Goal: Information Seeking & Learning: Learn about a topic

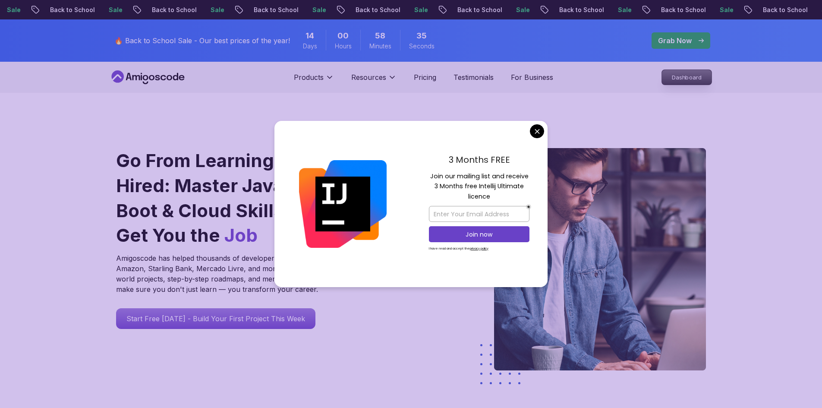
click at [687, 78] on p "Dashboard" at bounding box center [687, 77] width 50 height 15
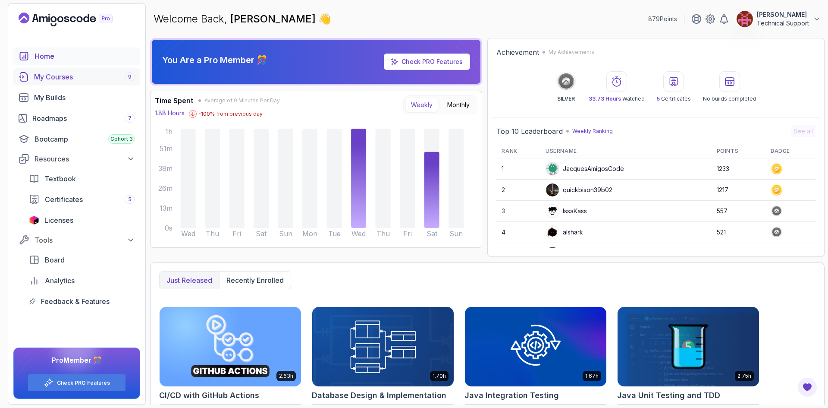
click at [68, 77] on div "My Courses 9" at bounding box center [84, 77] width 101 height 10
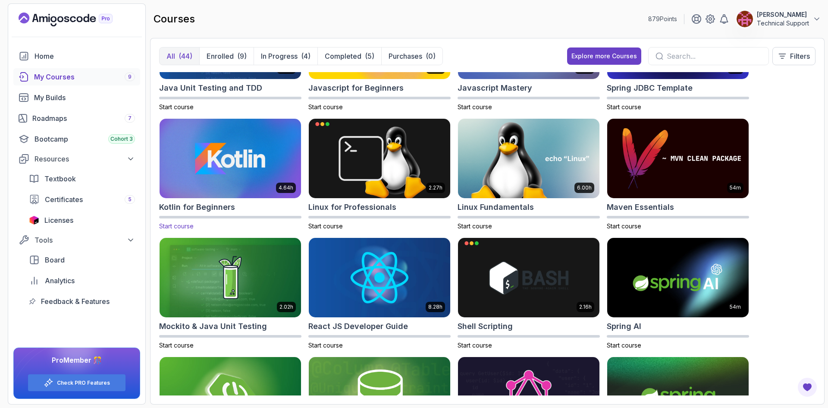
scroll to position [819, 0]
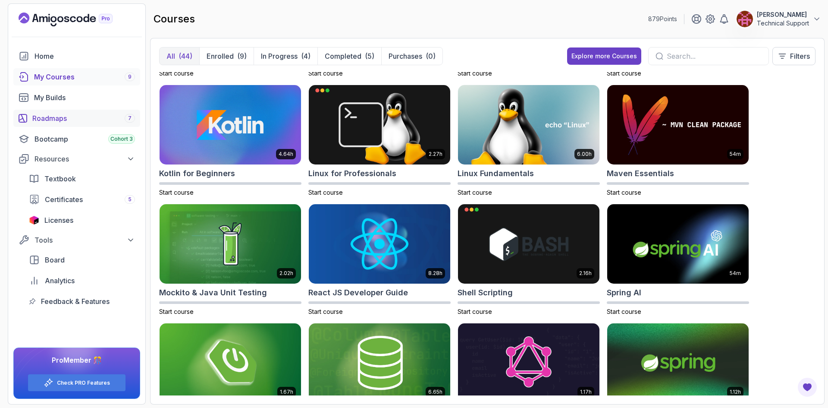
click at [55, 118] on div "Roadmaps 7" at bounding box center [83, 118] width 103 height 10
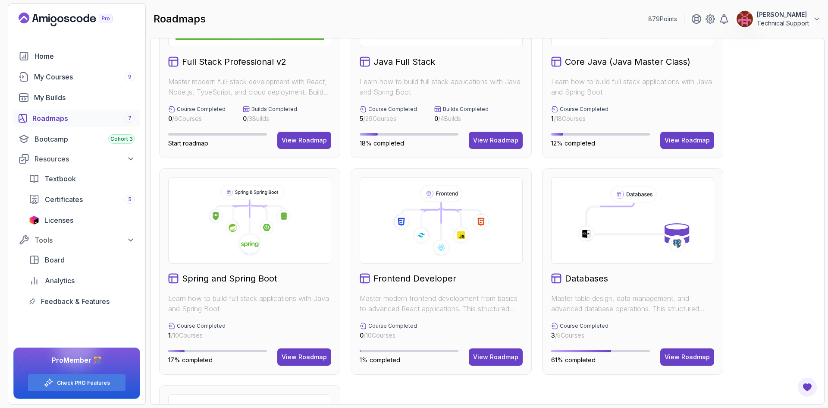
scroll to position [129, 0]
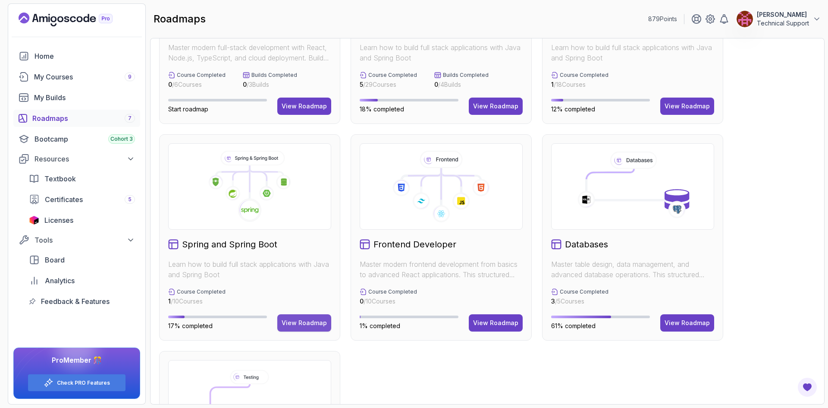
click at [301, 328] on button "View Roadmap" at bounding box center [304, 322] width 54 height 17
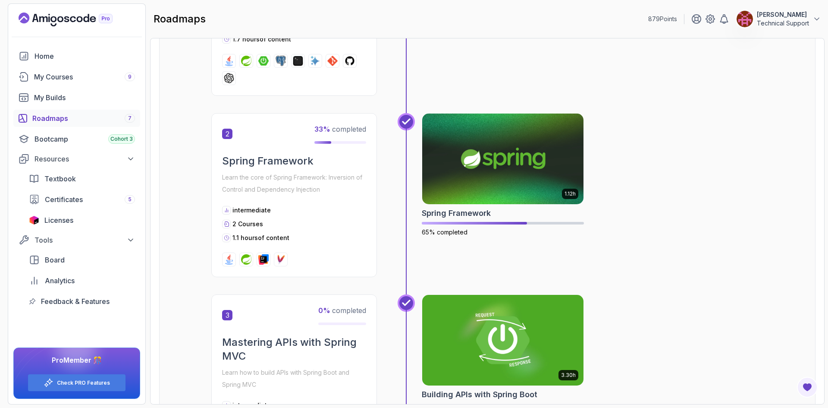
scroll to position [311, 0]
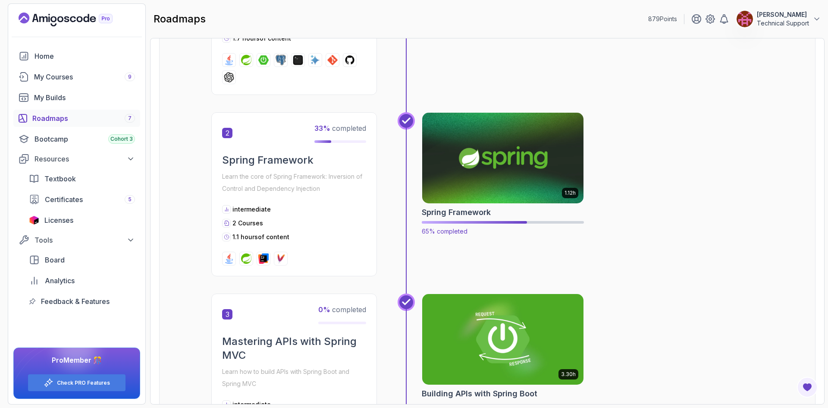
click at [486, 177] on img at bounding box center [502, 157] width 169 height 95
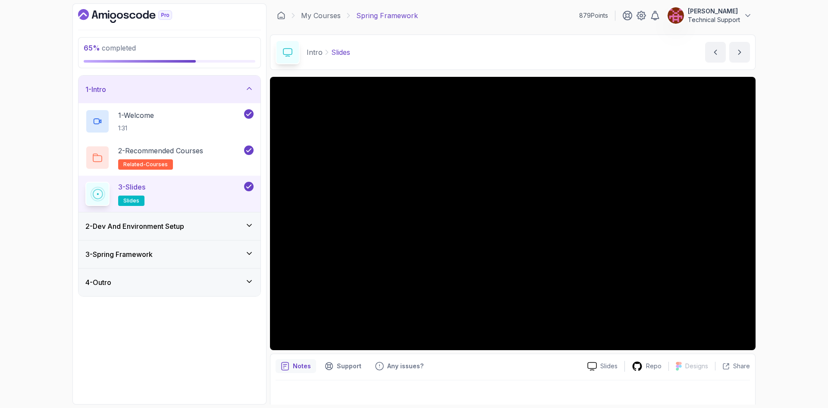
click at [184, 229] on h3 "2 - Dev And Environment Setup" at bounding box center [134, 226] width 99 height 10
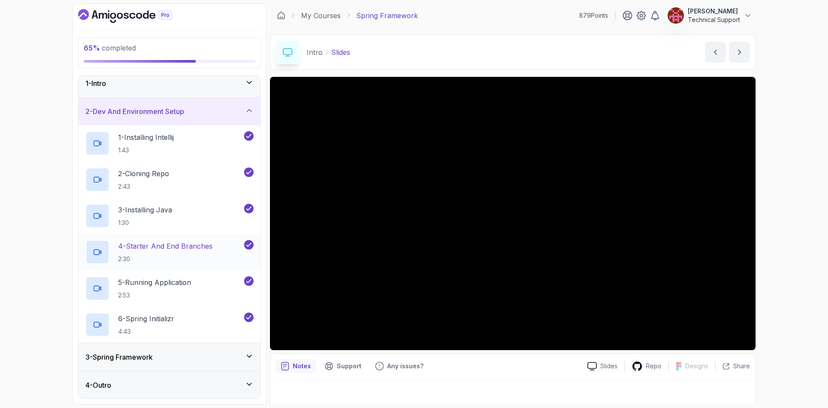
scroll to position [6, 0]
click at [191, 345] on div "3 - Spring Framework" at bounding box center [169, 356] width 182 height 28
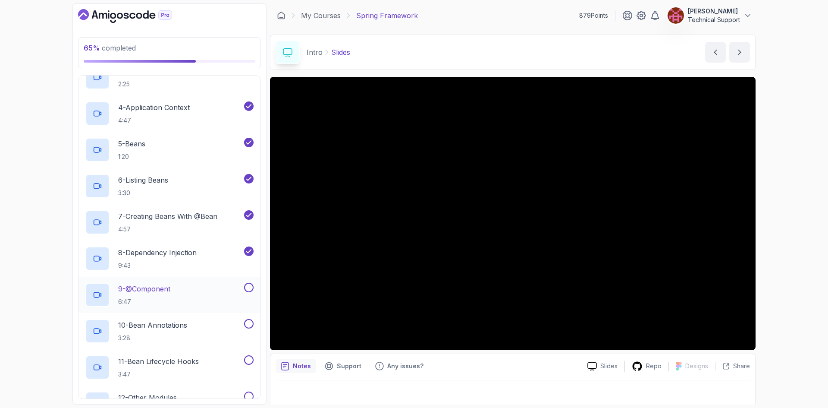
scroll to position [216, 0]
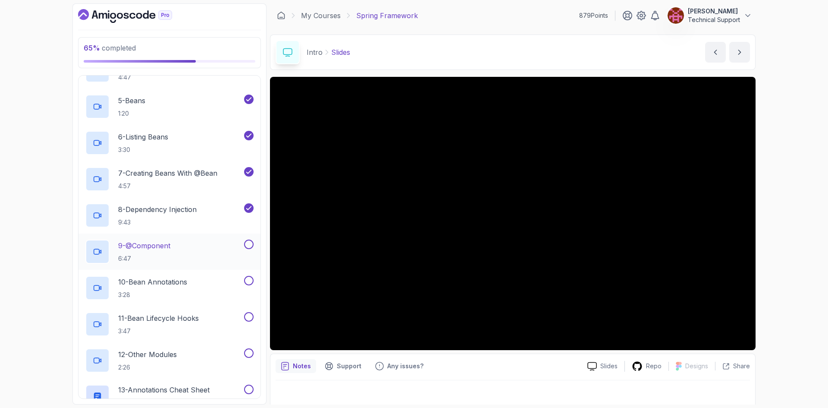
click at [181, 252] on div "9 - @Component 6:47" at bounding box center [163, 251] width 157 height 24
click at [786, 248] on div "65 % completed 1 - Intro 2 - Dev And Environment Setup 3 - Spring Framework 1 -…" at bounding box center [414, 204] width 828 height 408
click at [774, 245] on div "65 % completed 1 - Intro 2 - Dev And Environment Setup 3 - Spring Framework 1 -…" at bounding box center [414, 204] width 828 height 408
click at [772, 234] on div "65 % completed 1 - Intro 2 - Dev And Environment Setup 3 - Spring Framework 1 -…" at bounding box center [414, 204] width 828 height 408
click at [768, 231] on div "65 % completed 1 - Intro 2 - Dev And Environment Setup 3 - Spring Framework 1 -…" at bounding box center [414, 204] width 828 height 408
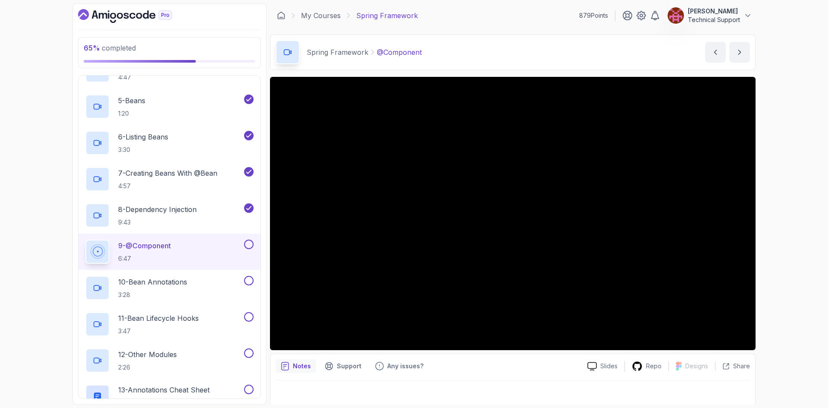
click at [768, 278] on div "65 % completed 1 - Intro 2 - Dev And Environment Setup 3 - Spring Framework 1 -…" at bounding box center [414, 204] width 828 height 408
click at [802, 266] on div "65 % completed 1 - Intro 2 - Dev And Environment Setup 3 - Spring Framework 1 -…" at bounding box center [414, 204] width 828 height 408
click at [782, 251] on div "65 % completed 1 - Intro 2 - Dev And Environment Setup 3 - Spring Framework 1 -…" at bounding box center [414, 204] width 828 height 408
click at [785, 253] on div "65 % completed 1 - Intro 2 - Dev And Environment Setup 3 - Spring Framework 1 -…" at bounding box center [414, 204] width 828 height 408
click at [782, 253] on div "65 % completed 1 - Intro 2 - Dev And Environment Setup 3 - Spring Framework 1 -…" at bounding box center [414, 204] width 828 height 408
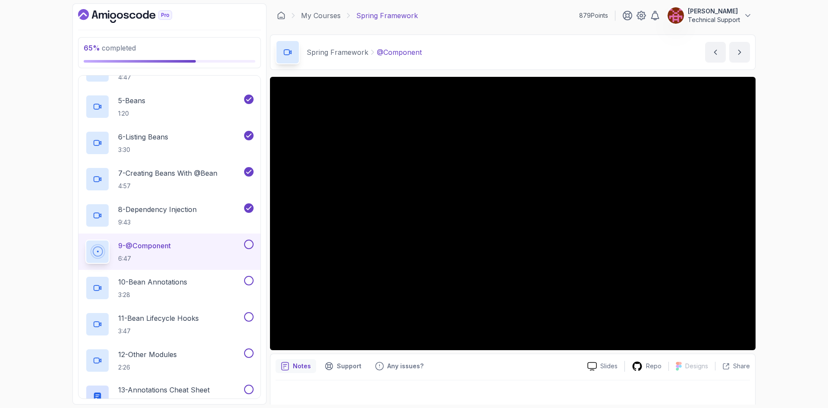
click at [788, 264] on div "65 % completed 1 - Intro 2 - Dev And Environment Setup 3 - Spring Framework 1 -…" at bounding box center [414, 204] width 828 height 408
click at [775, 257] on div "65 % completed 1 - Intro 2 - Dev And Environment Setup 3 - Spring Framework 1 -…" at bounding box center [414, 204] width 828 height 408
click at [770, 261] on div "65 % completed 1 - Intro 2 - Dev And Environment Setup 3 - Spring Framework 1 -…" at bounding box center [414, 204] width 828 height 408
click at [781, 246] on div "65 % completed 1 - Intro 2 - Dev And Environment Setup 3 - Spring Framework 1 -…" at bounding box center [414, 204] width 828 height 408
click at [789, 224] on div "65 % completed 1 - Intro 2 - Dev And Environment Setup 3 - Spring Framework 1 -…" at bounding box center [414, 204] width 828 height 408
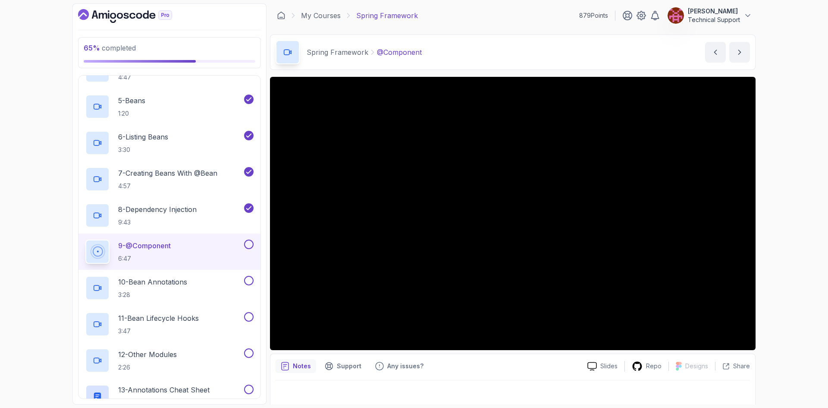
click at [787, 219] on div "65 % completed 1 - Intro 2 - Dev And Environment Setup 3 - Spring Framework 1 -…" at bounding box center [414, 204] width 828 height 408
click at [791, 213] on div "65 % completed 1 - Intro 2 - Dev And Environment Setup 3 - Spring Framework 1 -…" at bounding box center [414, 204] width 828 height 408
click at [784, 246] on div "65 % completed 1 - Intro 2 - Dev And Environment Setup 3 - Spring Framework 1 -…" at bounding box center [414, 204] width 828 height 408
click at [791, 246] on div "65 % completed 1 - Intro 2 - Dev And Environment Setup 3 - Spring Framework 1 -…" at bounding box center [414, 204] width 828 height 408
click at [783, 242] on div "65 % completed 1 - Intro 2 - Dev And Environment Setup 3 - Spring Framework 1 -…" at bounding box center [414, 204] width 828 height 408
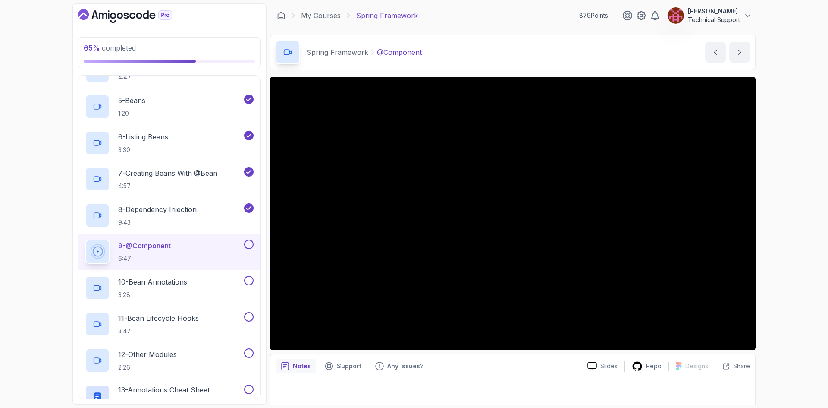
click at [784, 273] on div "65 % completed 1 - Intro 2 - Dev And Environment Setup 3 - Spring Framework 1 -…" at bounding box center [414, 204] width 828 height 408
click at [771, 270] on div "65 % completed 1 - Intro 2 - Dev And Environment Setup 3 - Spring Framework 1 -…" at bounding box center [414, 204] width 828 height 408
click at [778, 226] on div "65 % completed 1 - Intro 2 - Dev And Environment Setup 3 - Spring Framework 1 -…" at bounding box center [414, 204] width 828 height 408
click at [788, 222] on div "65 % completed 1 - Intro 2 - Dev And Environment Setup 3 - Spring Framework 1 -…" at bounding box center [414, 204] width 828 height 408
click at [783, 233] on div "65 % completed 1 - Intro 2 - Dev And Environment Setup 3 - Spring Framework 1 -…" at bounding box center [414, 204] width 828 height 408
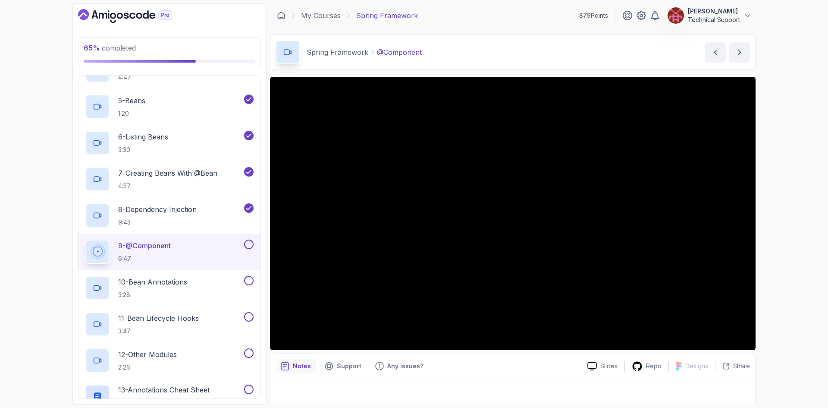
click at [785, 230] on div "65 % completed 1 - Intro 2 - Dev And Environment Setup 3 - Spring Framework 1 -…" at bounding box center [414, 204] width 828 height 408
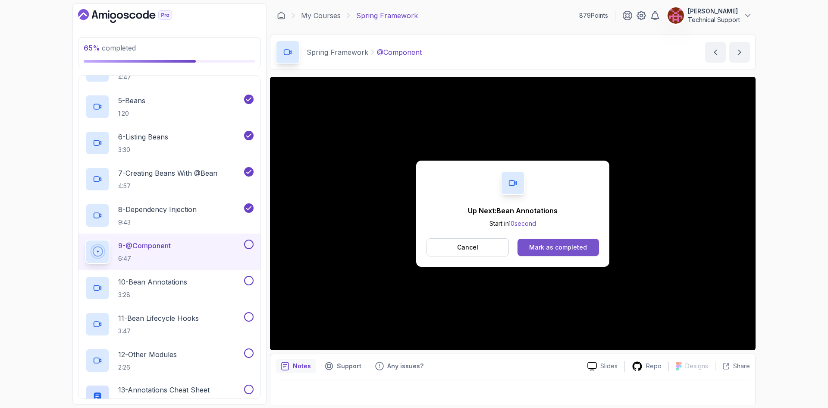
click at [541, 249] on div "Mark as completed" at bounding box center [558, 247] width 58 height 9
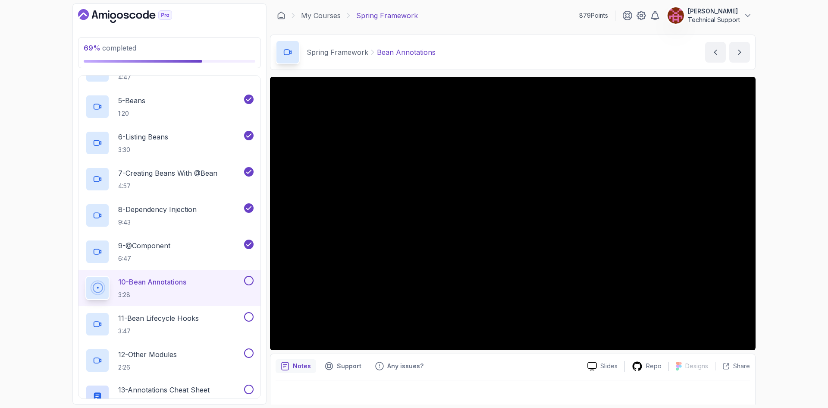
click at [773, 253] on div "69 % completed 1 - Intro 2 - Dev And Environment Setup 3 - Spring Framework 1 -…" at bounding box center [414, 204] width 828 height 408
click at [764, 253] on div "69 % completed 1 - Intro 2 - Dev And Environment Setup 3 - Spring Framework 1 -…" at bounding box center [414, 204] width 828 height 408
click at [761, 251] on div "69 % completed 1 - Intro 2 - Dev And Environment Setup 3 - Spring Framework 1 -…" at bounding box center [414, 204] width 828 height 408
click at [761, 249] on div "69 % completed 1 - Intro 2 - Dev And Environment Setup 3 - Spring Framework 1 -…" at bounding box center [414, 204] width 828 height 408
click at [776, 240] on div "69 % completed 1 - Intro 2 - Dev And Environment Setup 3 - Spring Framework 1 -…" at bounding box center [414, 204] width 828 height 408
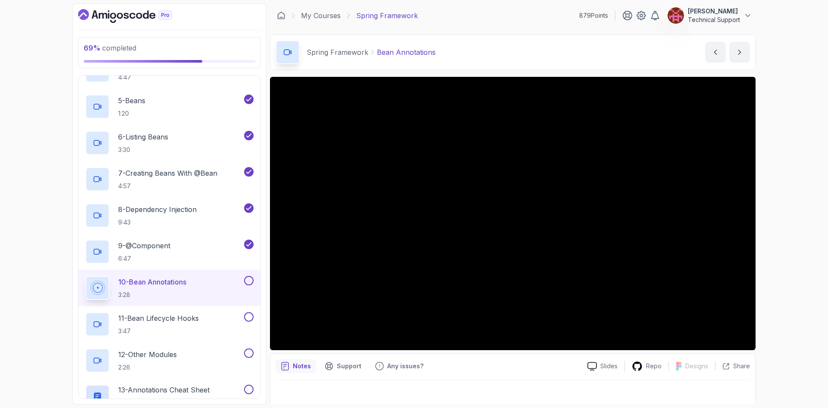
click at [778, 235] on div "69 % completed 1 - Intro 2 - Dev And Environment Setup 3 - Spring Framework 1 -…" at bounding box center [414, 204] width 828 height 408
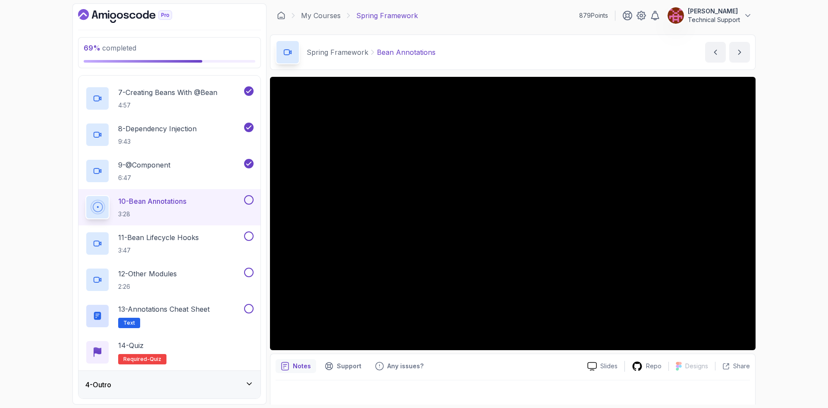
click at [768, 236] on div "69 % completed 1 - Intro 2 - Dev And Environment Setup 3 - Spring Framework 1 -…" at bounding box center [414, 204] width 828 height 408
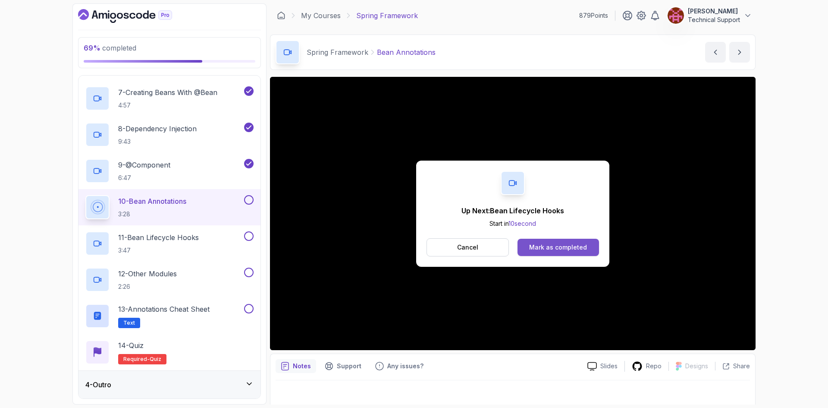
click at [574, 243] on div "Mark as completed" at bounding box center [558, 247] width 58 height 9
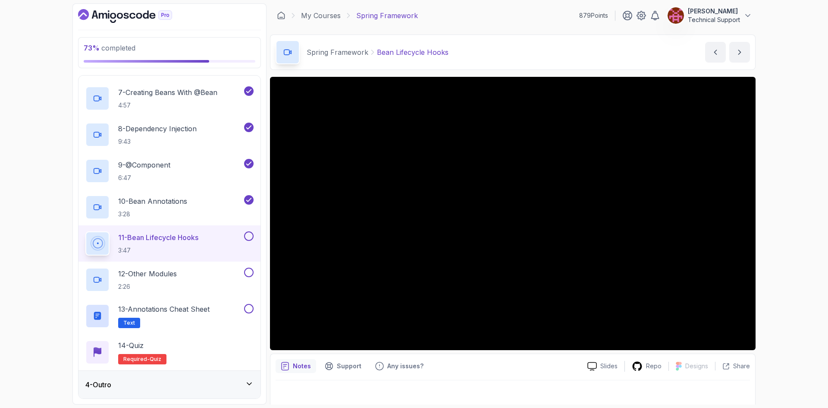
click at [770, 245] on div "73 % completed 1 - Intro 2 - Dev And Environment Setup 3 - Spring Framework 1 -…" at bounding box center [414, 204] width 828 height 408
click at [792, 248] on div "73 % completed 1 - Intro 2 - Dev And Environment Setup 3 - Spring Framework 1 -…" at bounding box center [414, 204] width 828 height 408
drag, startPoint x: 781, startPoint y: 234, endPoint x: 800, endPoint y: 276, distance: 45.4
click at [800, 276] on div "73 % completed 1 - Intro 2 - Dev And Environment Setup 3 - Spring Framework 1 -…" at bounding box center [414, 204] width 828 height 408
drag, startPoint x: 755, startPoint y: 262, endPoint x: 796, endPoint y: 279, distance: 44.5
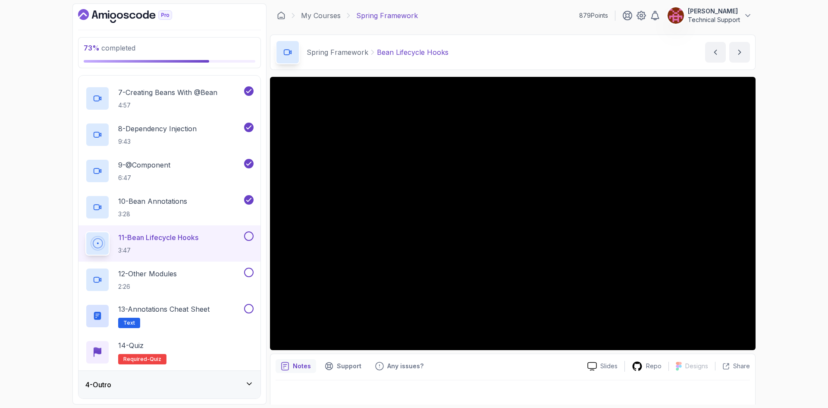
click at [796, 279] on div "73 % completed 1 - Intro 2 - Dev And Environment Setup 3 - Spring Framework 1 -…" at bounding box center [414, 204] width 828 height 408
click at [792, 263] on div "73 % completed 1 - Intro 2 - Dev And Environment Setup 3 - Spring Framework 1 -…" at bounding box center [414, 204] width 828 height 408
click at [797, 230] on div "73 % completed 1 - Intro 2 - Dev And Environment Setup 3 - Spring Framework 1 -…" at bounding box center [414, 204] width 828 height 408
click at [800, 223] on div "73 % completed 1 - Intro 2 - Dev And Environment Setup 3 - Spring Framework 1 -…" at bounding box center [414, 204] width 828 height 408
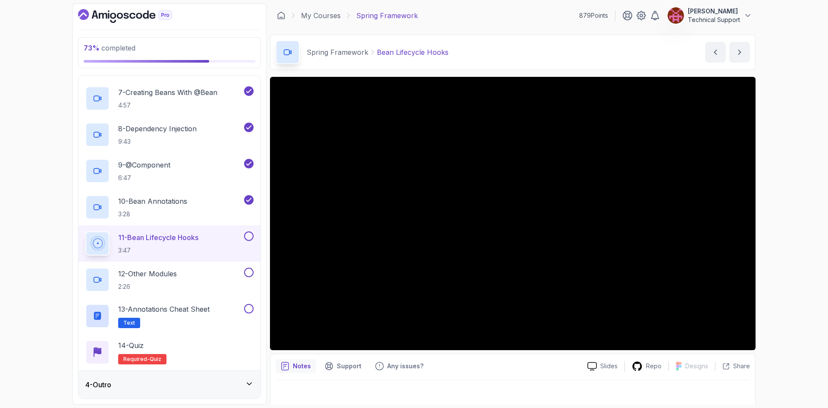
click at [792, 215] on div "73 % completed 1 - Intro 2 - Dev And Environment Setup 3 - Spring Framework 1 -…" at bounding box center [414, 204] width 828 height 408
click at [770, 221] on div "73 % completed 1 - Intro 2 - Dev And Environment Setup 3 - Spring Framework 1 -…" at bounding box center [414, 204] width 828 height 408
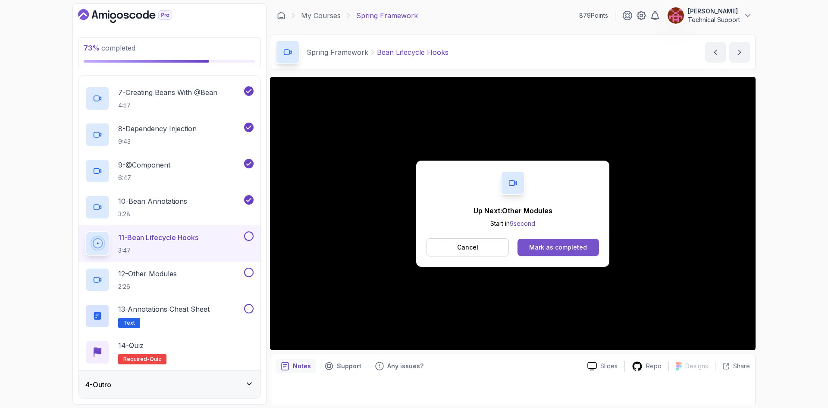
click at [551, 252] on button "Mark as completed" at bounding box center [559, 246] width 82 height 17
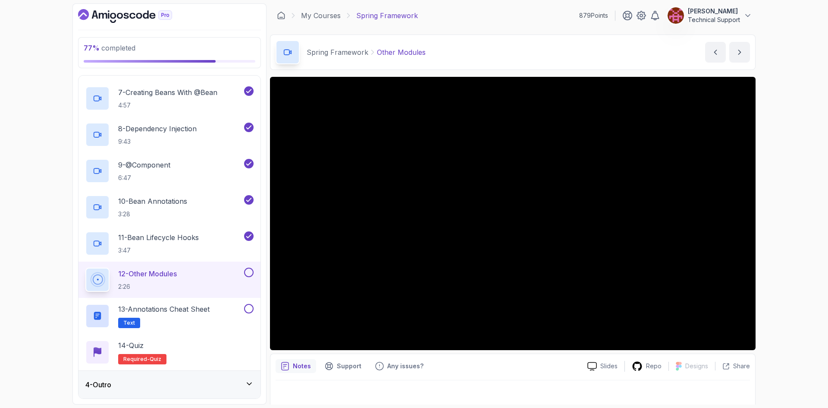
click at [778, 208] on div "77 % completed 1 - Intro 2 - Dev And Environment Setup 3 - Spring Framework 1 -…" at bounding box center [414, 204] width 828 height 408
click at [774, 197] on div "77 % completed 1 - Intro 2 - Dev And Environment Setup 3 - Spring Framework 1 -…" at bounding box center [414, 204] width 828 height 408
click at [781, 207] on div "77 % completed 1 - Intro 2 - Dev And Environment Setup 3 - Spring Framework 1 -…" at bounding box center [414, 204] width 828 height 408
click at [781, 208] on div "77 % completed 1 - Intro 2 - Dev And Environment Setup 3 - Spring Framework 1 -…" at bounding box center [414, 204] width 828 height 408
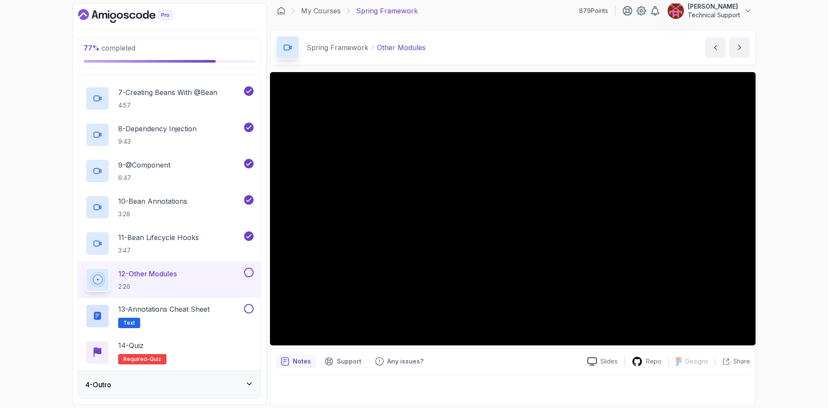
scroll to position [6, 0]
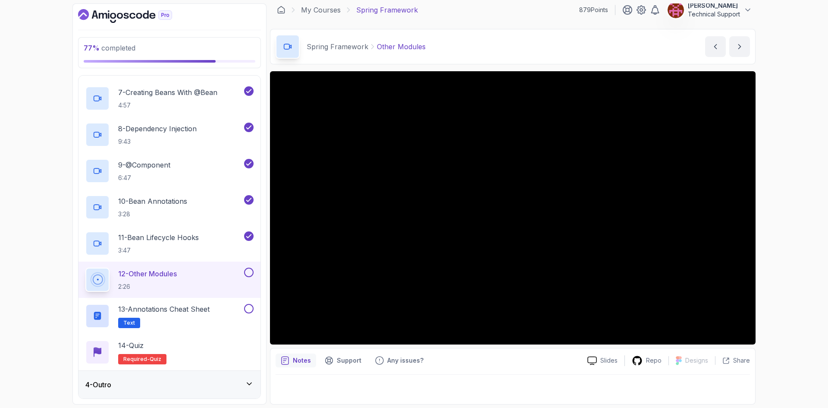
click at [786, 238] on div "77 % completed 1 - Intro 2 - Dev And Environment Setup 3 - Spring Framework 1 -…" at bounding box center [414, 204] width 828 height 408
click at [775, 220] on div "77 % completed 1 - Intro 2 - Dev And Environment Setup 3 - Spring Framework 1 -…" at bounding box center [414, 204] width 828 height 408
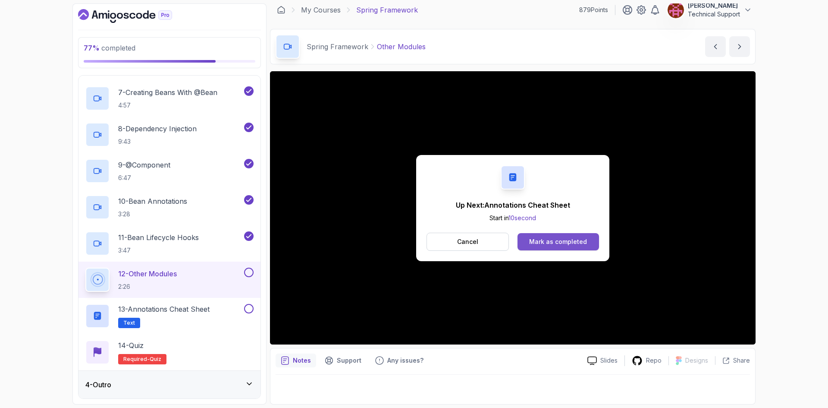
click at [567, 240] on div "Mark as completed" at bounding box center [558, 241] width 58 height 9
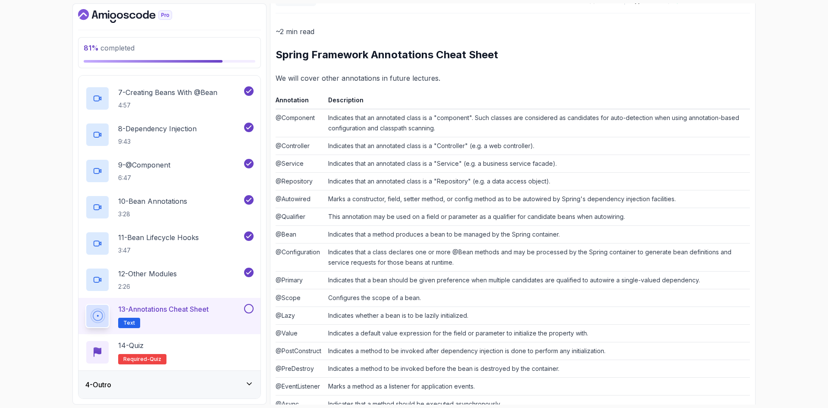
scroll to position [116, 0]
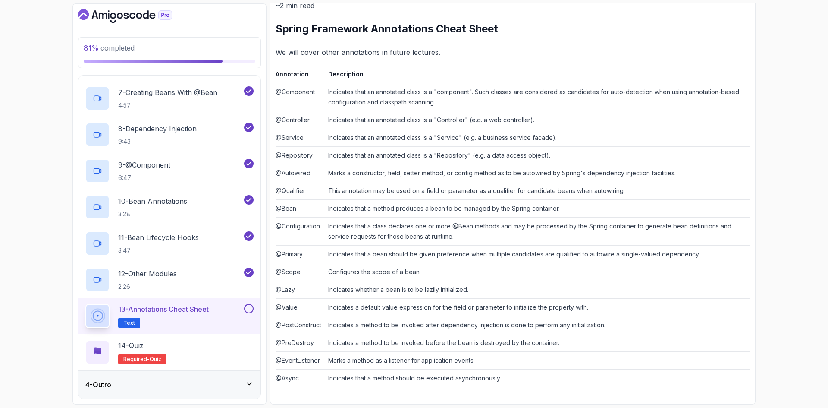
click at [250, 308] on button at bounding box center [248, 308] width 9 height 9
click at [212, 350] on div "14 - Quiz Required- quiz" at bounding box center [169, 352] width 168 height 24
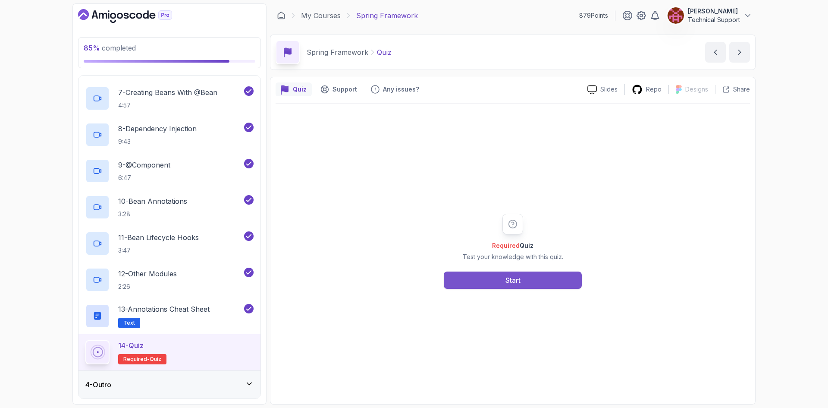
click at [508, 283] on div "Start" at bounding box center [512, 280] width 15 height 10
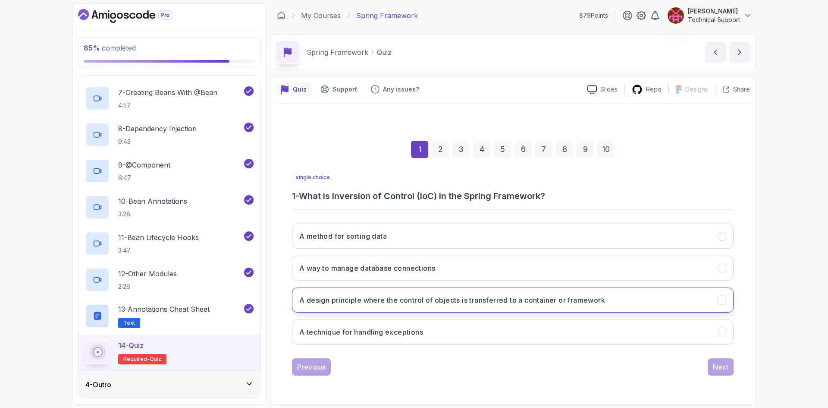
click at [570, 306] on button "A design principle where the control of objects is transferred to a container o…" at bounding box center [513, 299] width 442 height 25
click at [716, 364] on div "Next" at bounding box center [721, 366] width 16 height 10
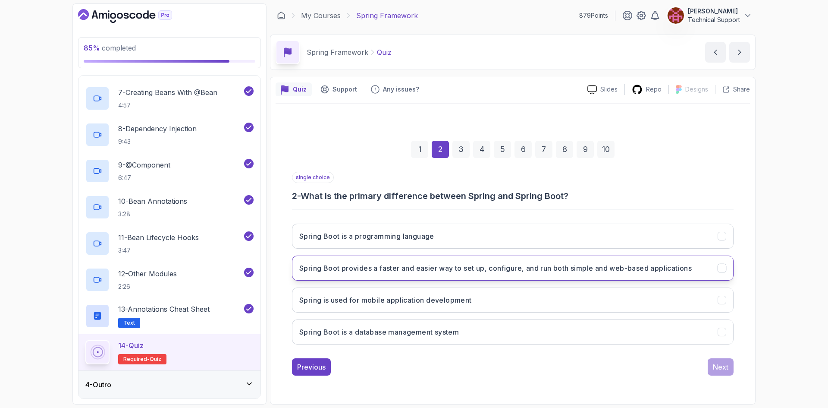
click at [650, 274] on button "Spring Boot provides a faster and easier way to set up, configure, and run both…" at bounding box center [513, 267] width 442 height 25
click at [717, 367] on div "Next" at bounding box center [721, 366] width 16 height 10
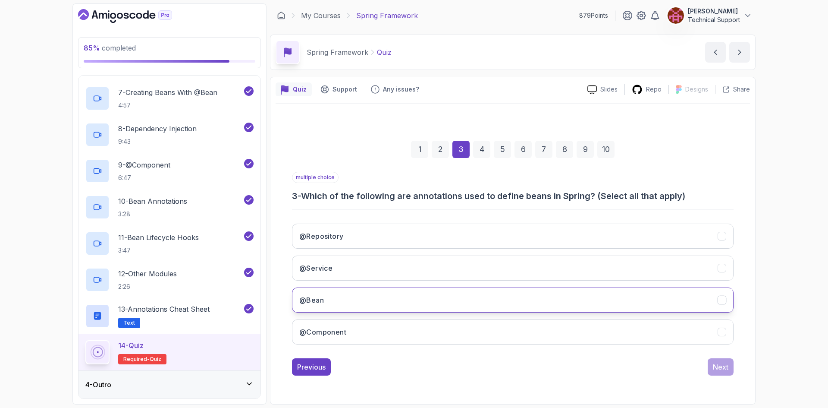
click at [338, 304] on button "@Bean" at bounding box center [513, 299] width 442 height 25
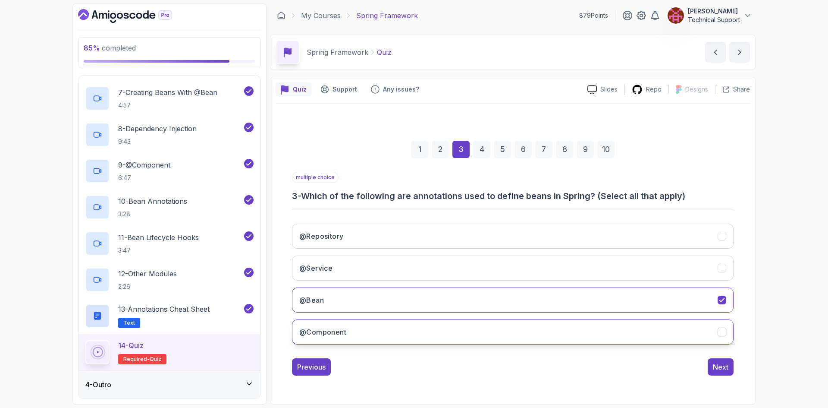
click at [344, 329] on h3 "@Component" at bounding box center [322, 331] width 47 height 10
click at [718, 366] on div "Next" at bounding box center [721, 366] width 16 height 10
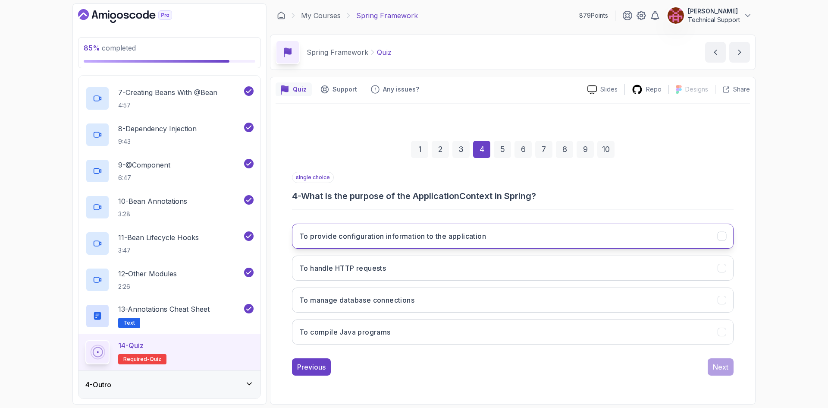
click at [386, 244] on button "To provide configuration information to the application" at bounding box center [513, 235] width 442 height 25
click at [728, 371] on div "Next" at bounding box center [721, 366] width 16 height 10
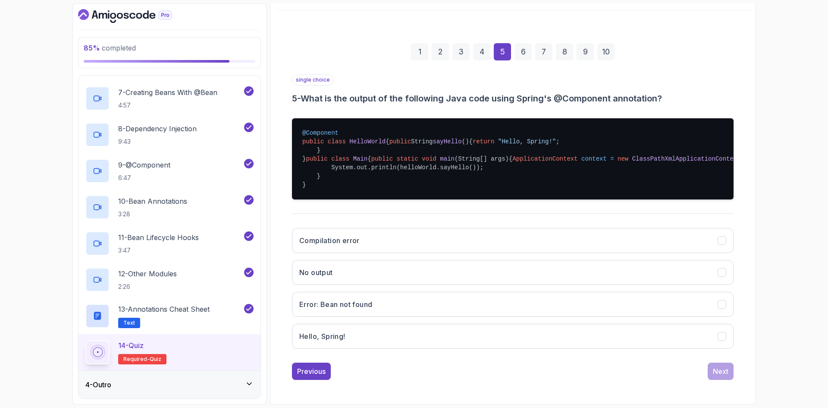
scroll to position [154, 0]
drag, startPoint x: 369, startPoint y: 338, endPoint x: 377, endPoint y: 336, distance: 7.9
click at [369, 338] on button "Hello, Spring!" at bounding box center [513, 335] width 442 height 25
click at [724, 376] on div "Next" at bounding box center [721, 371] width 16 height 10
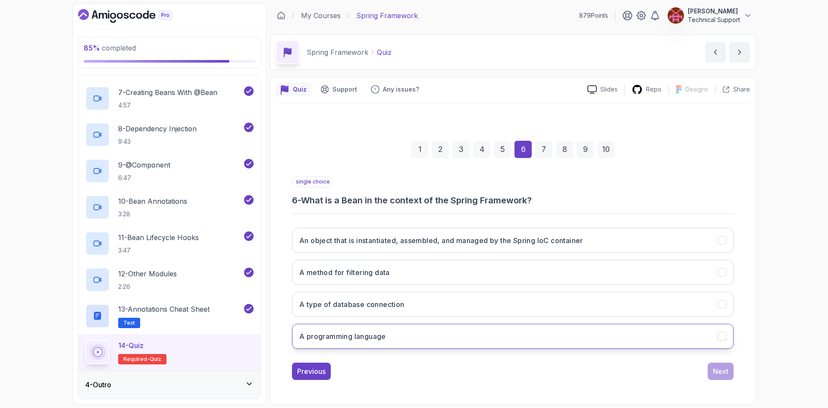
scroll to position [0, 0]
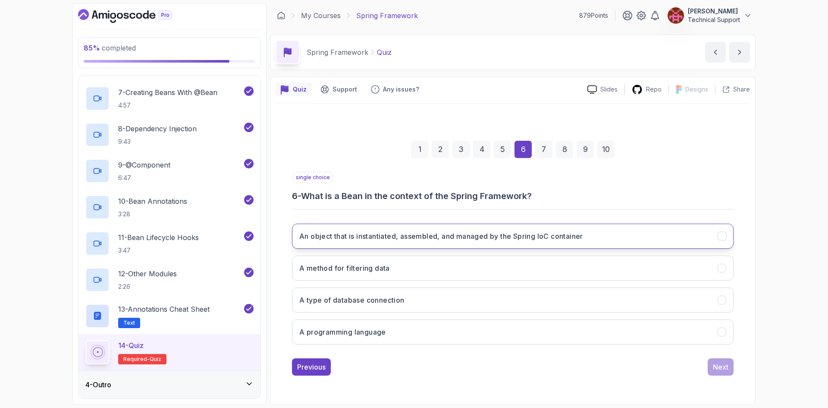
click at [398, 244] on button "An object that is instantiated, assembled, and managed by the Spring IoC contai…" at bounding box center [513, 235] width 442 height 25
click at [724, 366] on div "Next" at bounding box center [721, 366] width 16 height 10
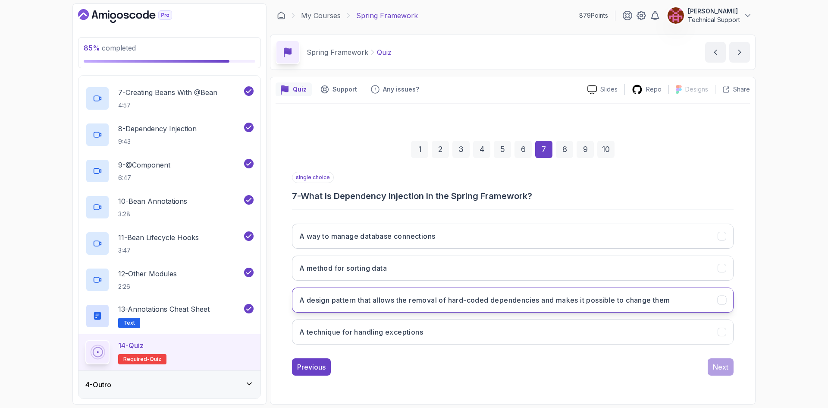
click at [406, 307] on button "A design pattern that allows the removal of hard-coded dependencies and makes i…" at bounding box center [513, 299] width 442 height 25
click at [719, 370] on div "Next" at bounding box center [721, 366] width 16 height 10
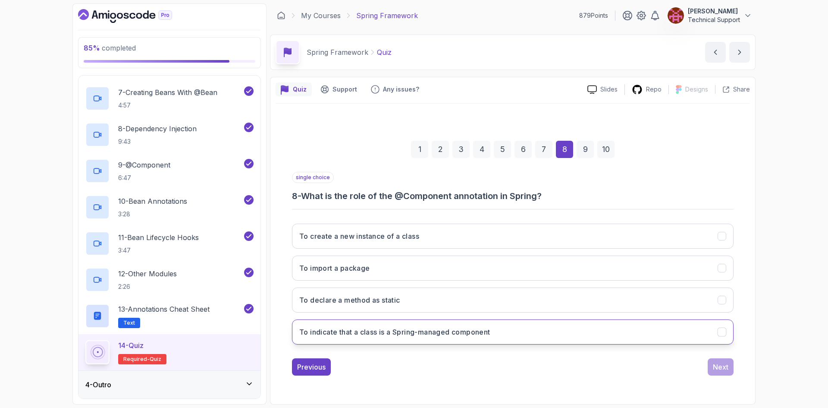
click at [423, 339] on button "To indicate that a class is a Spring-managed component" at bounding box center [513, 331] width 442 height 25
click at [715, 367] on div "Next" at bounding box center [721, 366] width 16 height 10
click at [416, 339] on button "Using the getBeanDefinitionNames() method" at bounding box center [513, 331] width 442 height 25
click at [722, 370] on div "Next" at bounding box center [721, 366] width 16 height 10
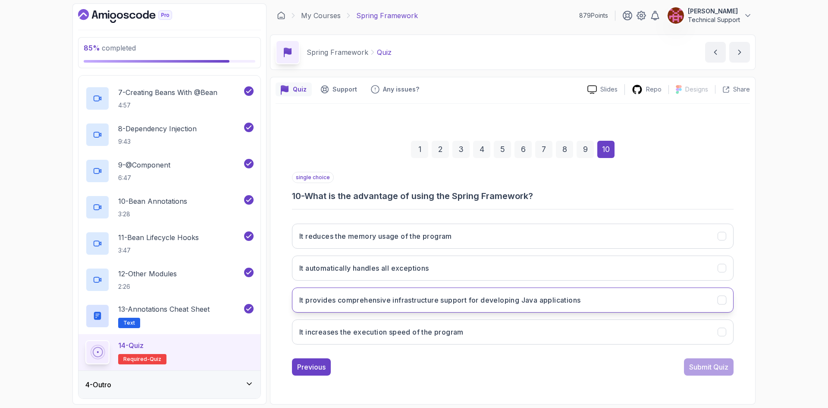
click at [554, 305] on button "It provides comprehensive infrastructure support for developing Java applicatio…" at bounding box center [513, 299] width 442 height 25
click at [710, 366] on div "Submit Quiz" at bounding box center [708, 366] width 39 height 10
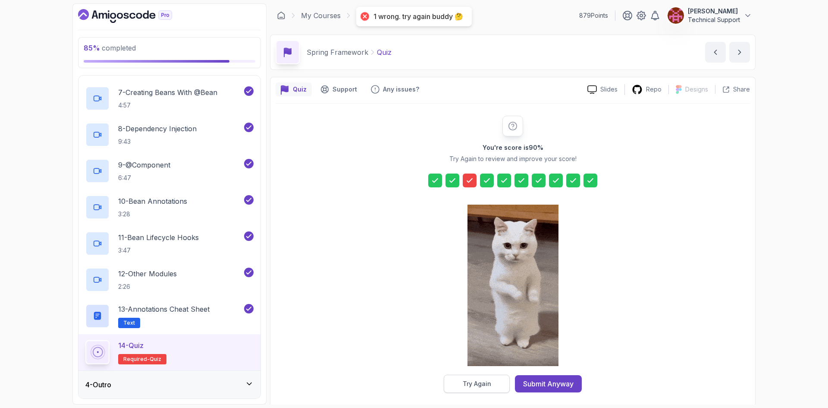
click at [486, 388] on button "Try Again" at bounding box center [477, 383] width 66 height 18
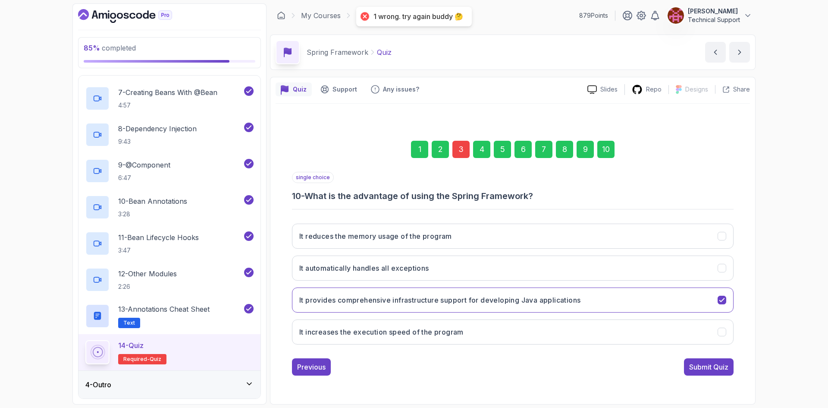
click at [457, 151] on div "3" at bounding box center [460, 149] width 17 height 17
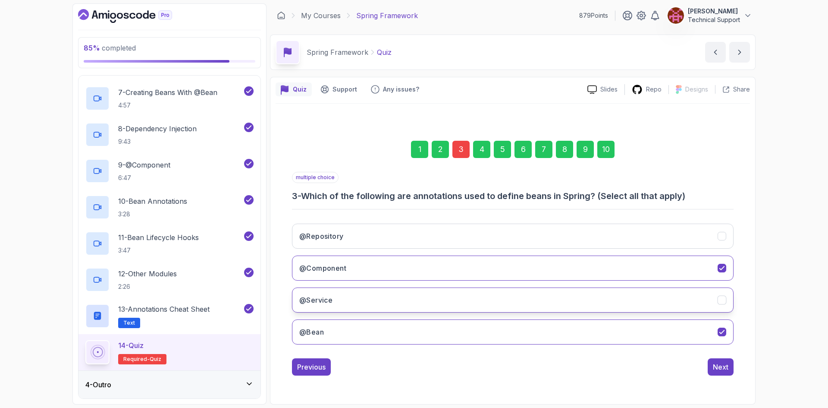
drag, startPoint x: 357, startPoint y: 300, endPoint x: 370, endPoint y: 303, distance: 12.8
click at [357, 301] on button "@Service" at bounding box center [513, 299] width 442 height 25
click at [718, 364] on div "Next" at bounding box center [721, 366] width 16 height 10
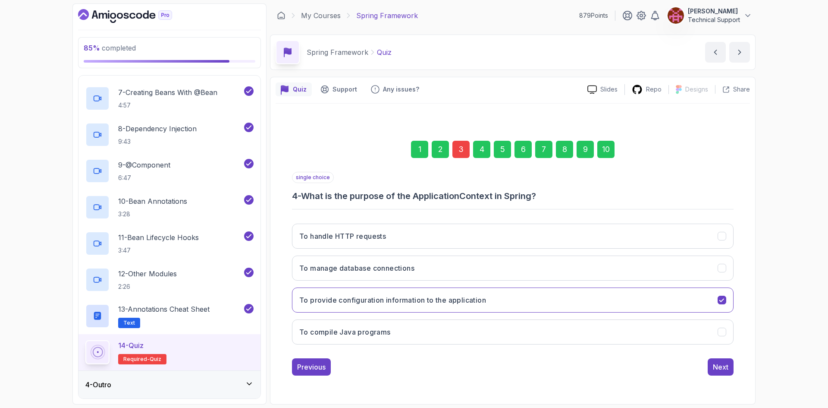
click at [607, 151] on div "10" at bounding box center [605, 149] width 17 height 17
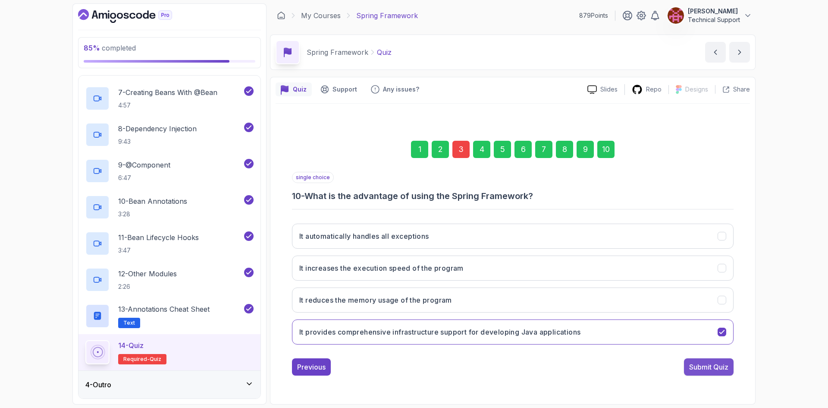
click at [693, 375] on button "Submit Quiz" at bounding box center [709, 366] width 50 height 17
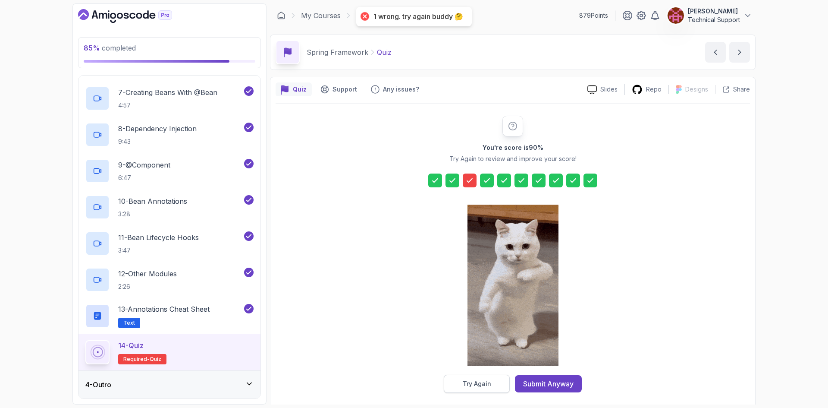
click at [479, 382] on div "Try Again" at bounding box center [477, 383] width 28 height 9
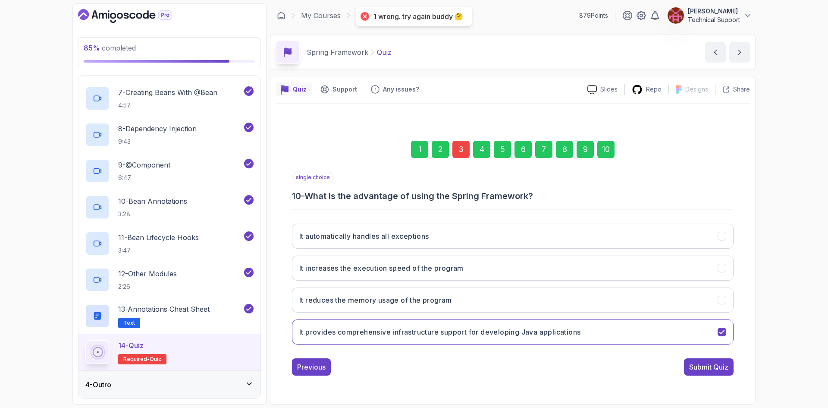
click at [461, 146] on div "3" at bounding box center [460, 149] width 17 height 17
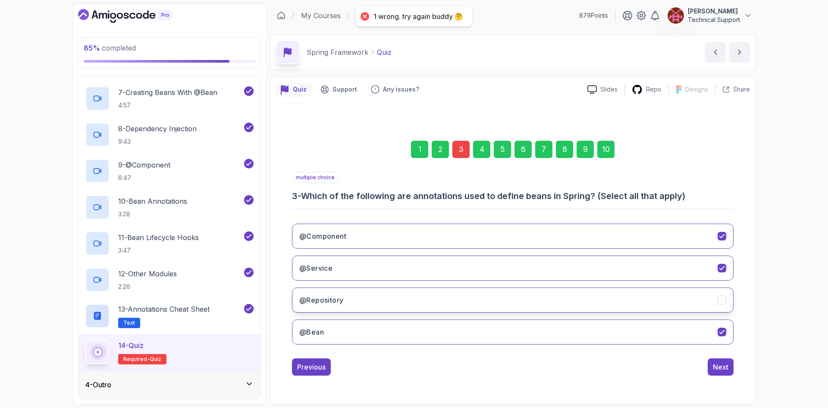
click at [370, 304] on button "@Repository" at bounding box center [513, 299] width 442 height 25
click at [723, 372] on button "Next" at bounding box center [721, 366] width 26 height 17
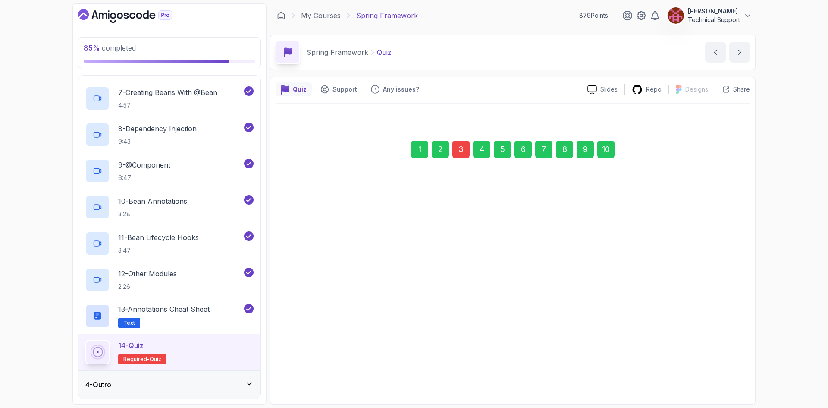
click at [613, 151] on div "10" at bounding box center [605, 149] width 17 height 17
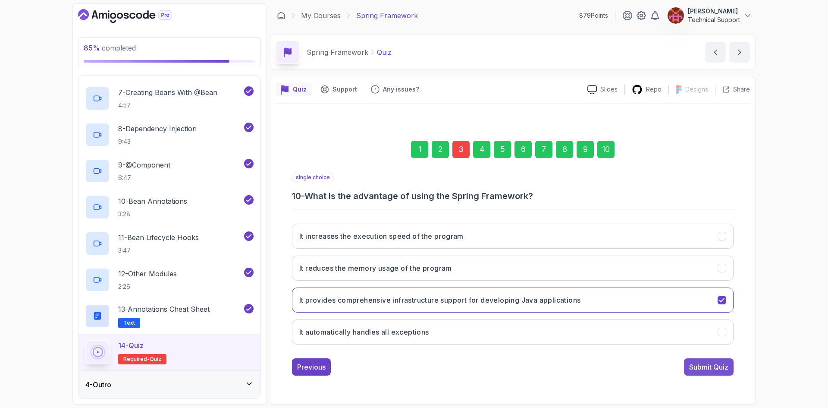
click at [692, 367] on div "Submit Quiz" at bounding box center [708, 366] width 39 height 10
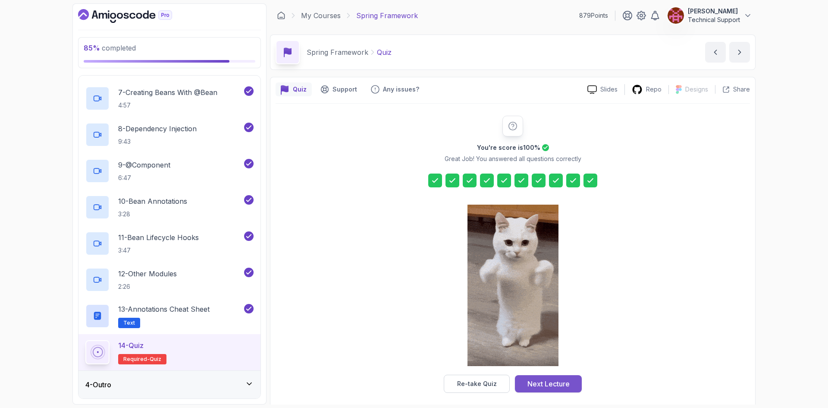
click at [559, 383] on div "Next Lecture" at bounding box center [548, 383] width 42 height 10
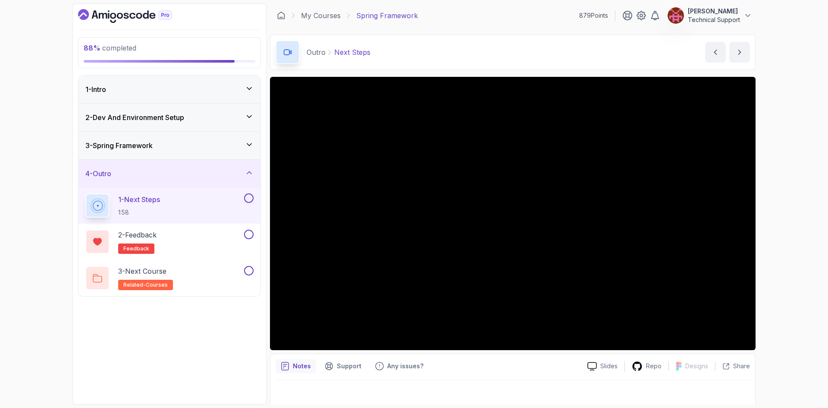
click at [794, 223] on div "88 % completed 1 - Intro 2 - Dev And Environment Setup 3 - Spring Framework 4 -…" at bounding box center [414, 204] width 828 height 408
click at [774, 273] on div "88 % completed 1 - Intro 2 - Dev And Environment Setup 3 - Spring Framework 4 -…" at bounding box center [414, 204] width 828 height 408
click at [776, 216] on div "88 % completed 1 - Intro 2 - Dev And Environment Setup 3 - Spring Framework 4 -…" at bounding box center [414, 204] width 828 height 408
click at [771, 196] on div "88 % completed 1 - Intro 2 - Dev And Environment Setup 3 - Spring Framework 4 -…" at bounding box center [414, 204] width 828 height 408
click at [779, 176] on div "88 % completed 1 - Intro 2 - Dev And Environment Setup 3 - Spring Framework 4 -…" at bounding box center [414, 204] width 828 height 408
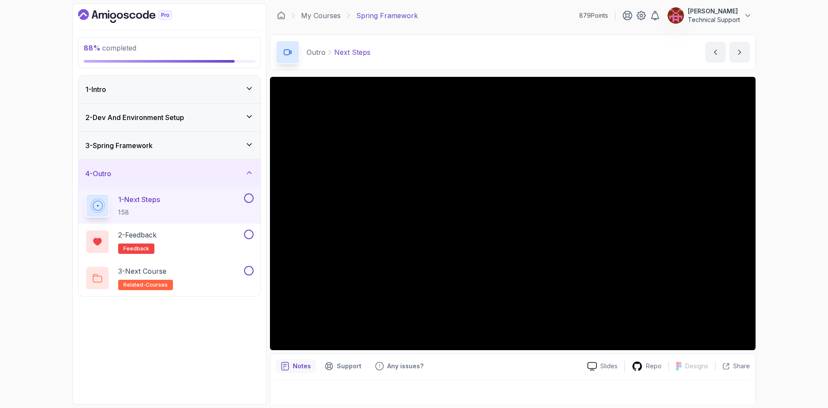
click at [780, 176] on div "88 % completed 1 - Intro 2 - Dev And Environment Setup 3 - Spring Framework 4 -…" at bounding box center [414, 204] width 828 height 408
click at [769, 219] on div "88 % completed 1 - Intro 2 - Dev And Environment Setup 3 - Spring Framework 4 -…" at bounding box center [414, 204] width 828 height 408
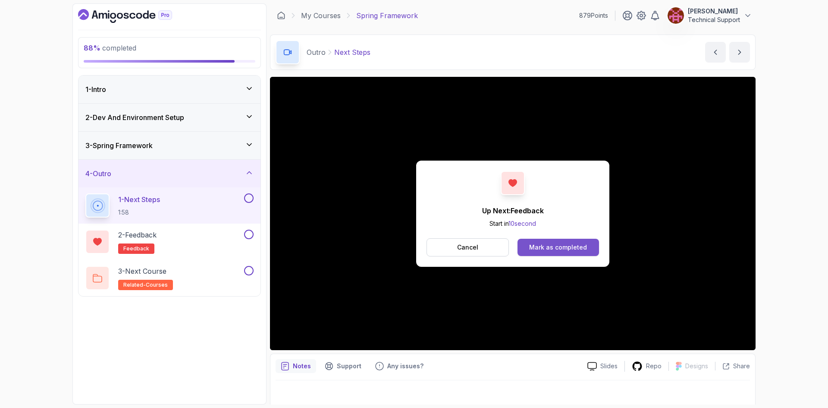
click at [576, 249] on div "Mark as completed" at bounding box center [558, 247] width 58 height 9
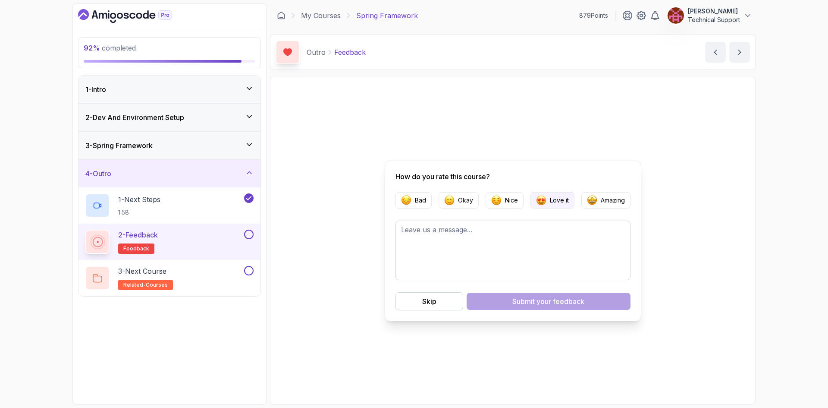
click at [570, 201] on button "Love it" at bounding box center [552, 200] width 44 height 16
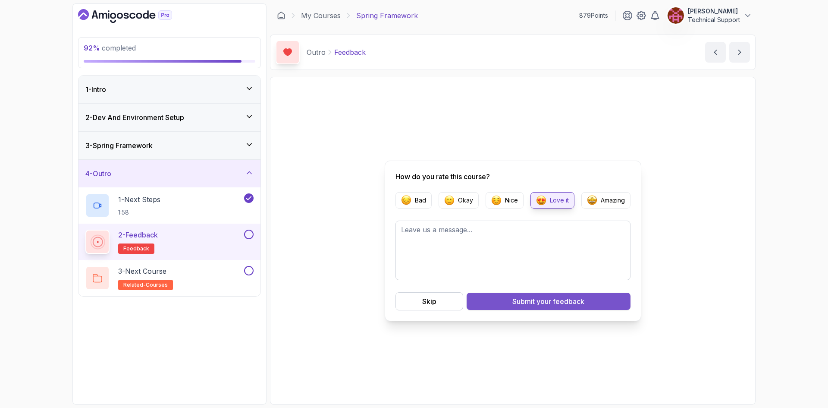
click at [551, 304] on span "your feedback" at bounding box center [560, 301] width 48 height 10
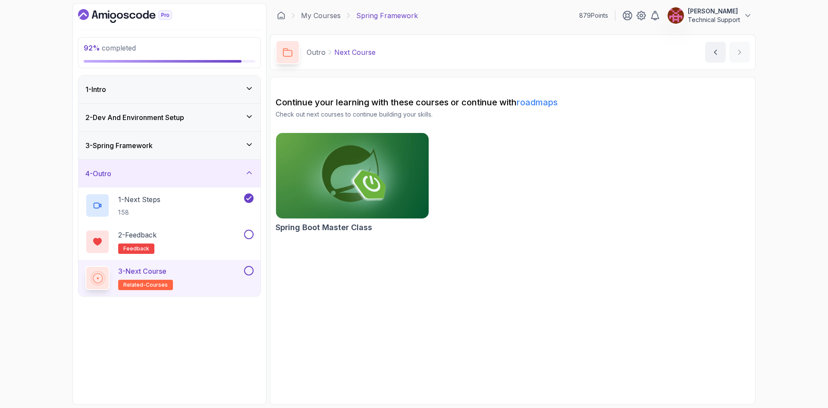
click at [363, 185] on img at bounding box center [352, 176] width 160 height 90
click at [251, 236] on button at bounding box center [248, 233] width 9 height 9
click at [248, 270] on button at bounding box center [248, 270] width 9 height 9
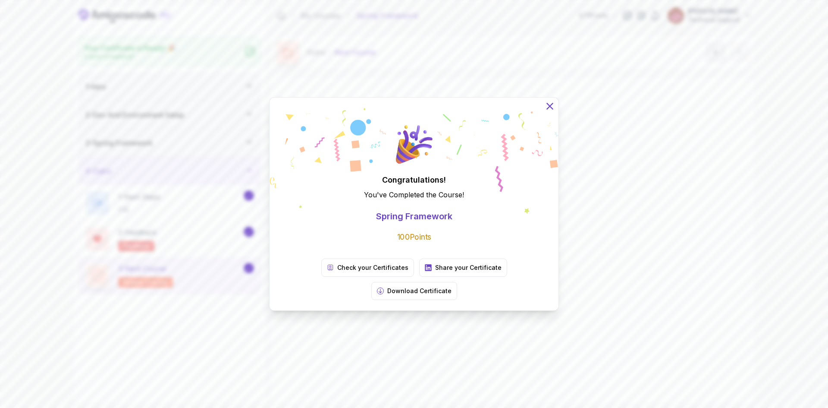
click at [550, 112] on icon at bounding box center [549, 105] width 11 height 11
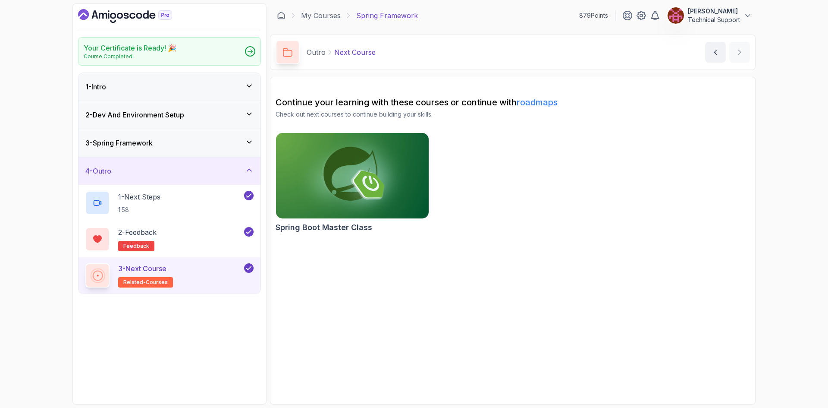
click at [247, 165] on div "4 - Outro" at bounding box center [169, 171] width 182 height 28
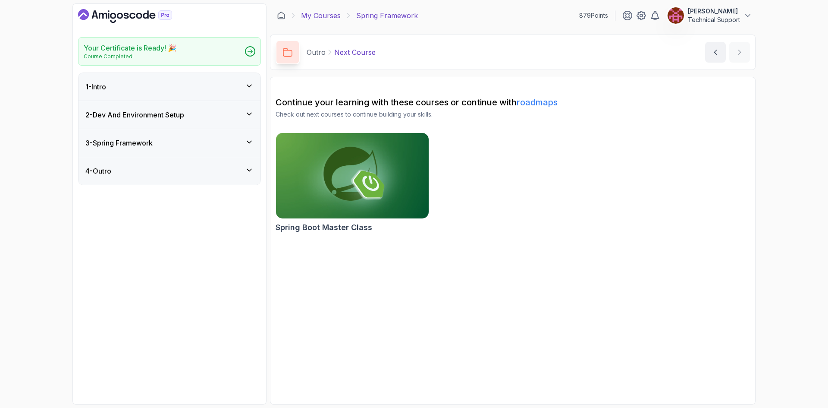
click at [318, 16] on link "My Courses" at bounding box center [321, 15] width 40 height 10
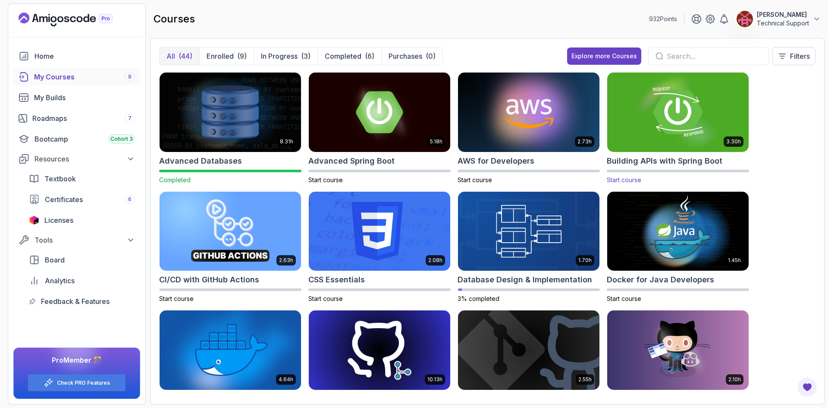
click at [684, 122] on img at bounding box center [678, 111] width 148 height 83
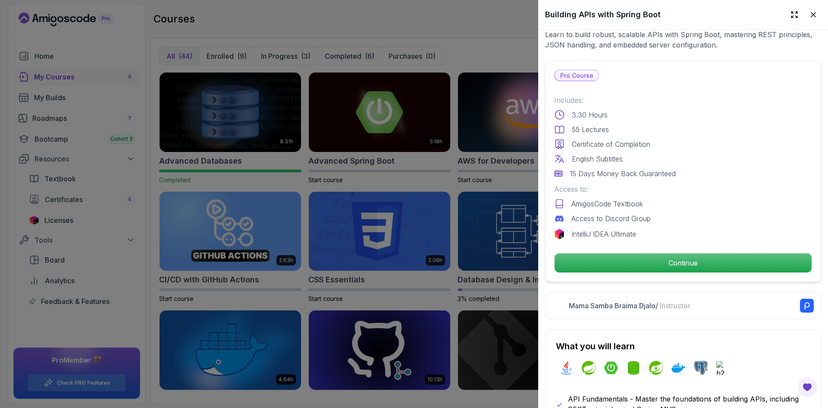
scroll to position [173, 0]
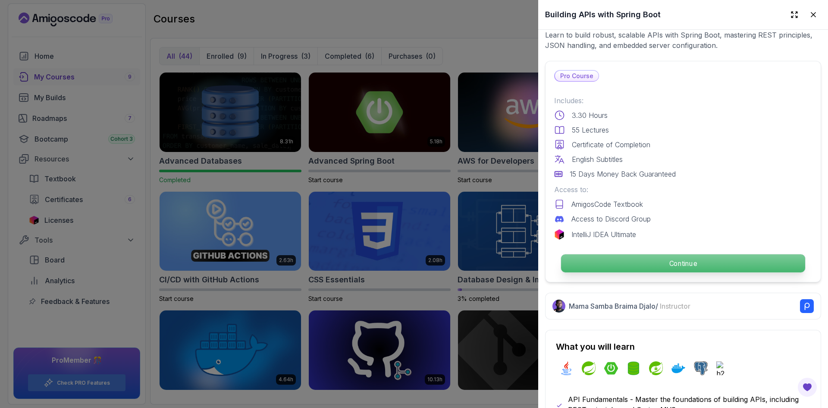
click at [647, 259] on p "Continue" at bounding box center [683, 263] width 244 height 18
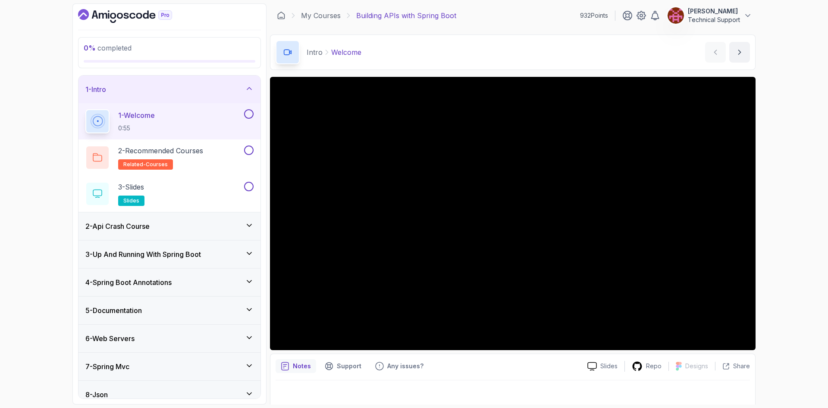
click at [797, 223] on div "0 % completed 1 - Intro 1 - Welcome 0:55 2 - Recommended Courses related-course…" at bounding box center [414, 204] width 828 height 408
click at [783, 210] on div "0 % completed 1 - Intro 1 - Welcome 0:55 2 - Recommended Courses related-course…" at bounding box center [414, 204] width 828 height 408
click at [784, 210] on div "0 % completed 1 - Intro 1 - Welcome 0:55 2 - Recommended Courses related-course…" at bounding box center [414, 204] width 828 height 408
click at [775, 209] on div "0 % completed 1 - Intro 1 - Welcome 0:55 2 - Recommended Courses related-course…" at bounding box center [414, 204] width 828 height 408
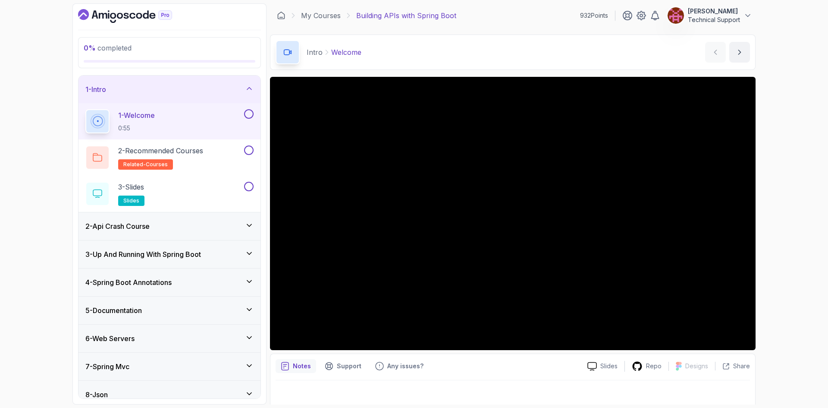
click at [778, 206] on div "0 % completed 1 - Intro 1 - Welcome 0:55 2 - Recommended Courses related-course…" at bounding box center [414, 204] width 828 height 408
click at [776, 204] on div "0 % completed 1 - Intro 1 - Welcome 0:55 2 - Recommended Courses related-course…" at bounding box center [414, 204] width 828 height 408
click at [773, 209] on div "0 % completed 1 - Intro 1 - Welcome 0:55 2 - Recommended Courses related-course…" at bounding box center [414, 204] width 828 height 408
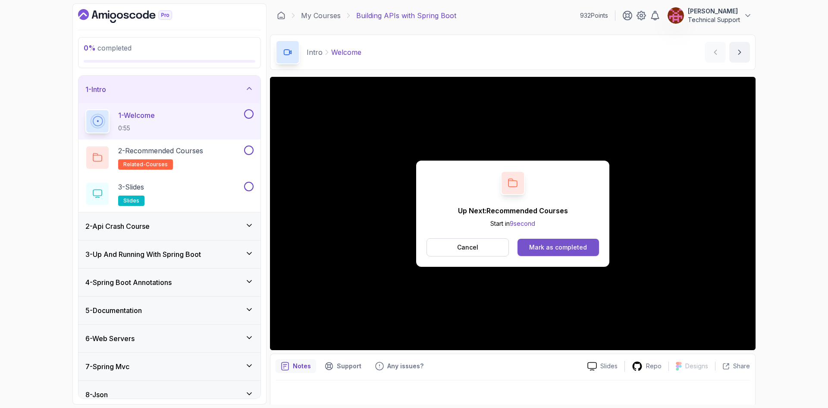
click at [557, 252] on button "Mark as completed" at bounding box center [559, 246] width 82 height 17
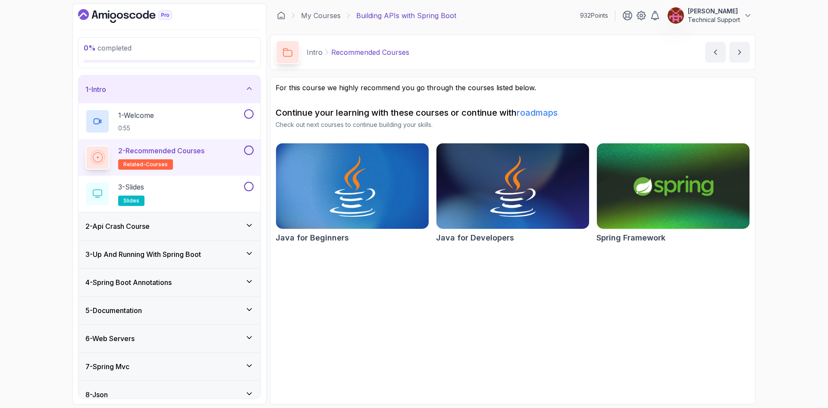
click at [249, 154] on button at bounding box center [248, 149] width 9 height 9
click at [216, 194] on div "3 - Slides slides" at bounding box center [163, 194] width 157 height 24
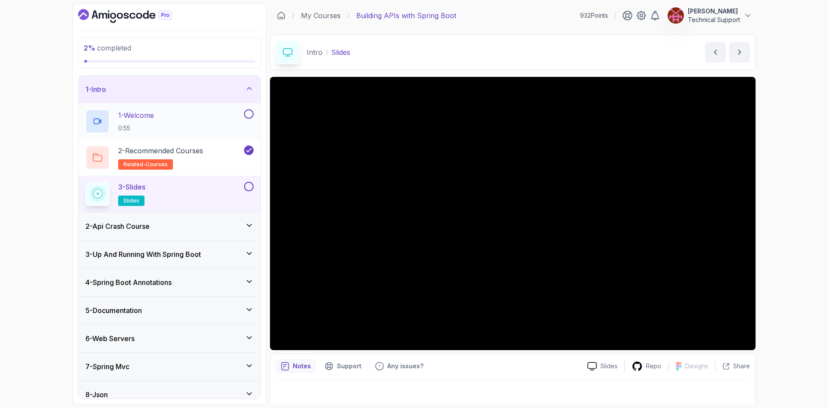
click at [248, 115] on button at bounding box center [248, 113] width 9 height 9
click at [249, 183] on button at bounding box center [248, 186] width 9 height 9
click at [188, 223] on div "2 - Api Crash Course" at bounding box center [169, 226] width 168 height 10
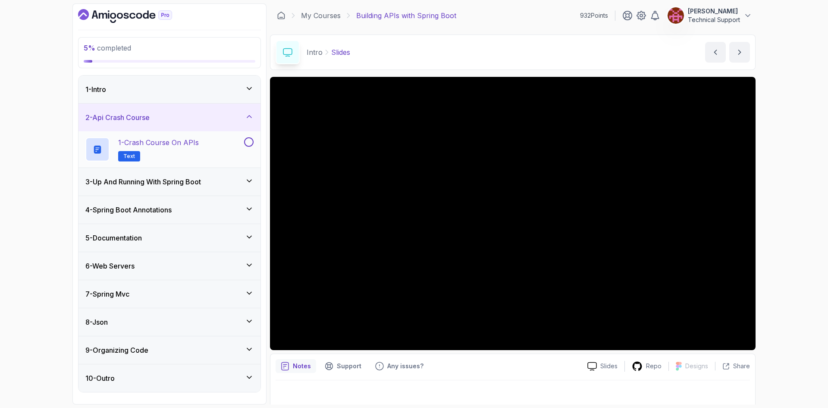
click at [215, 147] on div "1 - Crash Course on APIs Text" at bounding box center [163, 149] width 157 height 24
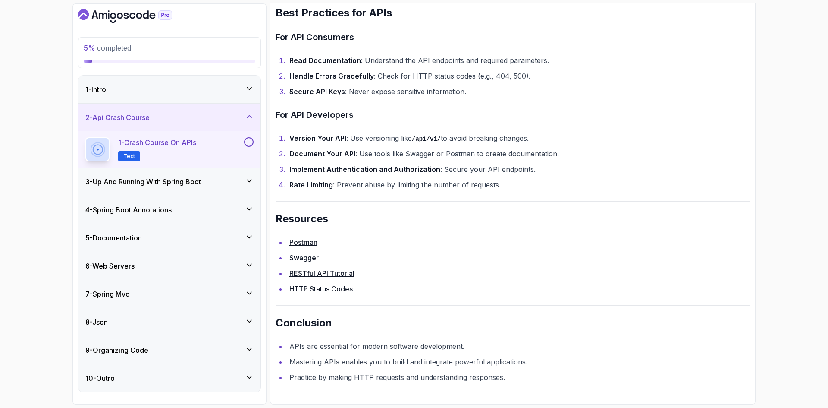
scroll to position [1756, 0]
click at [248, 145] on button at bounding box center [248, 141] width 9 height 9
click at [156, 184] on h3 "3 - Up And Running With Spring Boot" at bounding box center [143, 181] width 116 height 10
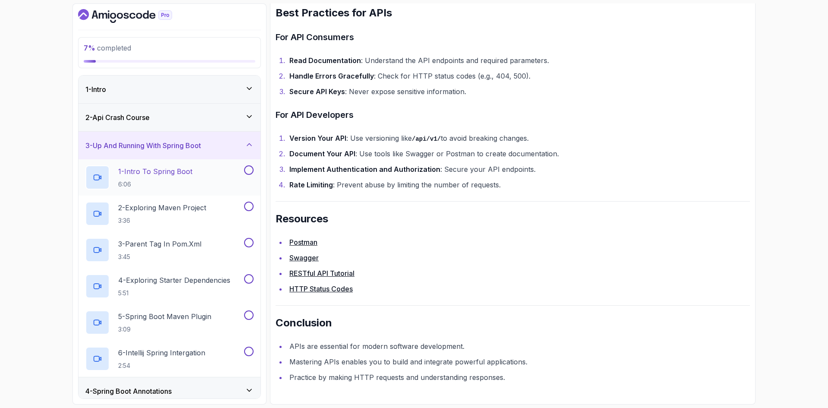
click at [159, 179] on h2 "1 - Intro To Spring Boot 6:06" at bounding box center [155, 177] width 74 height 22
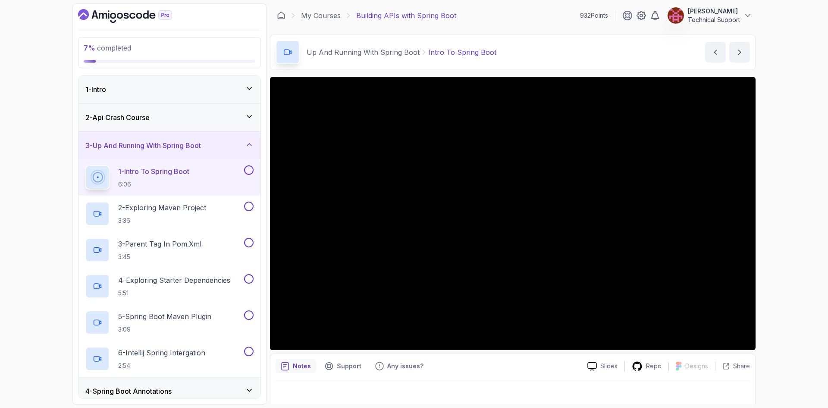
click at [766, 223] on div "7 % completed 1 - Intro 2 - Api Crash Course 3 - Up And Running With Spring Boo…" at bounding box center [414, 204] width 828 height 408
click at [769, 220] on div "7 % completed 1 - Intro 2 - Api Crash Course 3 - Up And Running With Spring Boo…" at bounding box center [414, 204] width 828 height 408
click at [778, 226] on div "7 % completed 1 - Intro 2 - Api Crash Course 3 - Up And Running With Spring Boo…" at bounding box center [414, 204] width 828 height 408
click at [769, 225] on div "7 % completed 1 - Intro 2 - Api Crash Course 3 - Up And Running With Spring Boo…" at bounding box center [414, 204] width 828 height 408
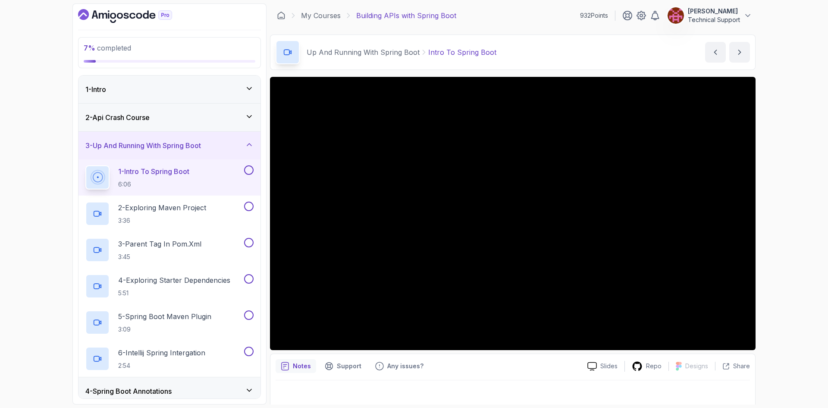
click at [775, 213] on div "7 % completed 1 - Intro 2 - Api Crash Course 3 - Up And Running With Spring Boo…" at bounding box center [414, 204] width 828 height 408
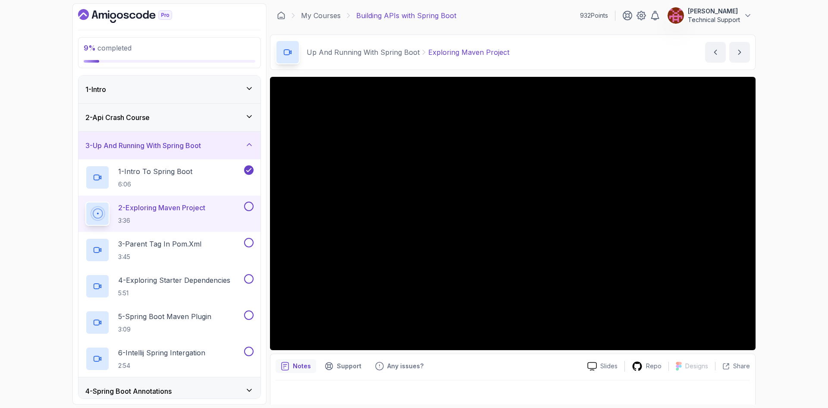
click at [791, 213] on div "9 % completed 1 - Intro 2 - Api Crash Course 3 - Up And Running With Spring Boo…" at bounding box center [414, 204] width 828 height 408
click at [784, 229] on div "9 % completed 1 - Intro 2 - Api Crash Course 3 - Up And Running With Spring Boo…" at bounding box center [414, 204] width 828 height 408
click at [775, 235] on div "9 % completed 1 - Intro 2 - Api Crash Course 3 - Up And Running With Spring Boo…" at bounding box center [414, 204] width 828 height 408
click at [786, 226] on div "9 % completed 1 - Intro 2 - Api Crash Course 3 - Up And Running With Spring Boo…" at bounding box center [414, 204] width 828 height 408
click at [777, 216] on div "9 % completed 1 - Intro 2 - Api Crash Course 3 - Up And Running With Spring Boo…" at bounding box center [414, 204] width 828 height 408
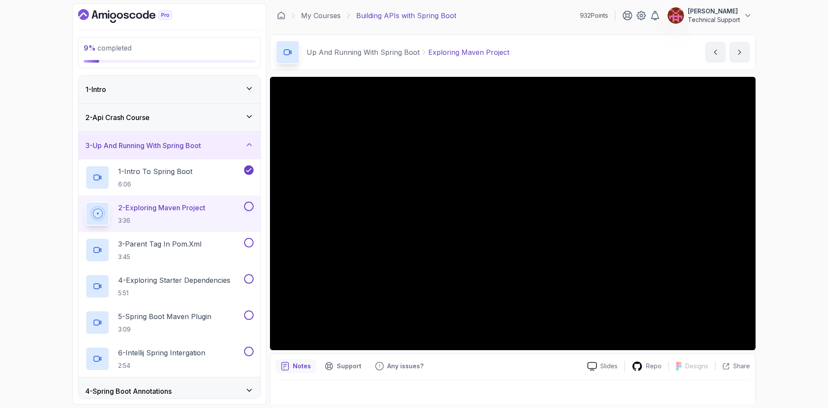
click at [775, 226] on div "9 % completed 1 - Intro 2 - Api Crash Course 3 - Up And Running With Spring Boo…" at bounding box center [414, 204] width 828 height 408
click at [793, 218] on div "9 % completed 1 - Intro 2 - Api Crash Course 3 - Up And Running With Spring Boo…" at bounding box center [414, 204] width 828 height 408
click at [786, 213] on div "9 % completed 1 - Intro 2 - Api Crash Course 3 - Up And Running With Spring Boo…" at bounding box center [414, 204] width 828 height 408
click at [801, 238] on div "9 % completed 1 - Intro 2 - Api Crash Course 3 - Up And Running With Spring Boo…" at bounding box center [414, 204] width 828 height 408
click at [762, 222] on div "9 % completed 1 - Intro 2 - Api Crash Course 3 - Up And Running With Spring Boo…" at bounding box center [414, 204] width 828 height 408
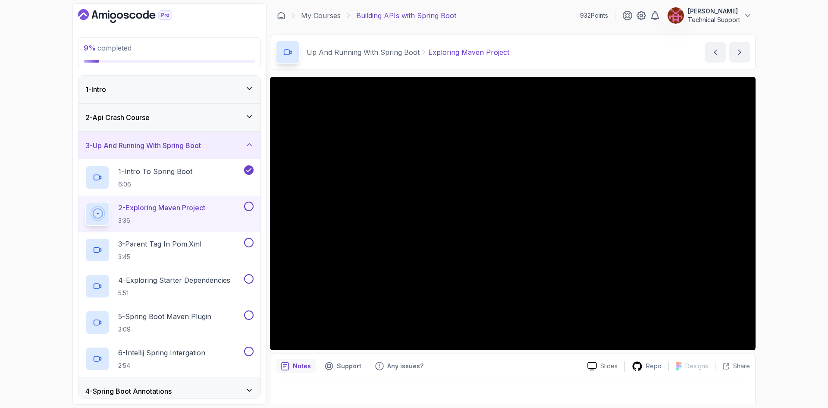
click at [757, 240] on section "9 % completed 1 - Intro 2 - Api Crash Course 3 - Up And Running With Spring Boo…" at bounding box center [414, 204] width 690 height 408
click at [776, 221] on div "9 % completed 1 - Intro 2 - Api Crash Course 3 - Up And Running With Spring Boo…" at bounding box center [414, 204] width 828 height 408
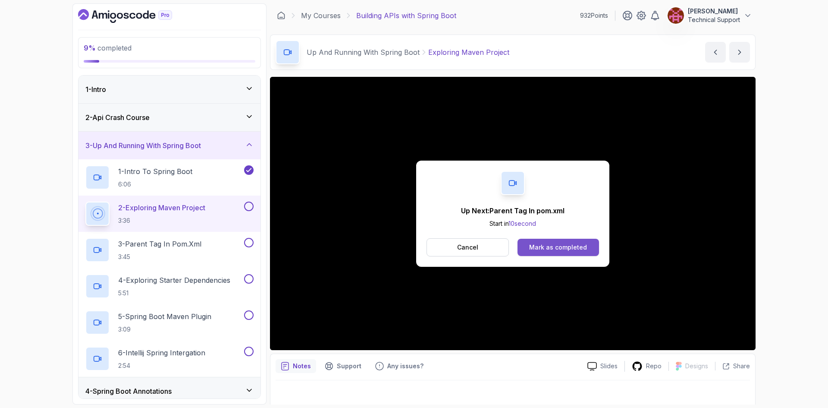
click at [548, 248] on div "Mark as completed" at bounding box center [558, 247] width 58 height 9
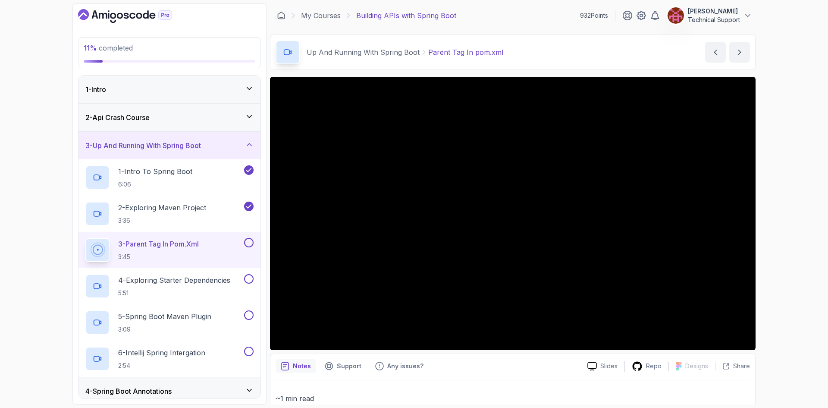
click at [794, 244] on div "11 % completed 1 - Intro 2 - Api Crash Course 3 - Up And Running With Spring Bo…" at bounding box center [414, 204] width 828 height 408
click at [786, 279] on div "11 % completed 1 - Intro 2 - Api Crash Course 3 - Up And Running With Spring Bo…" at bounding box center [414, 204] width 828 height 408
click at [778, 229] on div "11 % completed 1 - Intro 2 - Api Crash Course 3 - Up And Running With Spring Bo…" at bounding box center [414, 204] width 828 height 408
click at [780, 226] on div "11 % completed 1 - Intro 2 - Api Crash Course 3 - Up And Running With Spring Bo…" at bounding box center [414, 204] width 828 height 408
drag, startPoint x: 780, startPoint y: 222, endPoint x: 778, endPoint y: 216, distance: 6.0
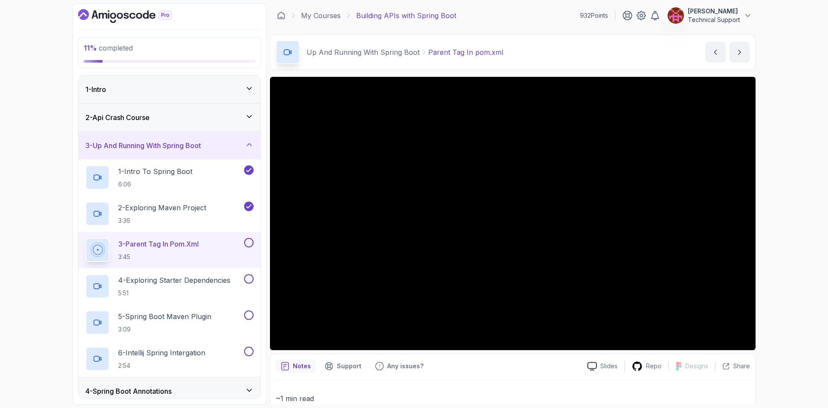
click at [779, 221] on div "11 % completed 1 - Intro 2 - Api Crash Course 3 - Up And Running With Spring Bo…" at bounding box center [414, 204] width 828 height 408
click at [762, 219] on div "11 % completed 1 - Intro 2 - Api Crash Course 3 - Up And Running With Spring Bo…" at bounding box center [414, 204] width 828 height 408
click at [786, 221] on div "11 % completed 1 - Intro 2 - Api Crash Course 3 - Up And Running With Spring Bo…" at bounding box center [414, 204] width 828 height 408
click at [774, 226] on div "11 % completed 1 - Intro 2 - Api Crash Course 3 - Up And Running With Spring Bo…" at bounding box center [414, 204] width 828 height 408
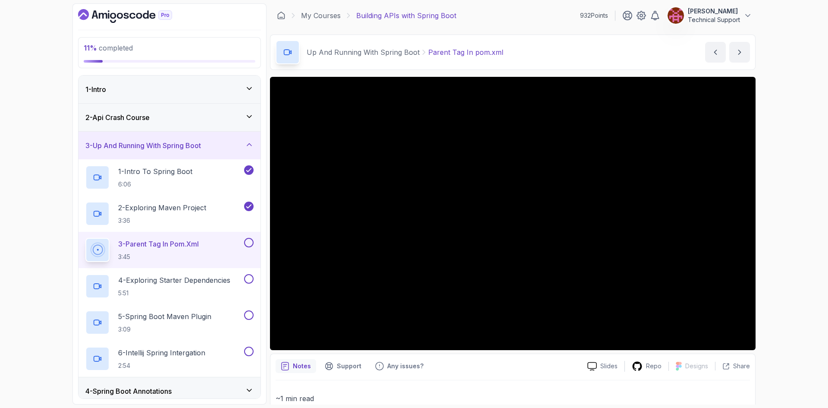
click at [774, 226] on div "11 % completed 1 - Intro 2 - Api Crash Course 3 - Up And Running With Spring Bo…" at bounding box center [414, 204] width 828 height 408
click at [776, 232] on div "11 % completed 1 - Intro 2 - Api Crash Course 3 - Up And Running With Spring Bo…" at bounding box center [414, 204] width 828 height 408
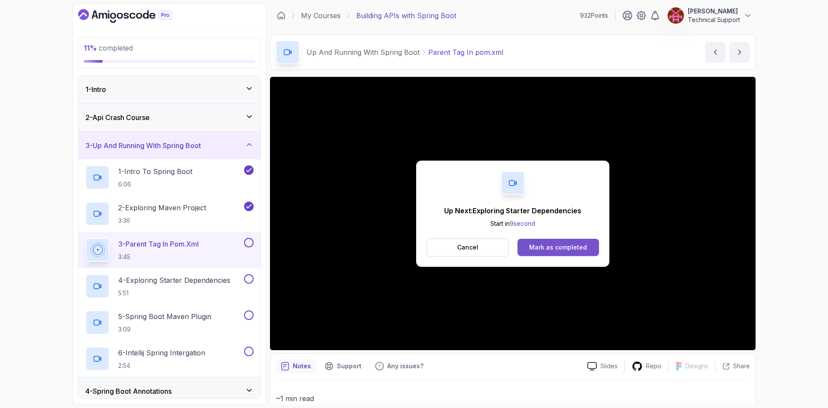
click at [555, 252] on button "Mark as completed" at bounding box center [559, 246] width 82 height 17
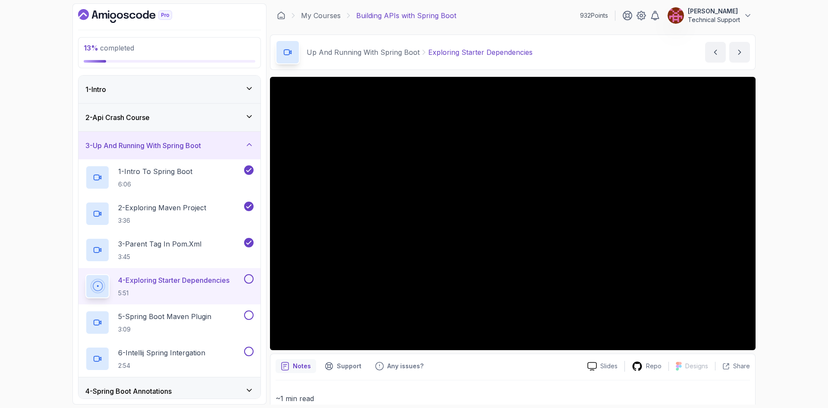
click at [781, 239] on div "13 % completed 1 - Intro 2 - Api Crash Course 3 - Up And Running With Spring Bo…" at bounding box center [414, 204] width 828 height 408
click at [783, 235] on div "13 % completed 1 - Intro 2 - Api Crash Course 3 - Up And Running With Spring Bo…" at bounding box center [414, 204] width 828 height 408
drag, startPoint x: 799, startPoint y: 224, endPoint x: 794, endPoint y: 222, distance: 4.8
click at [798, 223] on div "13 % completed 1 - Intro 2 - Api Crash Course 3 - Up And Running With Spring Bo…" at bounding box center [414, 204] width 828 height 408
click at [782, 221] on div "13 % completed 1 - Intro 2 - Api Crash Course 3 - Up And Running With Spring Bo…" at bounding box center [414, 204] width 828 height 408
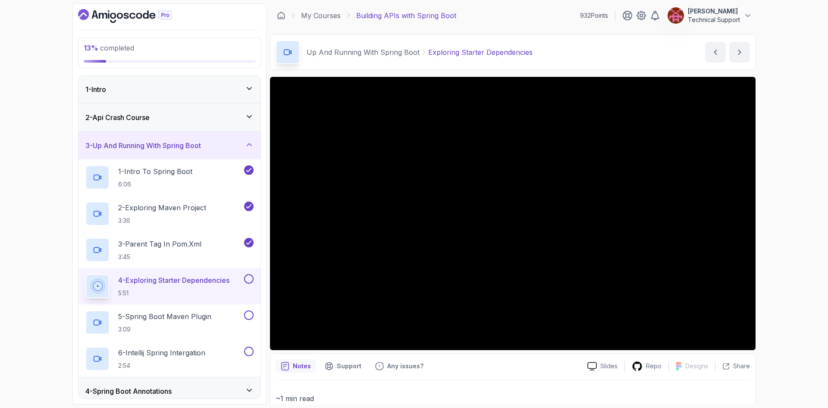
click at [782, 221] on div "13 % completed 1 - Intro 2 - Api Crash Course 3 - Up And Running With Spring Bo…" at bounding box center [414, 204] width 828 height 408
click at [774, 219] on div "13 % completed 1 - Intro 2 - Api Crash Course 3 - Up And Running With Spring Bo…" at bounding box center [414, 204] width 828 height 408
click at [773, 220] on div "13 % completed 1 - Intro 2 - Api Crash Course 3 - Up And Running With Spring Bo…" at bounding box center [414, 204] width 828 height 408
click at [771, 216] on div "13 % completed 1 - Intro 2 - Api Crash Course 3 - Up And Running With Spring Bo…" at bounding box center [414, 204] width 828 height 408
click at [771, 211] on div "13 % completed 1 - Intro 2 - Api Crash Course 3 - Up And Running With Spring Bo…" at bounding box center [414, 204] width 828 height 408
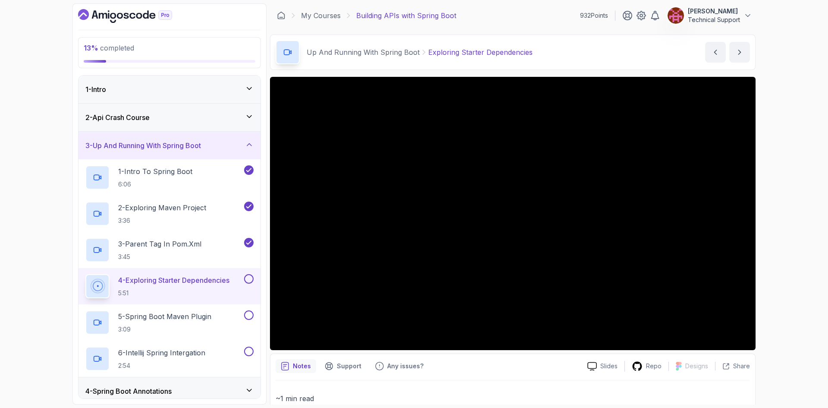
click at [780, 214] on div "13 % completed 1 - Intro 2 - Api Crash Course 3 - Up And Running With Spring Bo…" at bounding box center [414, 204] width 828 height 408
click at [778, 206] on div "13 % completed 1 - Intro 2 - Api Crash Course 3 - Up And Running With Spring Bo…" at bounding box center [414, 204] width 828 height 408
click at [768, 196] on div "13 % completed 1 - Intro 2 - Api Crash Course 3 - Up And Running With Spring Bo…" at bounding box center [414, 204] width 828 height 408
click at [768, 203] on div "13 % completed 1 - Intro 2 - Api Crash Course 3 - Up And Running With Spring Bo…" at bounding box center [414, 204] width 828 height 408
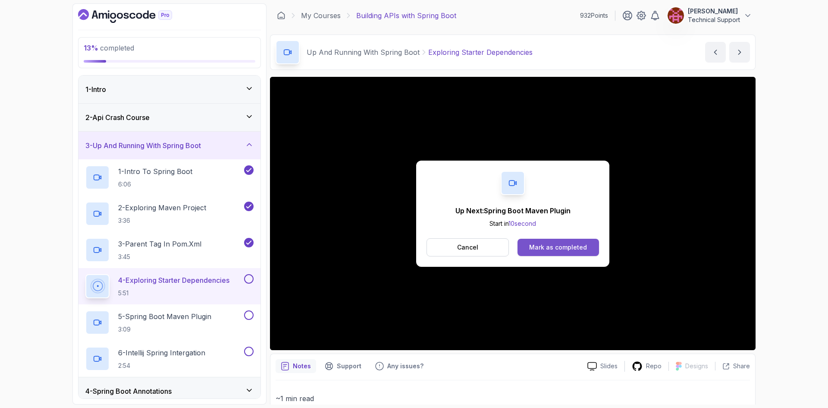
click at [553, 243] on div "Mark as completed" at bounding box center [558, 247] width 58 height 9
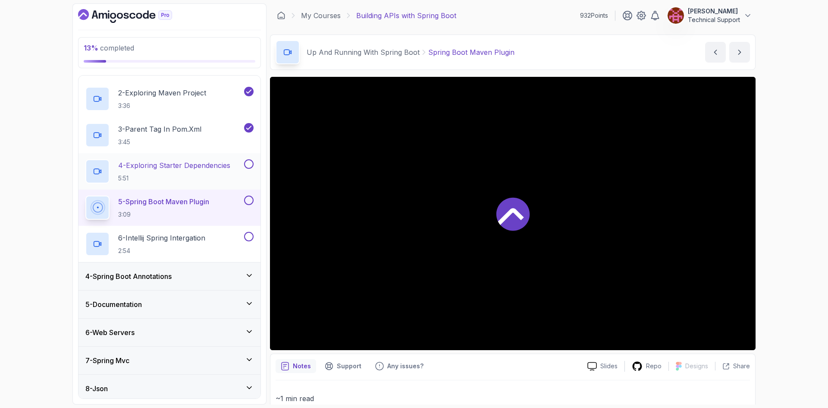
scroll to position [129, 0]
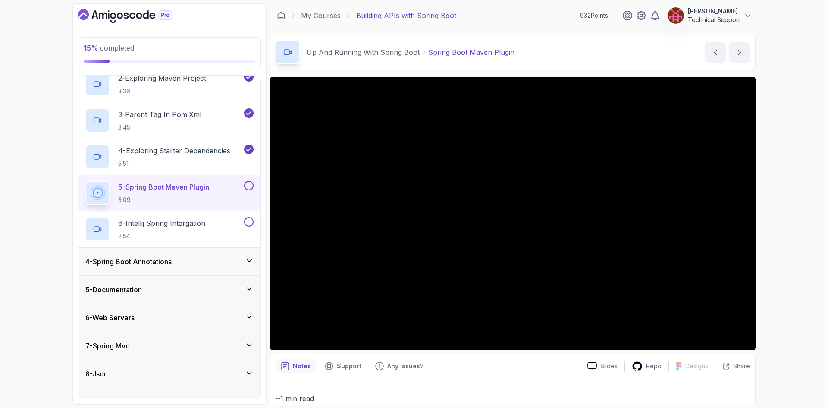
click at [791, 240] on div "15 % completed 1 - Intro 2 - Api Crash Course 3 - Up And Running With Spring Bo…" at bounding box center [414, 204] width 828 height 408
click at [791, 235] on div "15 % completed 1 - Intro 2 - Api Crash Course 3 - Up And Running With Spring Bo…" at bounding box center [414, 204] width 828 height 408
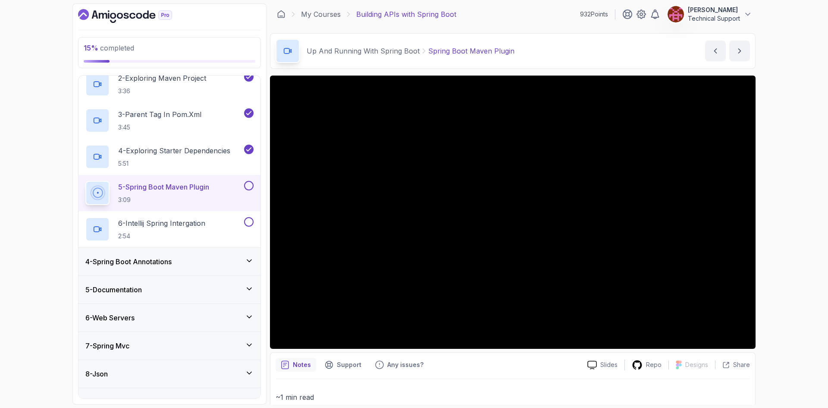
scroll to position [0, 0]
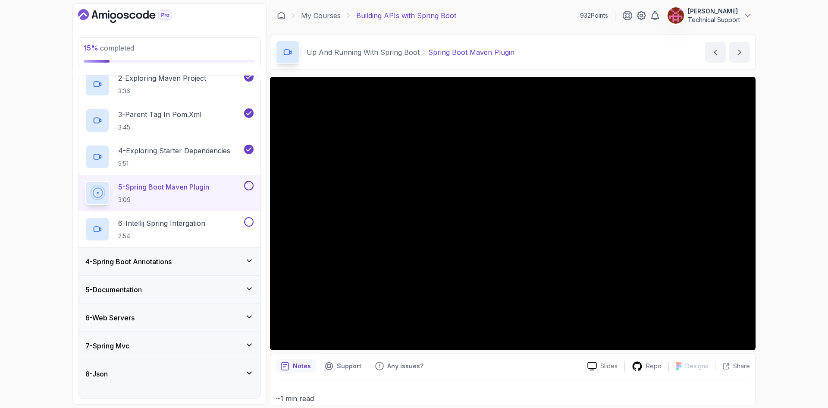
click at [785, 250] on div "15 % completed 1 - Intro 2 - Api Crash Course 3 - Up And Running With Spring Bo…" at bounding box center [414, 204] width 828 height 408
click at [786, 224] on div "15 % completed 1 - Intro 2 - Api Crash Course 3 - Up And Running With Spring Bo…" at bounding box center [414, 204] width 828 height 408
click at [786, 262] on div "15 % completed 1 - Intro 2 - Api Crash Course 3 - Up And Running With Spring Bo…" at bounding box center [414, 204] width 828 height 408
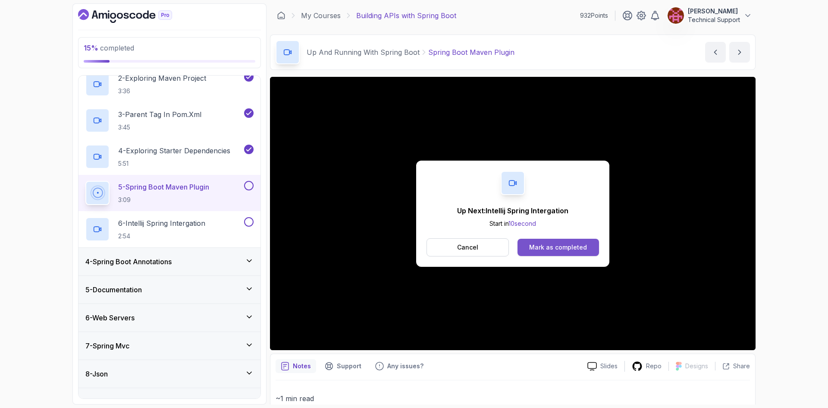
click at [559, 250] on div "Mark as completed" at bounding box center [558, 247] width 58 height 9
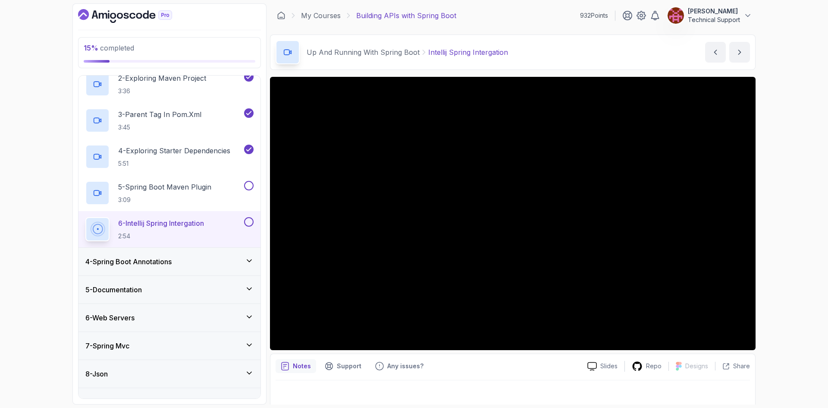
click at [775, 236] on div "15 % completed 1 - Intro 2 - Api Crash Course 3 - Up And Running With Spring Bo…" at bounding box center [414, 204] width 828 height 408
click at [781, 233] on div "16 % completed 1 - Intro 2 - Api Crash Course 3 - Up And Running With Spring Bo…" at bounding box center [414, 204] width 828 height 408
click at [782, 230] on div "16 % completed 1 - Intro 2 - Api Crash Course 3 - Up And Running With Spring Bo…" at bounding box center [414, 204] width 828 height 408
click at [795, 228] on div "16 % completed 1 - Intro 2 - Api Crash Course 3 - Up And Running With Spring Bo…" at bounding box center [414, 204] width 828 height 408
click at [797, 251] on div "16 % completed 1 - Intro 2 - Api Crash Course 3 - Up And Running With Spring Bo…" at bounding box center [414, 204] width 828 height 408
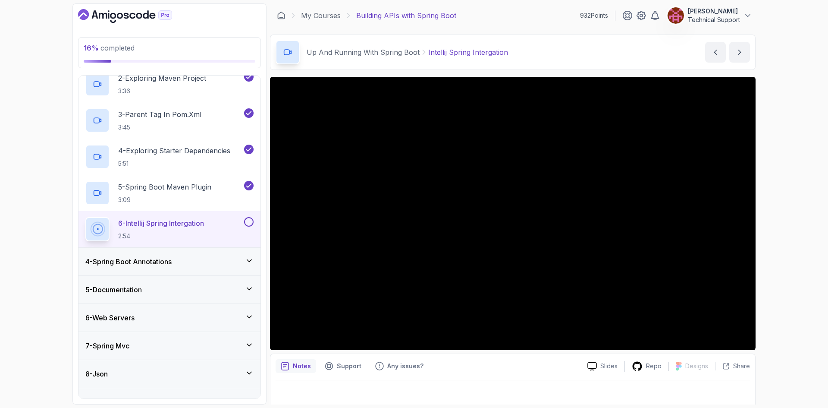
click at [770, 231] on div "16 % completed 1 - Intro 2 - Api Crash Course 3 - Up And Running With Spring Bo…" at bounding box center [414, 204] width 828 height 408
click at [778, 218] on div "16 % completed 1 - Intro 2 - Api Crash Course 3 - Up And Running With Spring Bo…" at bounding box center [414, 204] width 828 height 408
click at [778, 227] on div "16 % completed 1 - Intro 2 - Api Crash Course 3 - Up And Running With Spring Bo…" at bounding box center [414, 204] width 828 height 408
click at [772, 233] on div "16 % completed 1 - Intro 2 - Api Crash Course 3 - Up And Running With Spring Bo…" at bounding box center [414, 204] width 828 height 408
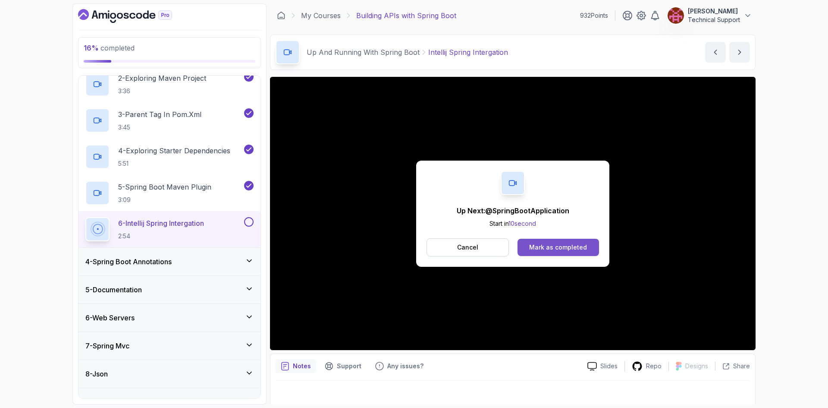
click at [539, 248] on div "Mark as completed" at bounding box center [558, 247] width 58 height 9
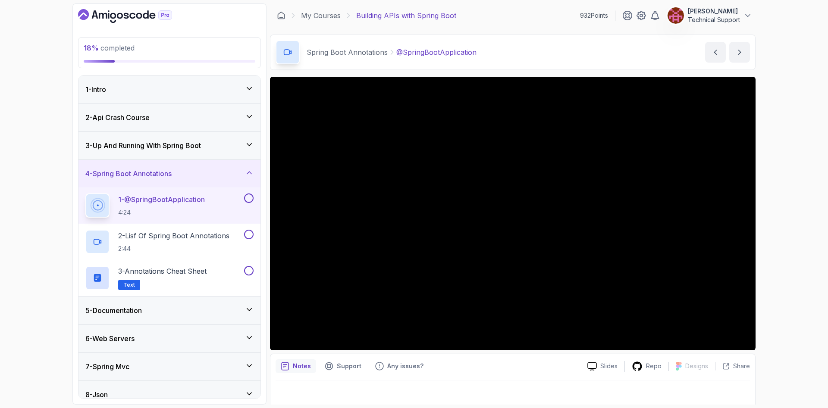
click at [770, 226] on div "18 % completed 1 - Intro 2 - Api Crash Course 3 - Up And Running With Spring Bo…" at bounding box center [414, 204] width 828 height 408
click at [768, 226] on div "18 % completed 1 - Intro 2 - Api Crash Course 3 - Up And Running With Spring Bo…" at bounding box center [414, 204] width 828 height 408
click at [772, 220] on div "18 % completed 1 - Intro 2 - Api Crash Course 3 - Up And Running With Spring Bo…" at bounding box center [414, 204] width 828 height 408
click at [770, 230] on div "18 % completed 1 - Intro 2 - Api Crash Course 3 - Up And Running With Spring Bo…" at bounding box center [414, 204] width 828 height 408
click at [772, 226] on div "18 % completed 1 - Intro 2 - Api Crash Course 3 - Up And Running With Spring Bo…" at bounding box center [414, 204] width 828 height 408
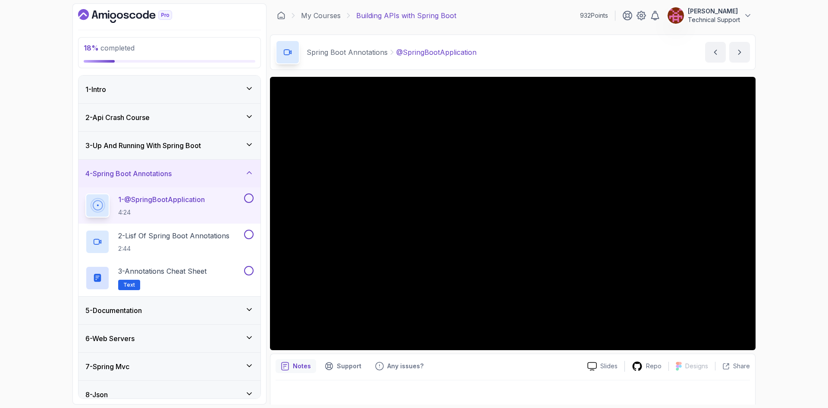
click at [774, 219] on div "18 % completed 1 - Intro 2 - Api Crash Course 3 - Up And Running With Spring Bo…" at bounding box center [414, 204] width 828 height 408
click at [769, 218] on div "18 % completed 1 - Intro 2 - Api Crash Course 3 - Up And Running With Spring Bo…" at bounding box center [414, 204] width 828 height 408
click at [773, 210] on div "18 % completed 1 - Intro 2 - Api Crash Course 3 - Up And Running With Spring Bo…" at bounding box center [414, 204] width 828 height 408
click at [772, 201] on div "18 % completed 1 - Intro 2 - Api Crash Course 3 - Up And Running With Spring Bo…" at bounding box center [414, 204] width 828 height 408
click at [772, 214] on div "18 % completed 1 - Intro 2 - Api Crash Course 3 - Up And Running With Spring Bo…" at bounding box center [414, 204] width 828 height 408
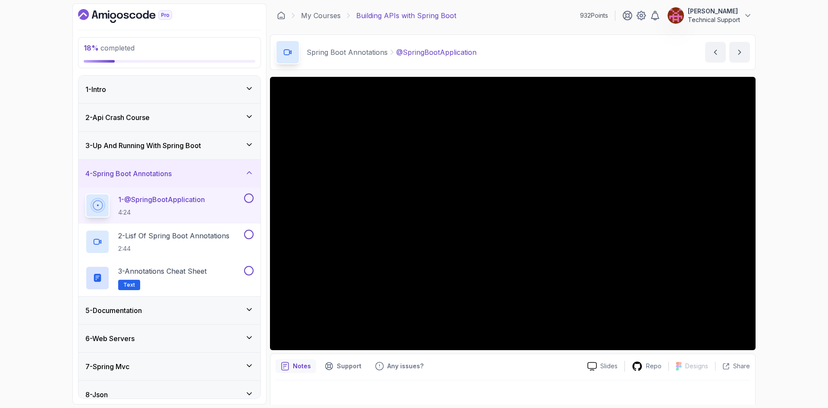
click at [774, 220] on div "18 % completed 1 - Intro 2 - Api Crash Course 3 - Up And Running With Spring Bo…" at bounding box center [414, 204] width 828 height 408
click at [774, 214] on div "18 % completed 1 - Intro 2 - Api Crash Course 3 - Up And Running With Spring Bo…" at bounding box center [414, 204] width 828 height 408
click at [775, 221] on div "18 % completed 1 - Intro 2 - Api Crash Course 3 - Up And Running With Spring Bo…" at bounding box center [414, 204] width 828 height 408
click at [775, 219] on div "18 % completed 1 - Intro 2 - Api Crash Course 3 - Up And Running With Spring Bo…" at bounding box center [414, 204] width 828 height 408
click at [773, 217] on div "18 % completed 1 - Intro 2 - Api Crash Course 3 - Up And Running With Spring Bo…" at bounding box center [414, 204] width 828 height 408
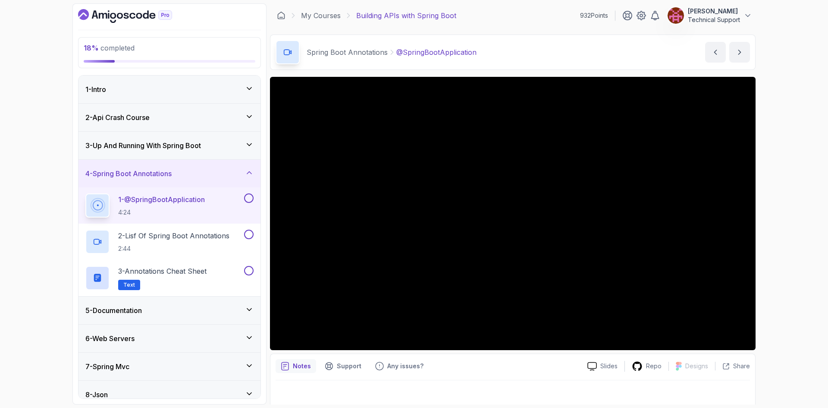
click at [773, 216] on div "18 % completed 1 - Intro 2 - Api Crash Course 3 - Up And Running With Spring Bo…" at bounding box center [414, 204] width 828 height 408
click at [791, 222] on div "18 % completed 1 - Intro 2 - Api Crash Course 3 - Up And Running With Spring Bo…" at bounding box center [414, 204] width 828 height 408
click at [780, 219] on div "18 % completed 1 - Intro 2 - Api Crash Course 3 - Up And Running With Spring Bo…" at bounding box center [414, 204] width 828 height 408
click at [779, 219] on div "18 % completed 1 - Intro 2 - Api Crash Course 3 - Up And Running With Spring Bo…" at bounding box center [414, 204] width 828 height 408
click at [790, 235] on div "18 % completed 1 - Intro 2 - Api Crash Course 3 - Up And Running With Spring Bo…" at bounding box center [414, 204] width 828 height 408
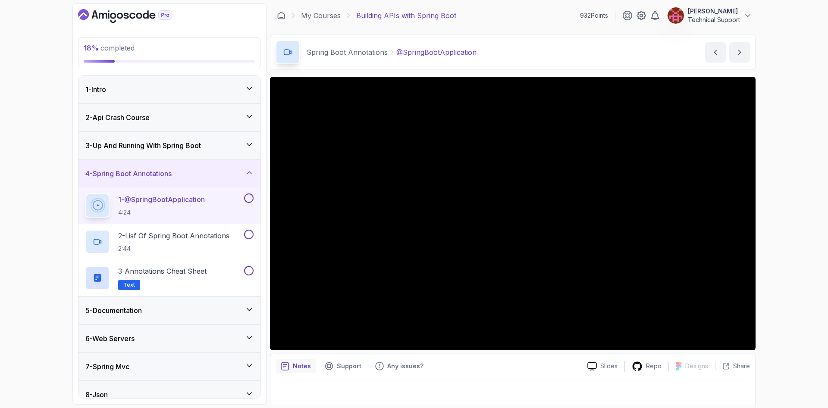
click at [780, 216] on div "18 % completed 1 - Intro 2 - Api Crash Course 3 - Up And Running With Spring Bo…" at bounding box center [414, 204] width 828 height 408
click at [784, 228] on div "18 % completed 1 - Intro 2 - Api Crash Course 3 - Up And Running With Spring Bo…" at bounding box center [414, 204] width 828 height 408
click at [776, 226] on div "18 % completed 1 - Intro 2 - Api Crash Course 3 - Up And Running With Spring Bo…" at bounding box center [414, 204] width 828 height 408
click at [772, 229] on div "18 % completed 1 - Intro 2 - Api Crash Course 3 - Up And Running With Spring Bo…" at bounding box center [414, 204] width 828 height 408
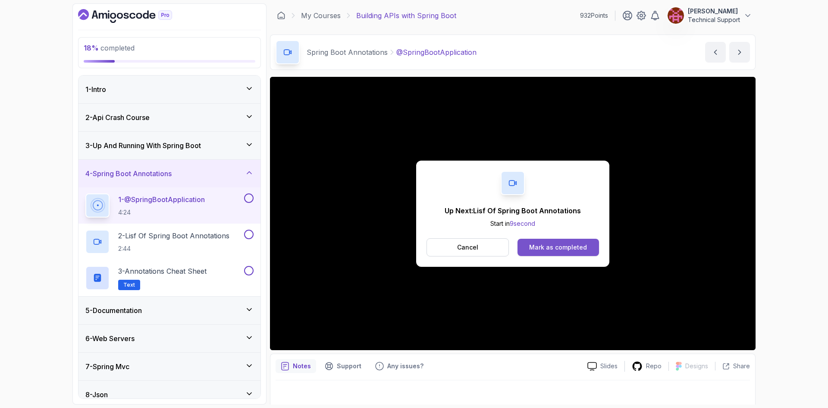
click at [555, 247] on div "Mark as completed" at bounding box center [558, 247] width 58 height 9
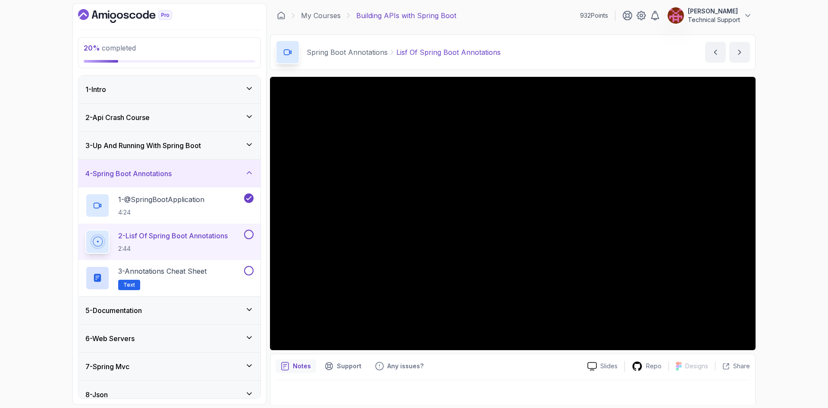
click at [778, 237] on div "20 % completed 1 - Intro 2 - Api Crash Course 3 - Up And Running With Spring Bo…" at bounding box center [414, 204] width 828 height 408
click at [774, 227] on div "20 % completed 1 - Intro 2 - Api Crash Course 3 - Up And Running With Spring Bo…" at bounding box center [414, 204] width 828 height 408
click at [764, 214] on div "20 % completed 1 - Intro 2 - Api Crash Course 3 - Up And Running With Spring Bo…" at bounding box center [414, 204] width 828 height 408
click at [772, 216] on div "20 % completed 1 - Intro 2 - Api Crash Course 3 - Up And Running With Spring Bo…" at bounding box center [414, 204] width 828 height 408
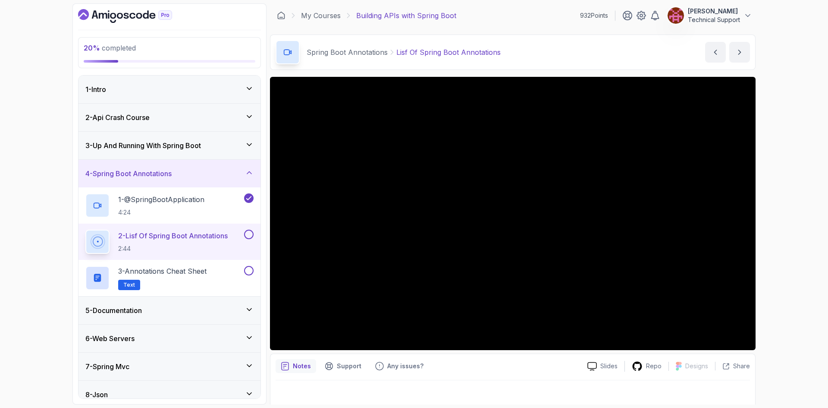
click at [769, 218] on div "20 % completed 1 - Intro 2 - Api Crash Course 3 - Up And Running With Spring Bo…" at bounding box center [414, 204] width 828 height 408
click at [777, 229] on div "20 % completed 1 - Intro 2 - Api Crash Course 3 - Up And Running With Spring Bo…" at bounding box center [414, 204] width 828 height 408
click at [770, 226] on div "20 % completed 1 - Intro 2 - Api Crash Course 3 - Up And Running With Spring Bo…" at bounding box center [414, 204] width 828 height 408
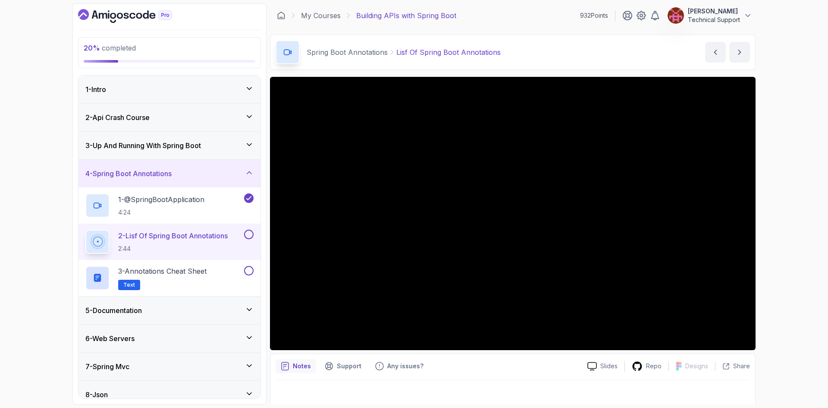
click at [768, 224] on div "20 % completed 1 - Intro 2 - Api Crash Course 3 - Up And Running With Spring Bo…" at bounding box center [414, 204] width 828 height 408
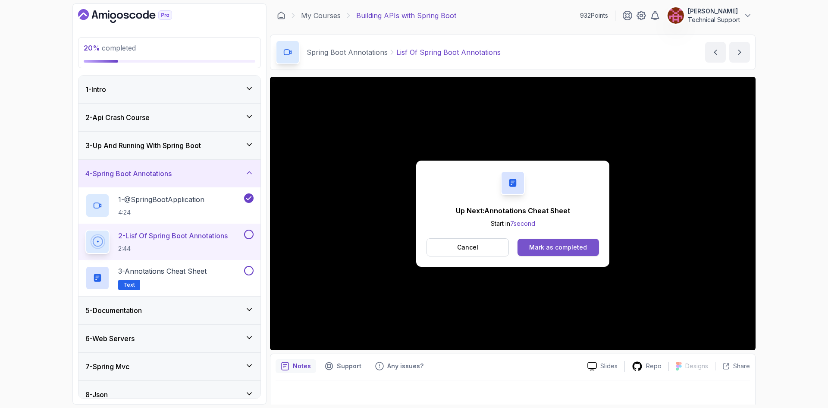
click at [578, 242] on button "Mark as completed" at bounding box center [559, 246] width 82 height 17
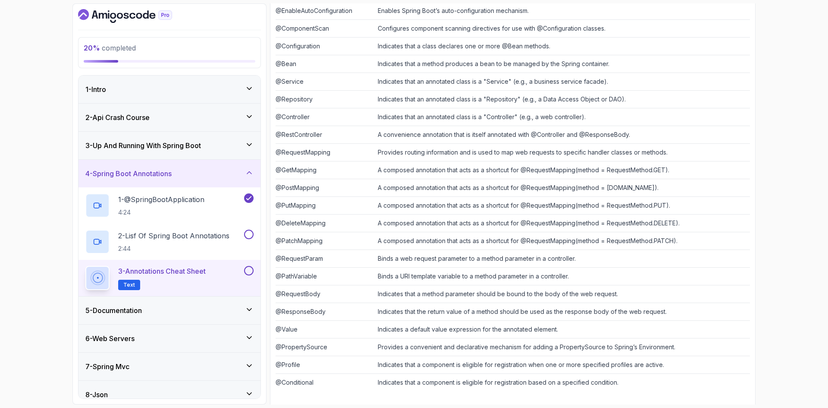
scroll to position [173, 0]
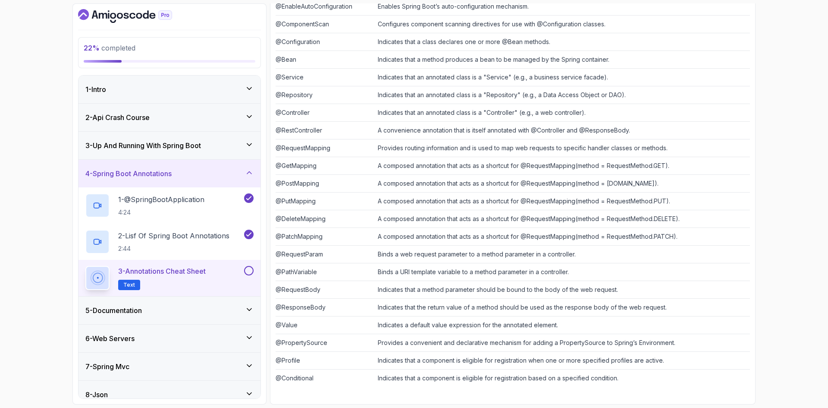
click at [248, 270] on button at bounding box center [248, 270] width 9 height 9
click at [188, 316] on div "5 - Documentation" at bounding box center [169, 310] width 182 height 28
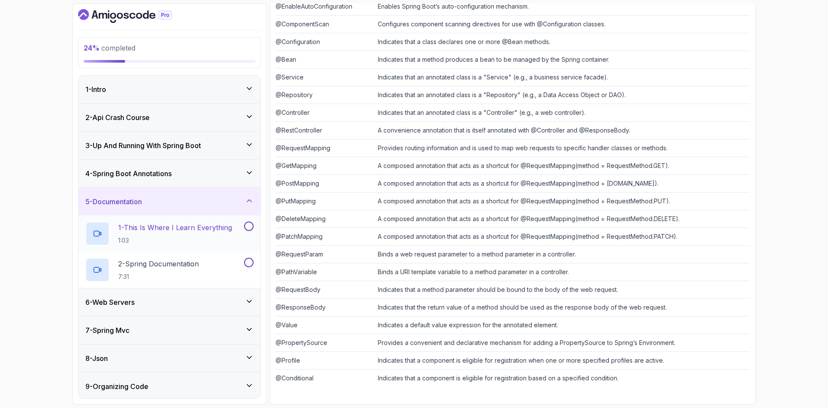
click at [194, 238] on p "1:03" at bounding box center [175, 240] width 114 height 9
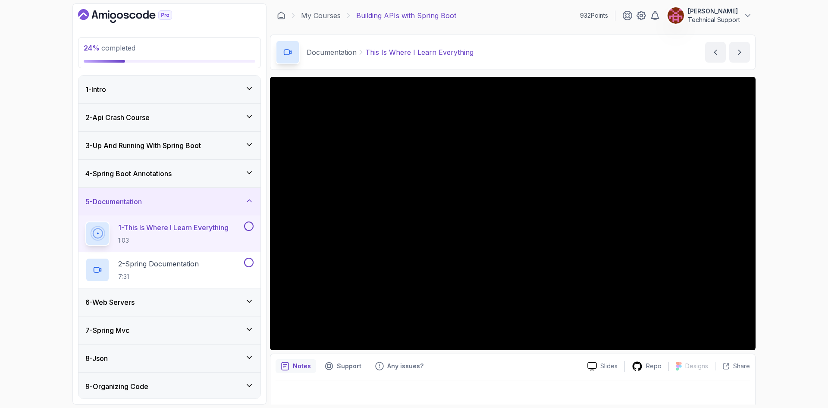
scroll to position [6, 0]
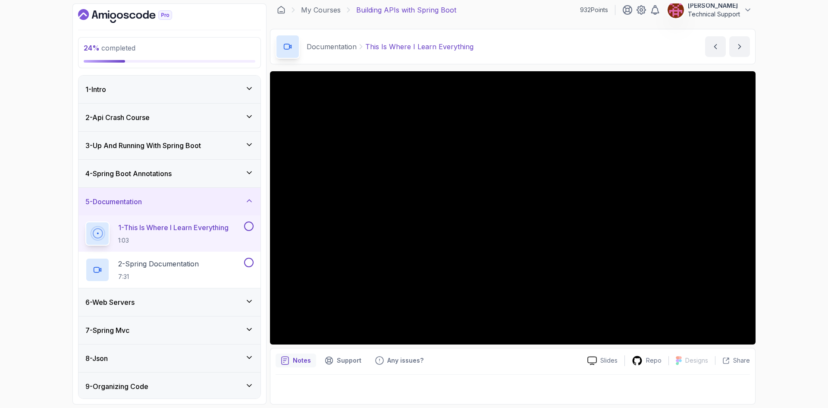
click at [777, 216] on div "24 % completed 1 - Intro 2 - Api Crash Course 3 - Up And Running With Spring Bo…" at bounding box center [414, 204] width 828 height 408
click at [61, 129] on div "24 % completed 1 - Intro 2 - Api Crash Course 3 - Up And Running With Spring Bo…" at bounding box center [414, 204] width 828 height 408
click at [798, 196] on div "24 % completed 1 - Intro 2 - Api Crash Course 3 - Up And Running With Spring Bo…" at bounding box center [414, 204] width 828 height 408
click at [792, 213] on div "24 % completed 1 - Intro 2 - Api Crash Course 3 - Up And Running With Spring Bo…" at bounding box center [414, 204] width 828 height 408
click at [789, 213] on div "24 % completed 1 - Intro 2 - Api Crash Course 3 - Up And Running With Spring Bo…" at bounding box center [414, 204] width 828 height 408
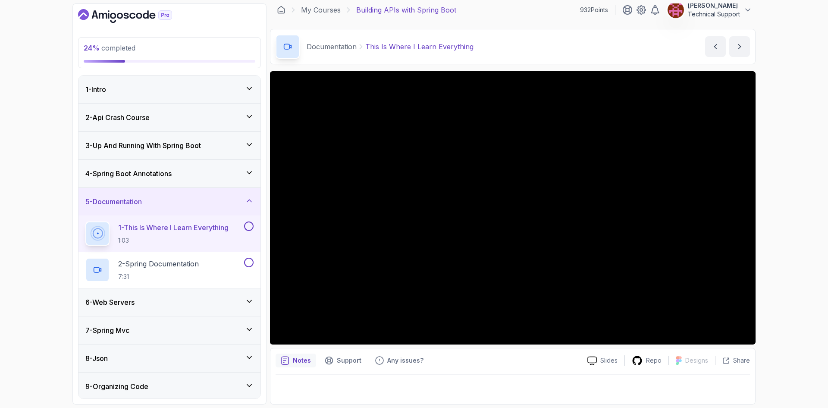
click at [788, 221] on div "24 % completed 1 - Intro 2 - Api Crash Course 3 - Up And Running With Spring Bo…" at bounding box center [414, 204] width 828 height 408
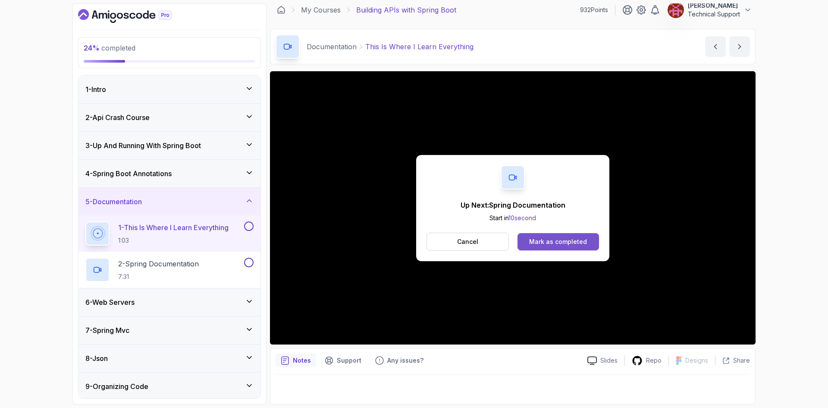
click at [567, 245] on div "Mark as completed" at bounding box center [558, 241] width 58 height 9
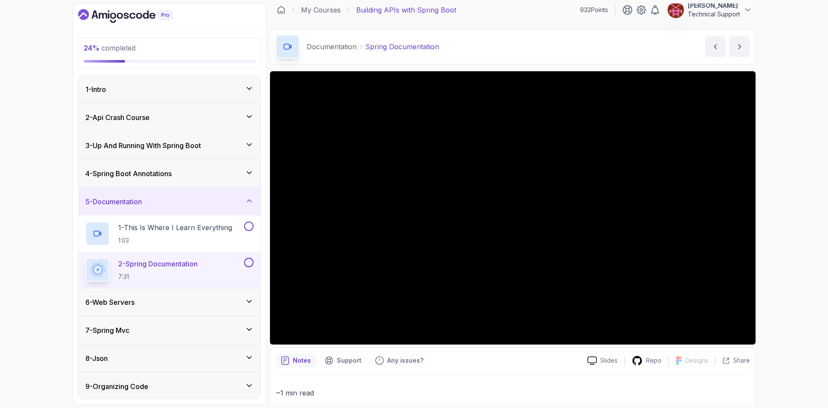
click at [781, 234] on div "24 % completed 1 - Intro 2 - Api Crash Course 3 - Up And Running With Spring Bo…" at bounding box center [414, 204] width 828 height 408
click at [781, 234] on div "25 % completed 1 - Intro 2 - Api Crash Course 3 - Up And Running With Spring Bo…" at bounding box center [414, 204] width 828 height 408
click at [782, 227] on div "25 % completed 1 - Intro 2 - Api Crash Course 3 - Up And Running With Spring Bo…" at bounding box center [414, 204] width 828 height 408
click at [804, 207] on div "25 % completed 1 - Intro 2 - Api Crash Course 3 - Up And Running With Spring Bo…" at bounding box center [414, 204] width 828 height 408
click at [793, 216] on div "25 % completed 1 - Intro 2 - Api Crash Course 3 - Up And Running With Spring Bo…" at bounding box center [414, 204] width 828 height 408
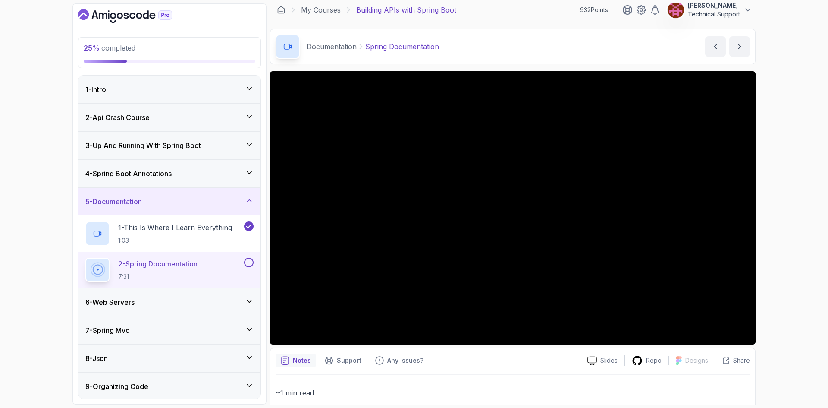
click at [784, 198] on div "25 % completed 1 - Intro 2 - Api Crash Course 3 - Up And Running With Spring Bo…" at bounding box center [414, 204] width 828 height 408
click at [787, 201] on div "25 % completed 1 - Intro 2 - Api Crash Course 3 - Up And Running With Spring Bo…" at bounding box center [414, 204] width 828 height 408
click at [781, 201] on div "25 % completed 1 - Intro 2 - Api Crash Course 3 - Up And Running With Spring Bo…" at bounding box center [414, 204] width 828 height 408
click at [787, 209] on div "25 % completed 1 - Intro 2 - Api Crash Course 3 - Up And Running With Spring Bo…" at bounding box center [414, 204] width 828 height 408
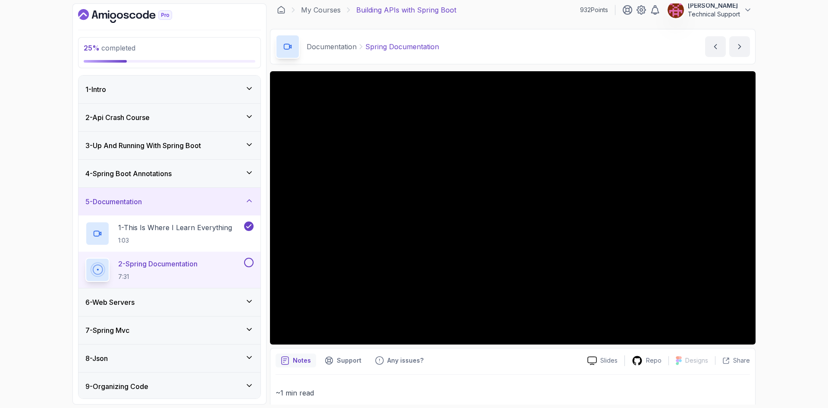
click at [786, 191] on div "25 % completed 1 - Intro 2 - Api Crash Course 3 - Up And Running With Spring Bo…" at bounding box center [414, 204] width 828 height 408
click at [780, 201] on div "25 % completed 1 - Intro 2 - Api Crash Course 3 - Up And Running With Spring Bo…" at bounding box center [414, 204] width 828 height 408
click at [806, 214] on div "25 % completed 1 - Intro 2 - Api Crash Course 3 - Up And Running With Spring Bo…" at bounding box center [414, 204] width 828 height 408
click at [777, 214] on div "25 % completed 1 - Intro 2 - Api Crash Course 3 - Up And Running With Spring Bo…" at bounding box center [414, 204] width 828 height 408
click at [775, 229] on div "25 % completed 1 - Intro 2 - Api Crash Course 3 - Up And Running With Spring Bo…" at bounding box center [414, 204] width 828 height 408
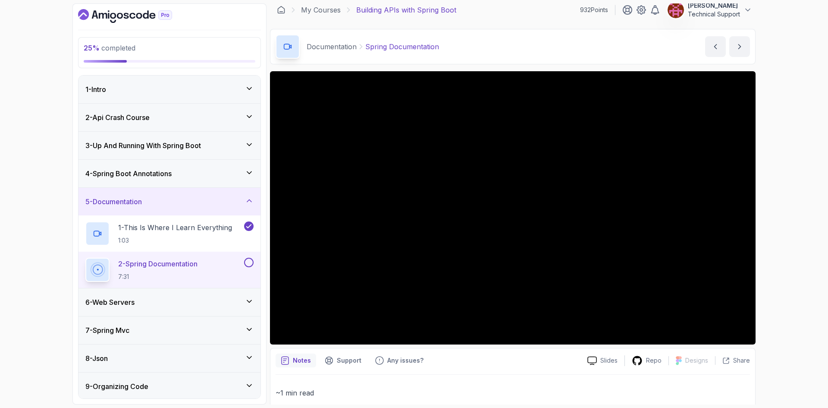
drag, startPoint x: 768, startPoint y: 222, endPoint x: 774, endPoint y: 242, distance: 21.1
click at [774, 242] on div "25 % completed 1 - Intro 2 - Api Crash Course 3 - Up And Running With Spring Bo…" at bounding box center [414, 204] width 828 height 408
click at [803, 213] on div "25 % completed 1 - Intro 2 - Api Crash Course 3 - Up And Running With Spring Bo…" at bounding box center [414, 204] width 828 height 408
click at [769, 206] on div "25 % completed 1 - Intro 2 - Api Crash Course 3 - Up And Running With Spring Bo…" at bounding box center [414, 204] width 828 height 408
click at [780, 211] on div "25 % completed 1 - Intro 2 - Api Crash Course 3 - Up And Running With Spring Bo…" at bounding box center [414, 204] width 828 height 408
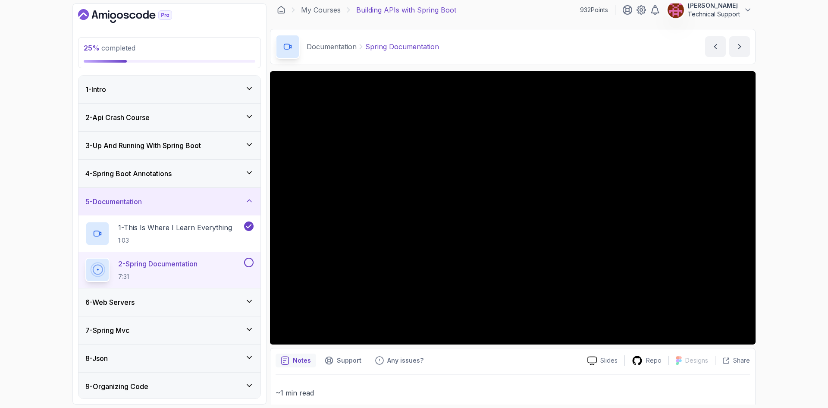
click at [774, 205] on div "25 % completed 1 - Intro 2 - Api Crash Course 3 - Up And Running With Spring Bo…" at bounding box center [414, 204] width 828 height 408
click at [777, 208] on div "25 % completed 1 - Intro 2 - Api Crash Course 3 - Up And Running With Spring Bo…" at bounding box center [414, 204] width 828 height 408
click at [786, 226] on div "25 % completed 1 - Intro 2 - Api Crash Course 3 - Up And Running With Spring Bo…" at bounding box center [414, 204] width 828 height 408
click at [783, 224] on div "25 % completed 1 - Intro 2 - Api Crash Course 3 - Up And Running With Spring Bo…" at bounding box center [414, 204] width 828 height 408
click at [767, 230] on div "25 % completed 1 - Intro 2 - Api Crash Course 3 - Up And Running With Spring Bo…" at bounding box center [414, 204] width 828 height 408
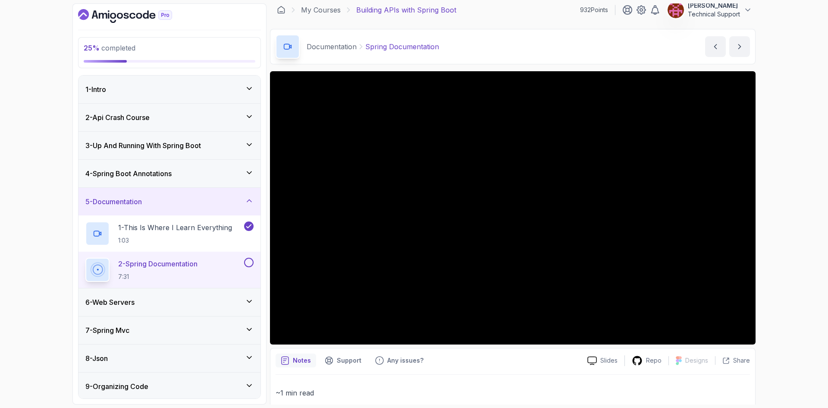
click at [813, 270] on div "25 % completed 1 - Intro 2 - Api Crash Course 3 - Up And Running With Spring Bo…" at bounding box center [414, 204] width 828 height 408
click at [785, 278] on div "25 % completed 1 - Intro 2 - Api Crash Course 3 - Up And Running With Spring Bo…" at bounding box center [414, 204] width 828 height 408
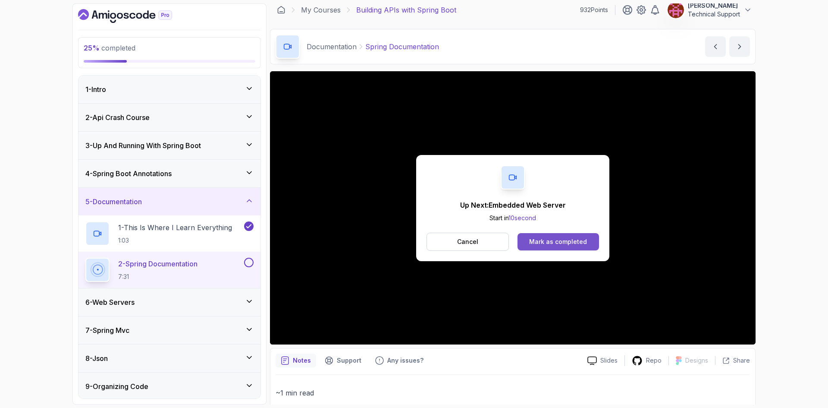
click at [556, 248] on button "Mark as completed" at bounding box center [559, 241] width 82 height 17
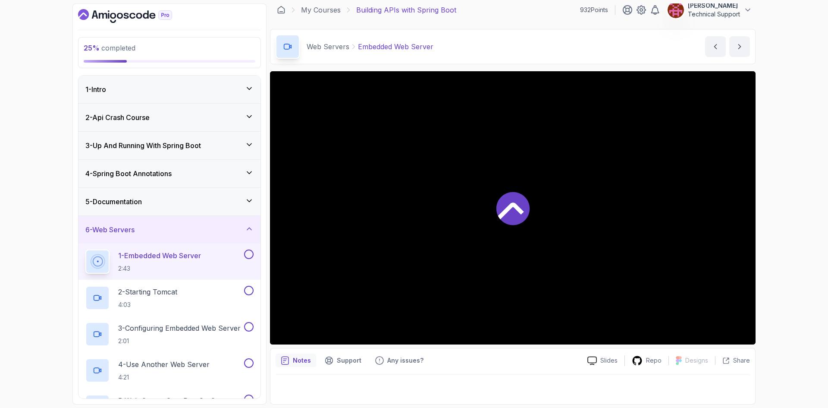
click at [803, 253] on div "25 % completed 1 - Intro 2 - Api Crash Course 3 - Up And Running With Spring Bo…" at bounding box center [414, 204] width 828 height 408
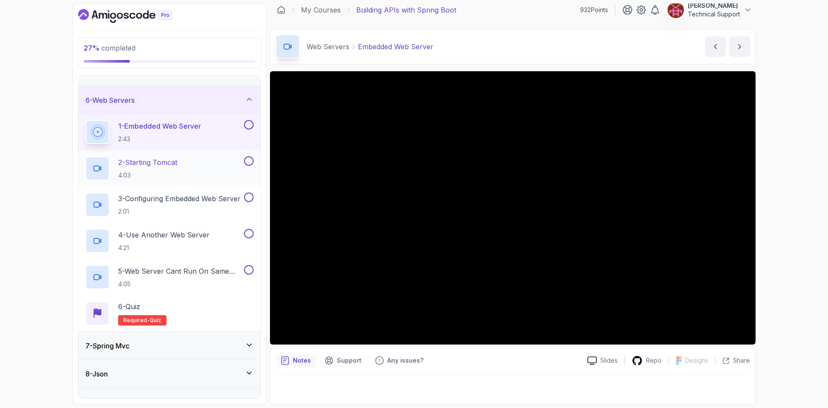
scroll to position [86, 0]
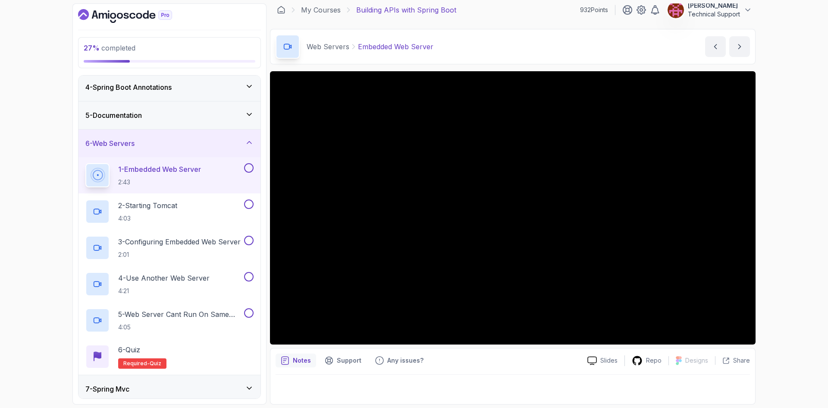
click at [771, 247] on div "27 % completed 1 - Intro 2 - Api Crash Course 3 - Up And Running With Spring Bo…" at bounding box center [414, 204] width 828 height 408
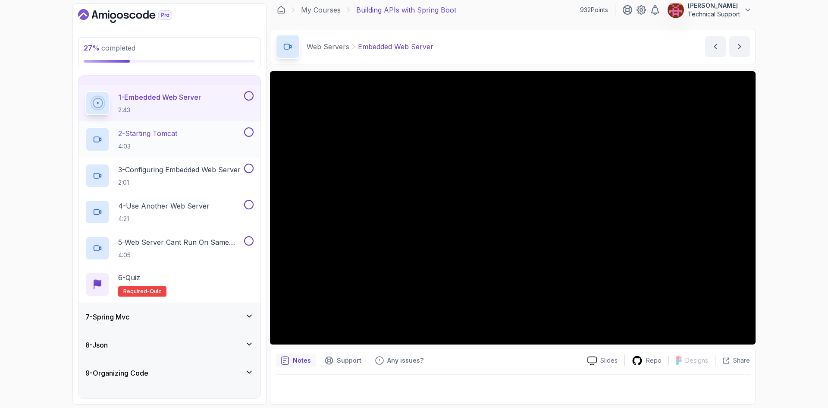
scroll to position [175, 0]
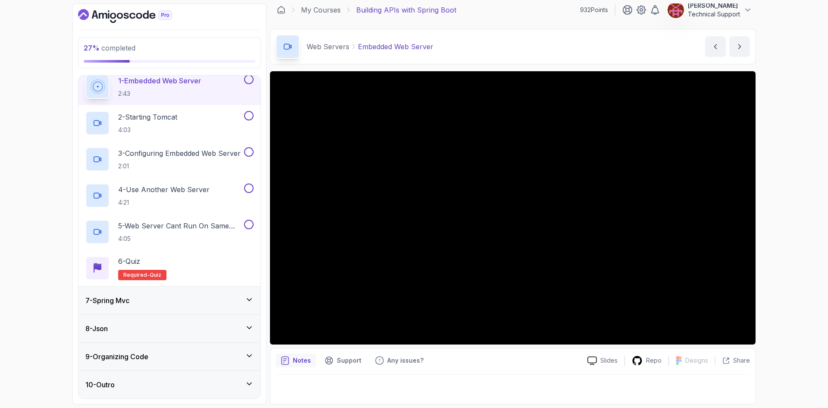
click at [202, 307] on div "7 - Spring Mvc" at bounding box center [169, 300] width 182 height 28
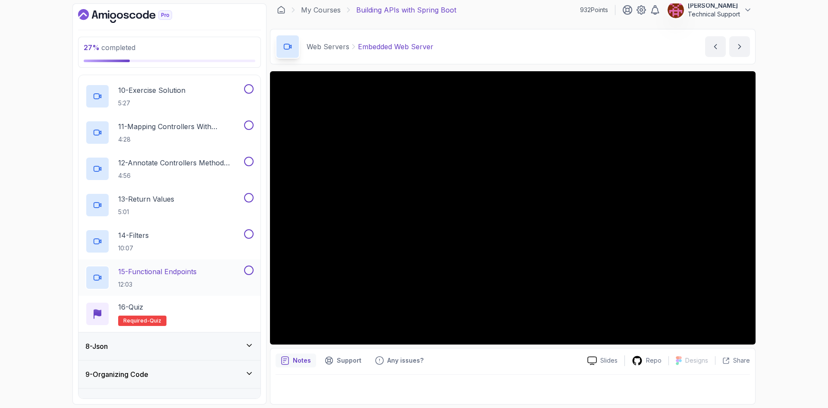
scroll to position [536, 0]
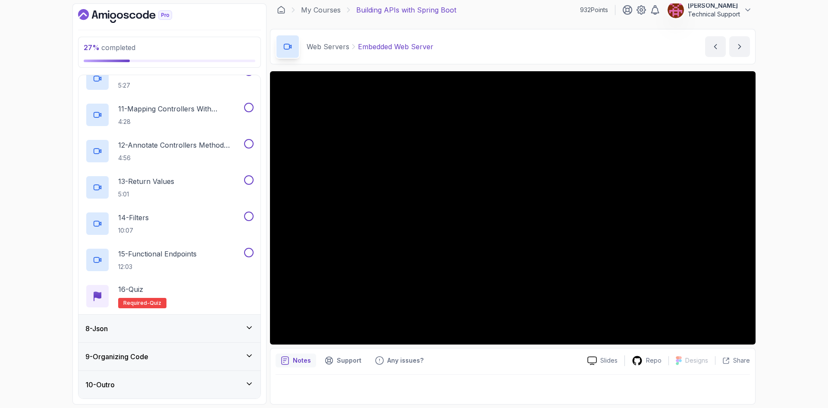
click at [161, 329] on div "8 - Json" at bounding box center [169, 328] width 168 height 10
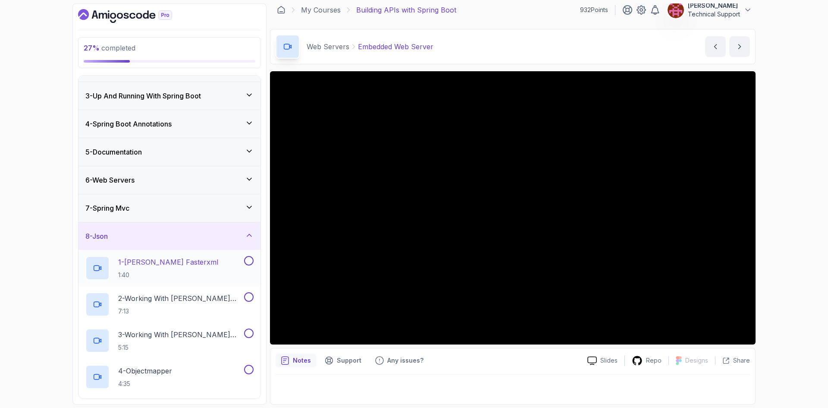
scroll to position [138, 0]
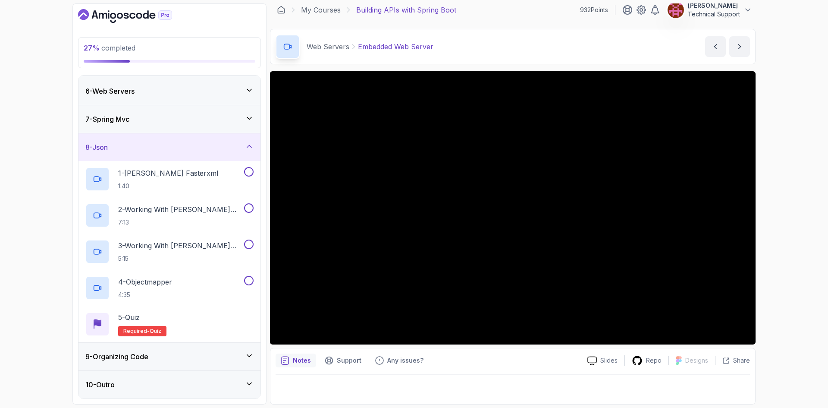
click at [156, 355] on div "9 - Organizing Code" at bounding box center [169, 356] width 168 height 10
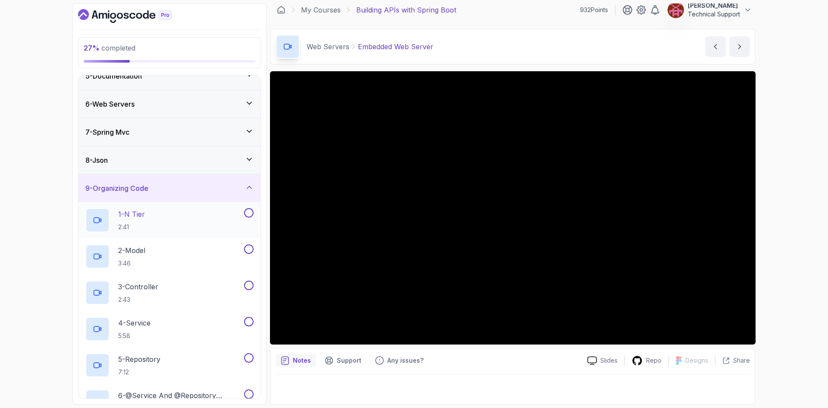
scroll to position [43, 0]
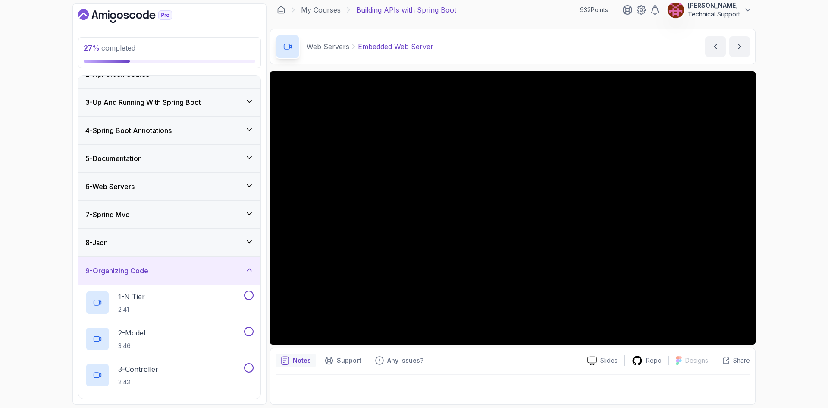
click at [148, 280] on div "9 - Organizing Code" at bounding box center [169, 271] width 182 height 28
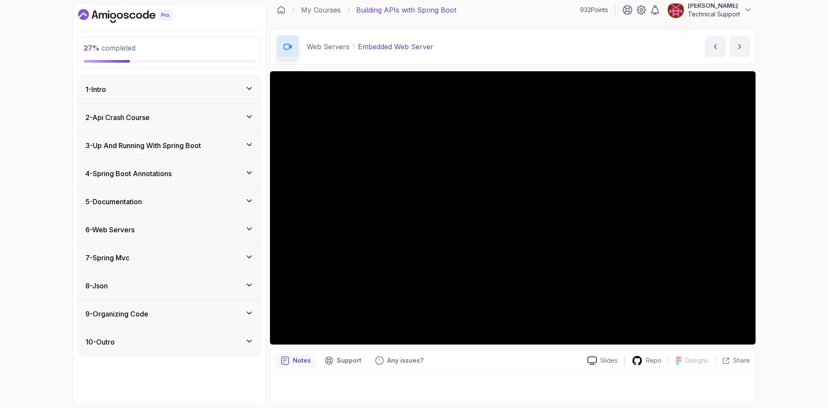
click at [127, 234] on h3 "6 - Web Servers" at bounding box center [109, 229] width 49 height 10
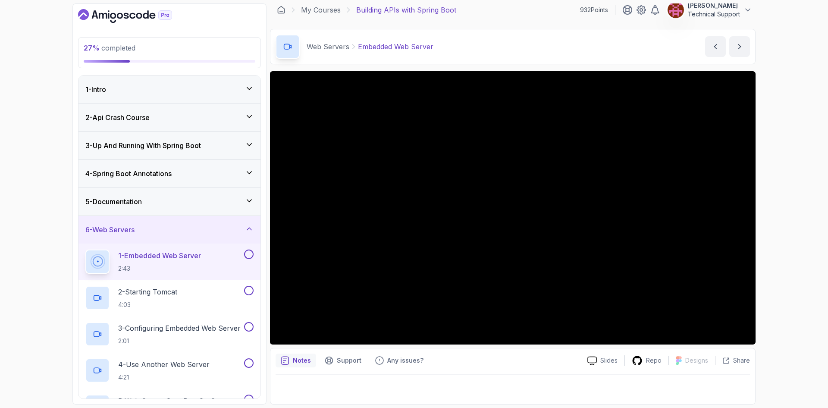
click at [804, 211] on div "27 % completed 1 - Intro 2 - Api Crash Course 3 - Up And Running With Spring Bo…" at bounding box center [414, 204] width 828 height 408
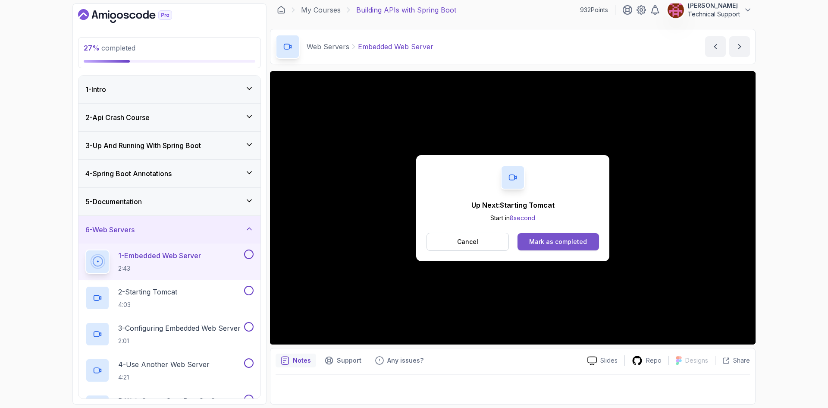
click at [580, 241] on div "Mark as completed" at bounding box center [558, 241] width 58 height 9
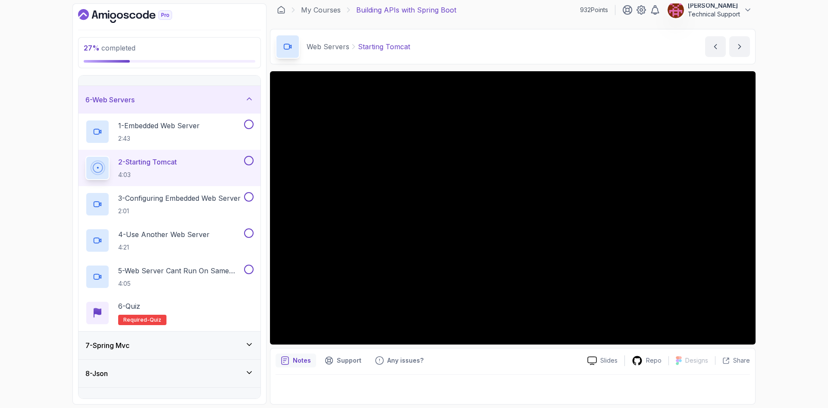
scroll to position [129, 0]
click at [773, 213] on div "27 % completed 1 - Intro 2 - Api Crash Course 3 - Up And Running With Spring Bo…" at bounding box center [414, 204] width 828 height 408
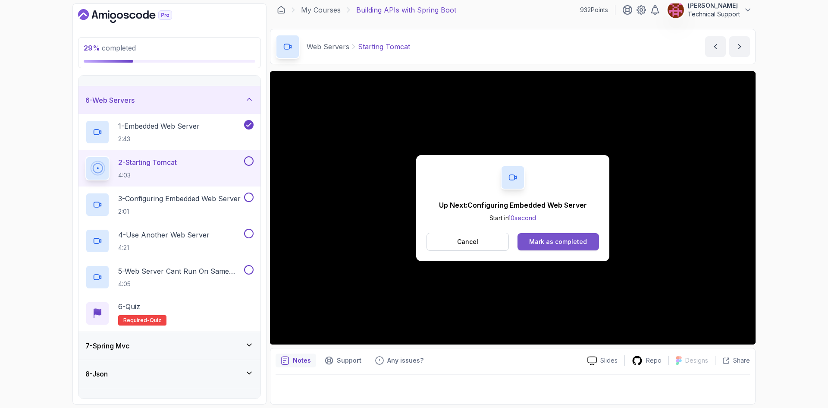
click at [578, 244] on div "Mark as completed" at bounding box center [558, 241] width 58 height 9
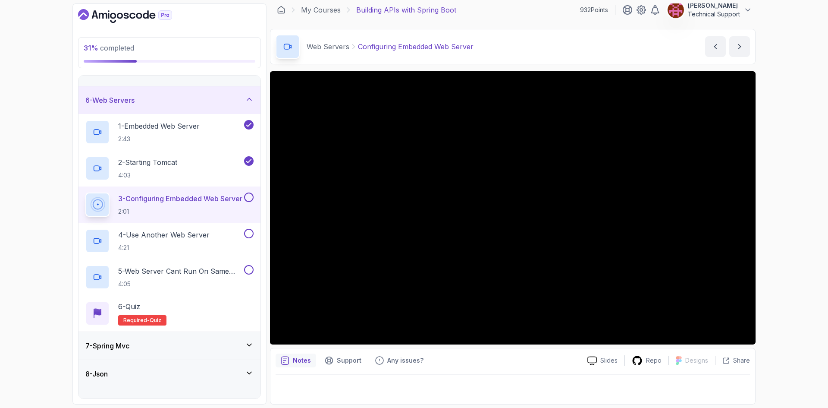
click at [781, 246] on div "31 % completed 1 - Intro 2 - Api Crash Course 3 - Up And Running With Spring Bo…" at bounding box center [414, 204] width 828 height 408
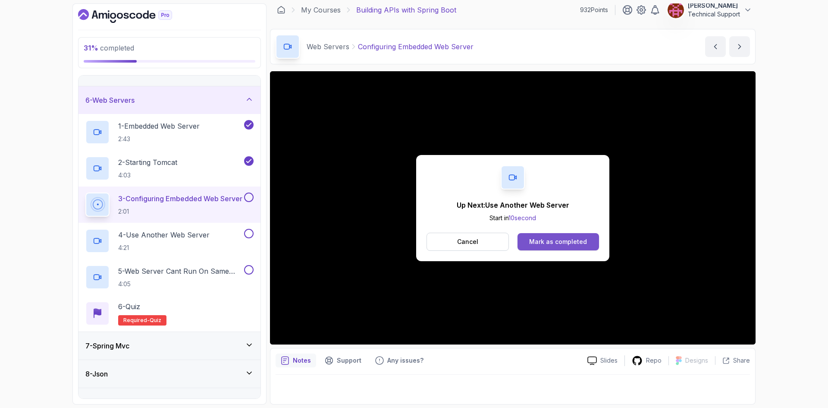
click at [569, 240] on div "Mark as completed" at bounding box center [558, 241] width 58 height 9
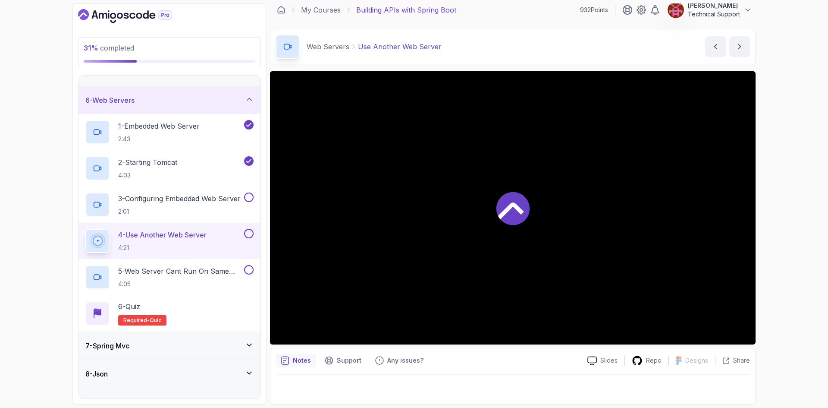
click at [777, 192] on div "31 % completed 1 - Intro 2 - Api Crash Course 3 - Up And Running With Spring Bo…" at bounding box center [414, 204] width 828 height 408
click at [782, 221] on div "33 % completed 1 - Intro 2 - Api Crash Course 3 - Up And Running With Spring Bo…" at bounding box center [414, 204] width 828 height 408
click at [777, 220] on div "33 % completed 1 - Intro 2 - Api Crash Course 3 - Up And Running With Spring Bo…" at bounding box center [414, 204] width 828 height 408
click at [784, 208] on div "33 % completed 1 - Intro 2 - Api Crash Course 3 - Up And Running With Spring Bo…" at bounding box center [414, 204] width 828 height 408
click at [787, 202] on div "33 % completed 1 - Intro 2 - Api Crash Course 3 - Up And Running With Spring Bo…" at bounding box center [414, 204] width 828 height 408
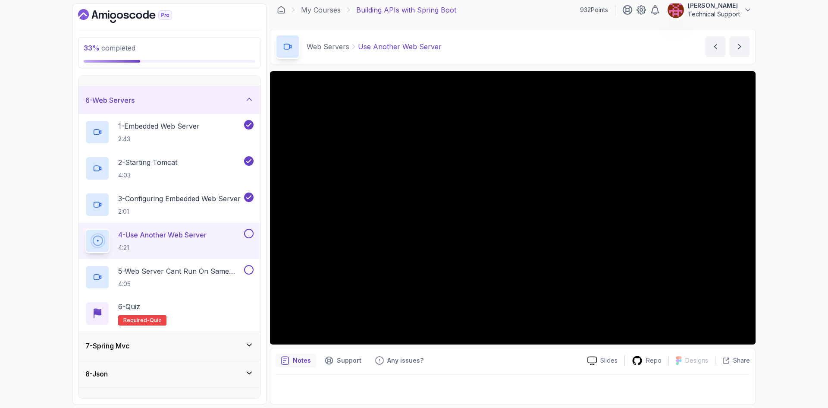
click at [774, 199] on div "33 % completed 1 - Intro 2 - Api Crash Course 3 - Up And Running With Spring Bo…" at bounding box center [414, 204] width 828 height 408
click at [782, 226] on div "33 % completed 1 - Intro 2 - Api Crash Course 3 - Up And Running With Spring Bo…" at bounding box center [414, 204] width 828 height 408
click at [781, 220] on div "33 % completed 1 - Intro 2 - Api Crash Course 3 - Up And Running With Spring Bo…" at bounding box center [414, 204] width 828 height 408
click at [783, 210] on div "33 % completed 1 - Intro 2 - Api Crash Course 3 - Up And Running With Spring Bo…" at bounding box center [414, 204] width 828 height 408
click at [785, 216] on div "33 % completed 1 - Intro 2 - Api Crash Course 3 - Up And Running With Spring Bo…" at bounding box center [414, 204] width 828 height 408
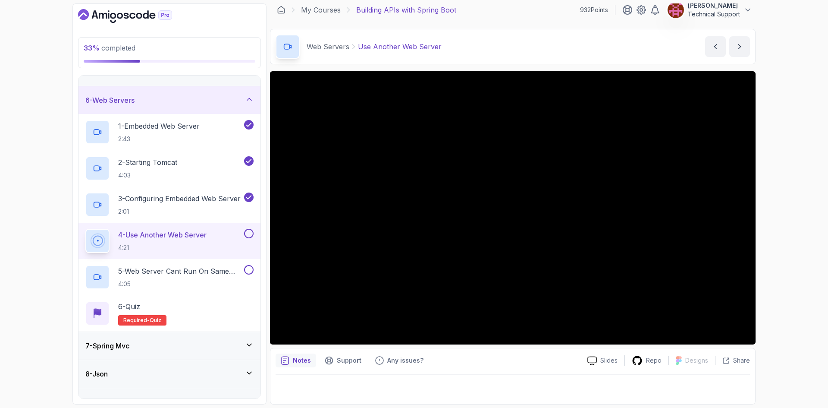
click at [776, 208] on div "33 % completed 1 - Intro 2 - Api Crash Course 3 - Up And Running With Spring Bo…" at bounding box center [414, 204] width 828 height 408
click at [777, 243] on div "33 % completed 1 - Intro 2 - Api Crash Course 3 - Up And Running With Spring Bo…" at bounding box center [414, 204] width 828 height 408
click at [781, 234] on div "33 % completed 1 - Intro 2 - Api Crash Course 3 - Up And Running With Spring Bo…" at bounding box center [414, 204] width 828 height 408
click at [781, 215] on div "33 % completed 1 - Intro 2 - Api Crash Course 3 - Up And Running With Spring Bo…" at bounding box center [414, 204] width 828 height 408
click at [779, 215] on div "33 % completed 1 - Intro 2 - Api Crash Course 3 - Up And Running With Spring Bo…" at bounding box center [414, 204] width 828 height 408
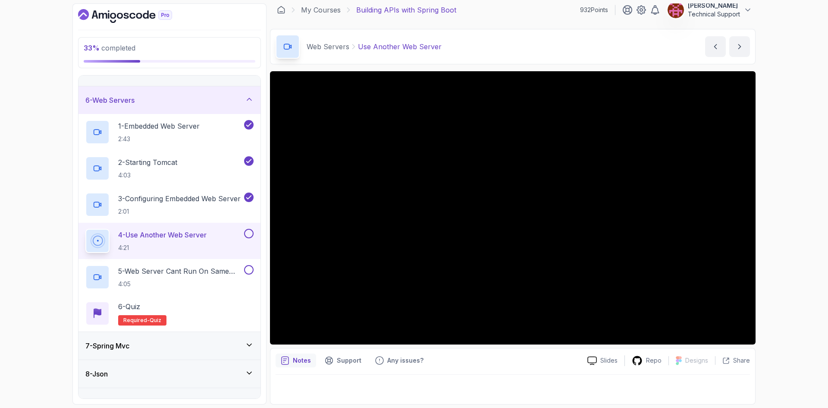
click at [776, 221] on div "33 % completed 1 - Intro 2 - Api Crash Course 3 - Up And Running With Spring Bo…" at bounding box center [414, 204] width 828 height 408
click at [776, 210] on div "33 % completed 1 - Intro 2 - Api Crash Course 3 - Up And Running With Spring Bo…" at bounding box center [414, 204] width 828 height 408
click at [775, 206] on div "33 % completed 1 - Intro 2 - Api Crash Course 3 - Up And Running With Spring Bo…" at bounding box center [414, 204] width 828 height 408
click at [774, 225] on div "33 % completed 1 - Intro 2 - Api Crash Course 3 - Up And Running With Spring Bo…" at bounding box center [414, 204] width 828 height 408
click at [777, 245] on div "33 % completed 1 - Intro 2 - Api Crash Course 3 - Up And Running With Spring Bo…" at bounding box center [414, 204] width 828 height 408
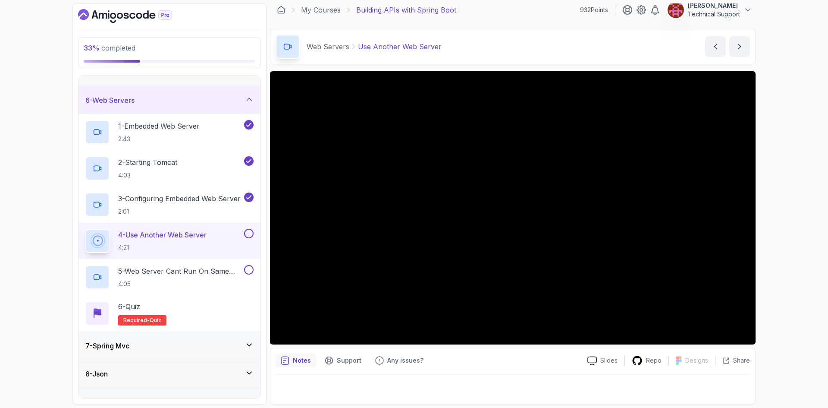
click at [780, 238] on div "33 % completed 1 - Intro 2 - Api Crash Course 3 - Up And Running With Spring Bo…" at bounding box center [414, 204] width 828 height 408
click at [781, 219] on div "33 % completed 1 - Intro 2 - Api Crash Course 3 - Up And Running With Spring Bo…" at bounding box center [414, 204] width 828 height 408
click at [779, 223] on div "33 % completed 1 - Intro 2 - Api Crash Course 3 - Up And Running With Spring Bo…" at bounding box center [414, 204] width 828 height 408
click at [775, 225] on div "33 % completed 1 - Intro 2 - Api Crash Course 3 - Up And Running With Spring Bo…" at bounding box center [414, 204] width 828 height 408
click at [790, 248] on div "33 % completed 1 - Intro 2 - Api Crash Course 3 - Up And Running With Spring Bo…" at bounding box center [414, 204] width 828 height 408
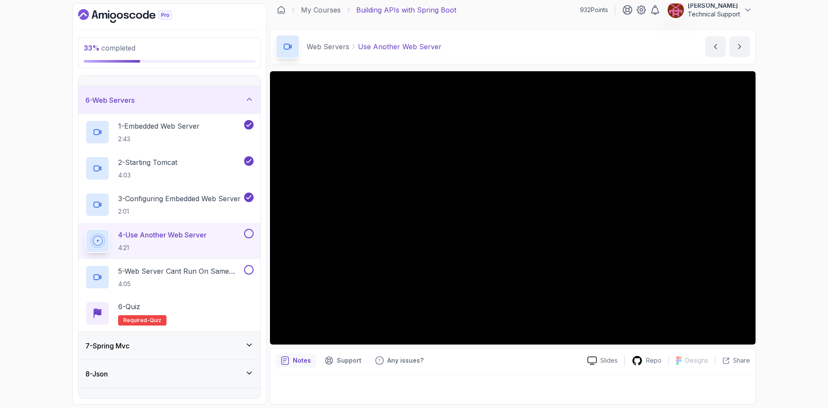
click at [772, 229] on div "33 % completed 1 - Intro 2 - Api Crash Course 3 - Up And Running With Spring Bo…" at bounding box center [414, 204] width 828 height 408
click at [787, 213] on div "33 % completed 1 - Intro 2 - Api Crash Course 3 - Up And Running With Spring Bo…" at bounding box center [414, 204] width 828 height 408
click at [776, 211] on div "33 % completed 1 - Intro 2 - Api Crash Course 3 - Up And Running With Spring Bo…" at bounding box center [414, 204] width 828 height 408
click at [777, 197] on div "33 % completed 1 - Intro 2 - Api Crash Course 3 - Up And Running With Spring Bo…" at bounding box center [414, 204] width 828 height 408
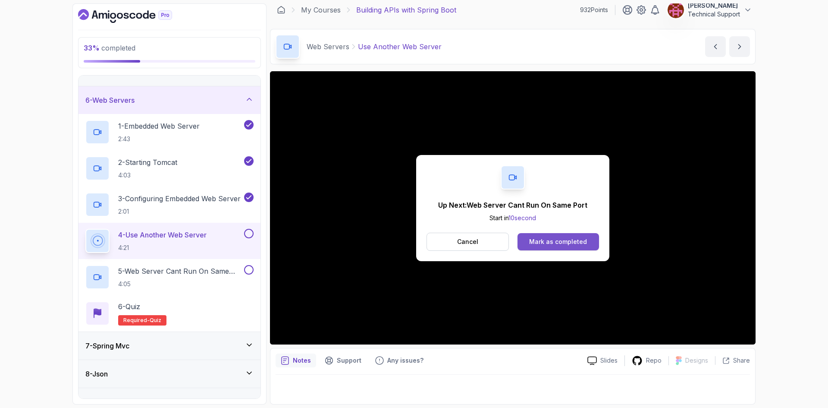
click at [577, 240] on div "Mark as completed" at bounding box center [558, 241] width 58 height 9
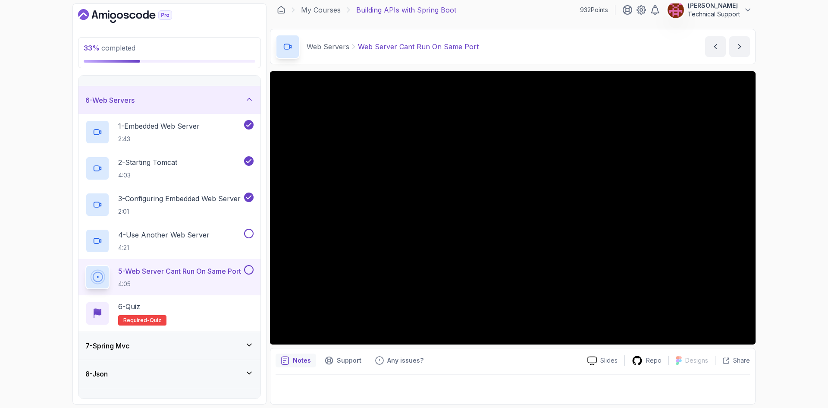
click at [790, 207] on div "33 % completed 1 - Intro 2 - Api Crash Course 3 - Up And Running With Spring Bo…" at bounding box center [414, 204] width 828 height 408
click at [776, 210] on div "35 % completed 1 - Intro 2 - Api Crash Course 3 - Up And Running With Spring Bo…" at bounding box center [414, 204] width 828 height 408
click at [769, 201] on div "35 % completed 1 - Intro 2 - Api Crash Course 3 - Up And Running With Spring Bo…" at bounding box center [414, 204] width 828 height 408
click at [778, 186] on div "35 % completed 1 - Intro 2 - Api Crash Course 3 - Up And Running With Spring Bo…" at bounding box center [414, 204] width 828 height 408
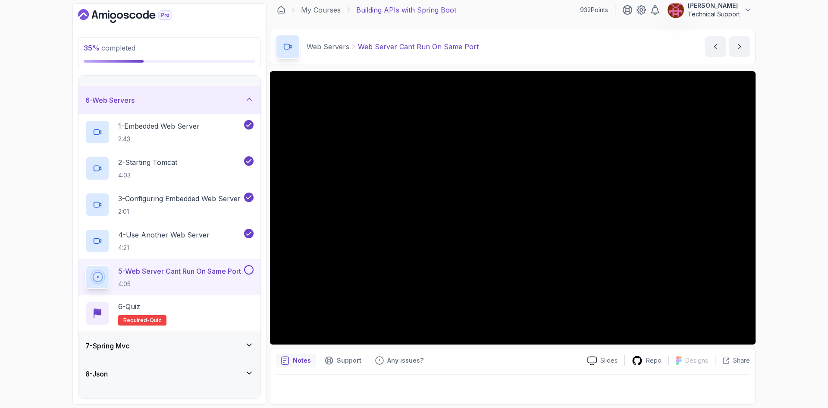
click at [776, 198] on div "35 % completed 1 - Intro 2 - Api Crash Course 3 - Up And Running With Spring Bo…" at bounding box center [414, 204] width 828 height 408
click at [777, 223] on div "35 % completed 1 - Intro 2 - Api Crash Course 3 - Up And Running With Spring Bo…" at bounding box center [414, 204] width 828 height 408
click at [782, 214] on div "35 % completed 1 - Intro 2 - Api Crash Course 3 - Up And Running With Spring Bo…" at bounding box center [414, 204] width 828 height 408
click at [781, 213] on div "35 % completed 1 - Intro 2 - Api Crash Course 3 - Up And Running With Spring Bo…" at bounding box center [414, 204] width 828 height 408
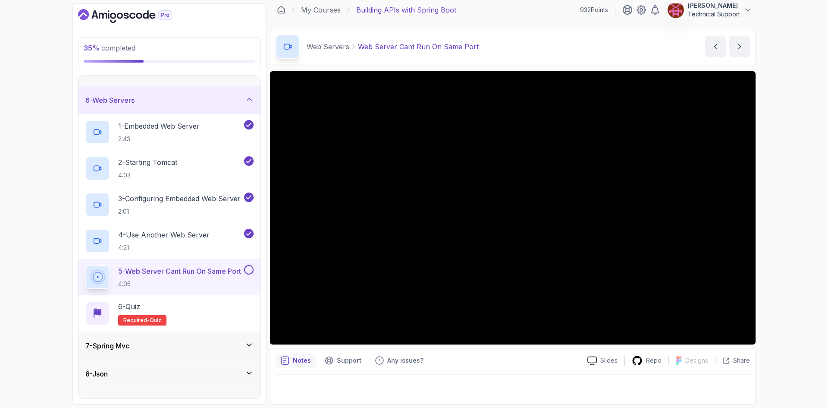
drag, startPoint x: 769, startPoint y: 217, endPoint x: 784, endPoint y: 235, distance: 23.0
click at [784, 235] on div "35 % completed 1 - Intro 2 - Api Crash Course 3 - Up And Running With Spring Bo…" at bounding box center [414, 204] width 828 height 408
drag, startPoint x: 755, startPoint y: 238, endPoint x: 783, endPoint y: 242, distance: 28.3
click at [783, 242] on div "35 % completed 1 - Intro 2 - Api Crash Course 3 - Up And Running With Spring Bo…" at bounding box center [414, 204] width 828 height 408
drag, startPoint x: 760, startPoint y: 236, endPoint x: 789, endPoint y: 262, distance: 39.1
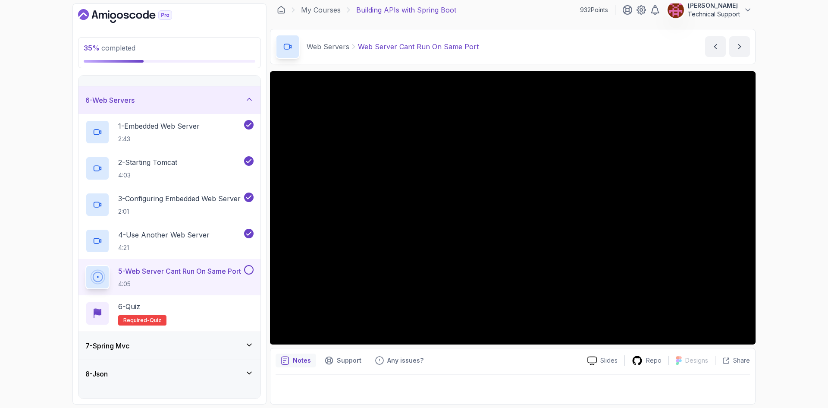
click at [789, 262] on div "35 % completed 1 - Intro 2 - Api Crash Course 3 - Up And Running With Spring Bo…" at bounding box center [414, 204] width 828 height 408
click at [781, 259] on div "35 % completed 1 - Intro 2 - Api Crash Course 3 - Up And Running With Spring Bo…" at bounding box center [414, 204] width 828 height 408
drag, startPoint x: 771, startPoint y: 253, endPoint x: 784, endPoint y: 273, distance: 24.9
click at [784, 273] on div "35 % completed 1 - Intro 2 - Api Crash Course 3 - Up And Running With Spring Bo…" at bounding box center [414, 204] width 828 height 408
click at [776, 233] on div "35 % completed 1 - Intro 2 - Api Crash Course 3 - Up And Running With Spring Bo…" at bounding box center [414, 204] width 828 height 408
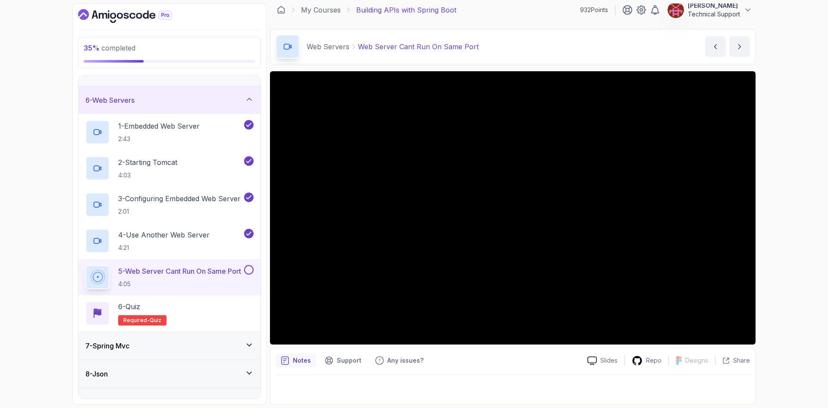
click at [779, 200] on div "35 % completed 1 - Intro 2 - Api Crash Course 3 - Up And Running With Spring Bo…" at bounding box center [414, 204] width 828 height 408
click at [771, 211] on div "35 % completed 1 - Intro 2 - Api Crash Course 3 - Up And Running With Spring Bo…" at bounding box center [414, 204] width 828 height 408
click at [772, 211] on div "35 % completed 1 - Intro 2 - Api Crash Course 3 - Up And Running With Spring Bo…" at bounding box center [414, 204] width 828 height 408
click at [770, 216] on div "35 % completed 1 - Intro 2 - Api Crash Course 3 - Up And Running With Spring Bo…" at bounding box center [414, 204] width 828 height 408
click at [772, 222] on div "35 % completed 1 - Intro 2 - Api Crash Course 3 - Up And Running With Spring Bo…" at bounding box center [414, 204] width 828 height 408
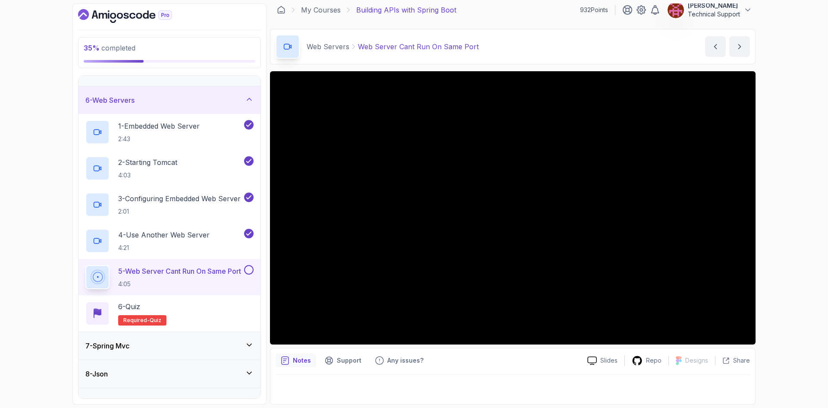
click at [793, 215] on div "35 % completed 1 - Intro 2 - Api Crash Course 3 - Up And Running With Spring Bo…" at bounding box center [414, 204] width 828 height 408
click at [777, 210] on div "35 % completed 1 - Intro 2 - Api Crash Course 3 - Up And Running With Spring Bo…" at bounding box center [414, 204] width 828 height 408
click at [768, 222] on div "35 % completed 1 - Intro 2 - Api Crash Course 3 - Up And Running With Spring Bo…" at bounding box center [414, 204] width 828 height 408
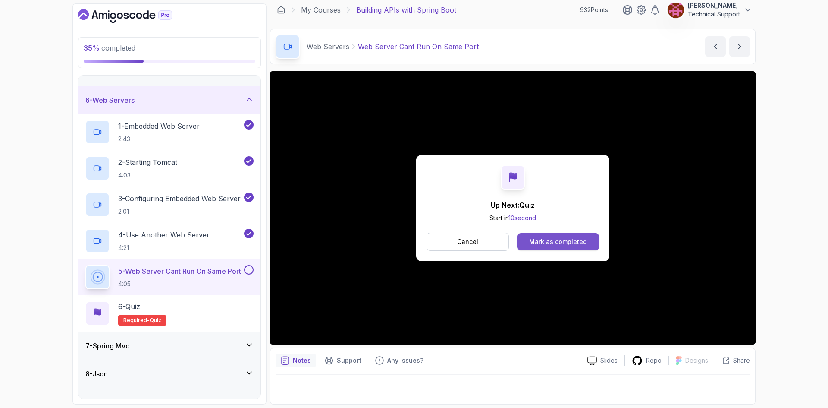
click at [588, 242] on button "Mark as completed" at bounding box center [559, 241] width 82 height 17
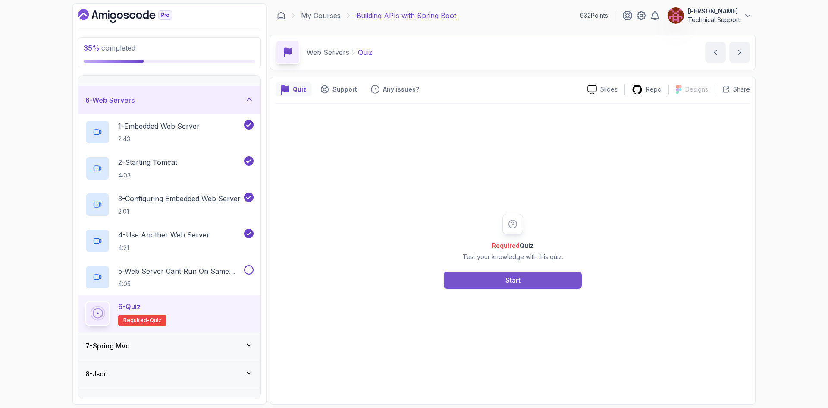
click at [539, 275] on button "Start" at bounding box center [513, 279] width 138 height 17
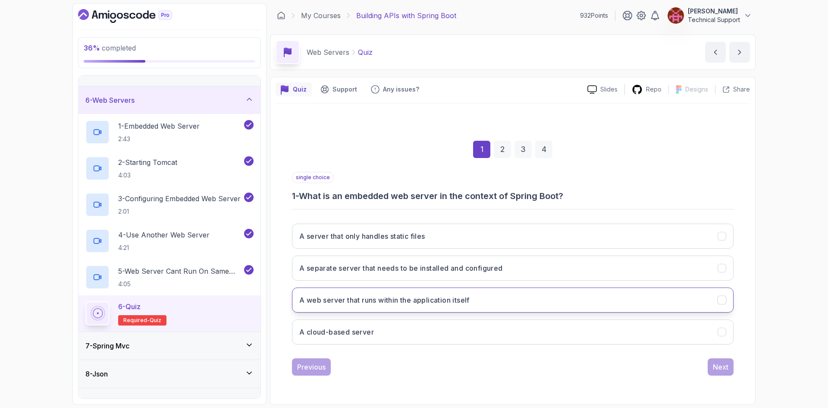
click at [453, 302] on h3 "A web server that runs within the application itself" at bounding box center [384, 300] width 170 height 10
click at [728, 373] on button "Next" at bounding box center [721, 366] width 26 height 17
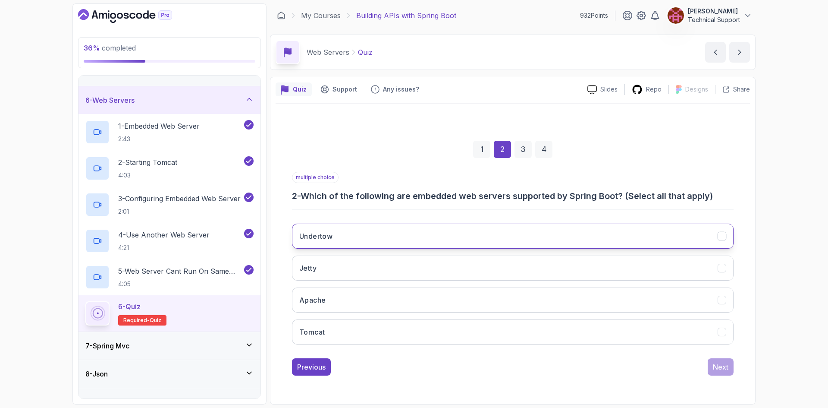
click at [377, 241] on button "Undertow" at bounding box center [513, 235] width 442 height 25
click at [354, 264] on button "Jetty" at bounding box center [513, 267] width 442 height 25
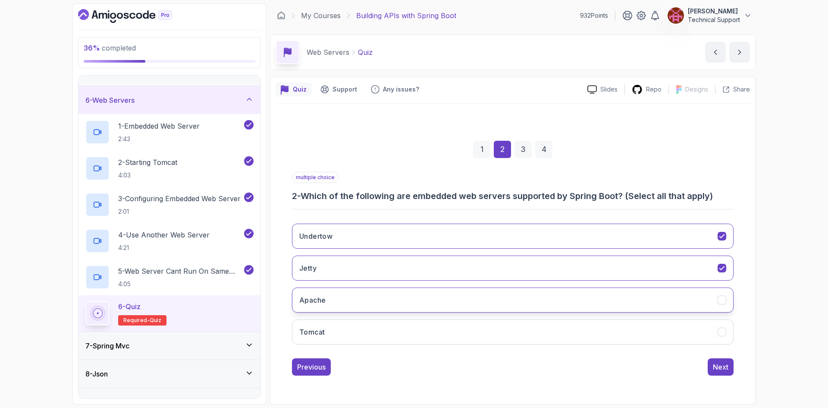
click at [351, 298] on button "Apache" at bounding box center [513, 299] width 442 height 25
click at [368, 305] on button "Apache" at bounding box center [513, 299] width 442 height 25
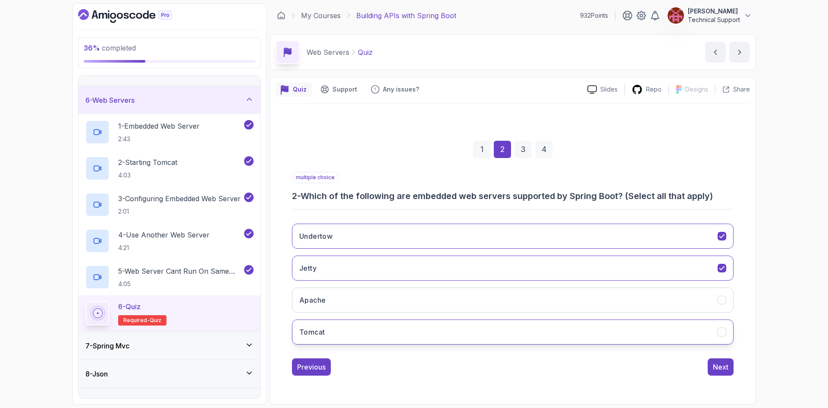
click at [363, 327] on button "Tomcat" at bounding box center [513, 331] width 442 height 25
click at [722, 365] on div "Next" at bounding box center [721, 366] width 16 height 10
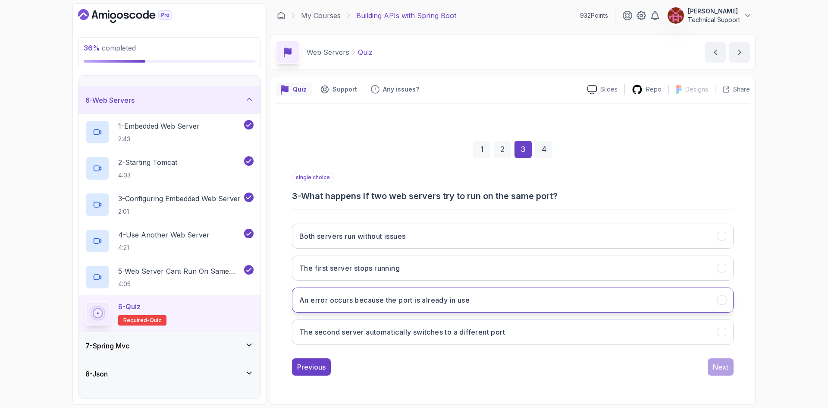
click at [428, 305] on button "An error occurs because the port is already in use" at bounding box center [513, 299] width 442 height 25
click at [721, 367] on div "Next" at bounding box center [721, 366] width 16 height 10
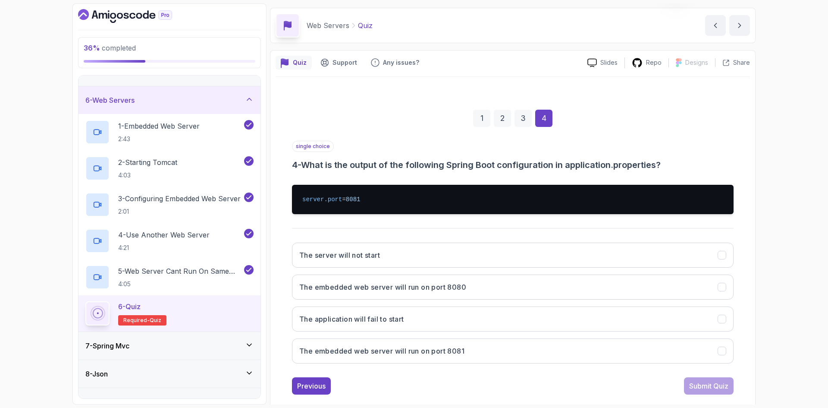
scroll to position [41, 0]
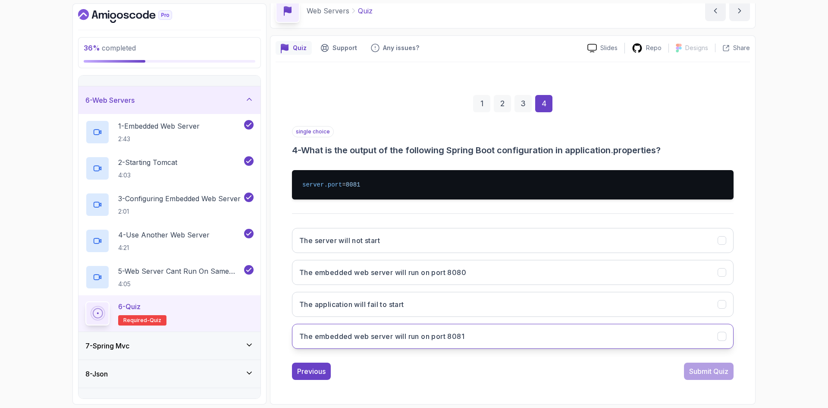
click at [439, 334] on h3 "The embedded web server will run on port 8081" at bounding box center [381, 336] width 165 height 10
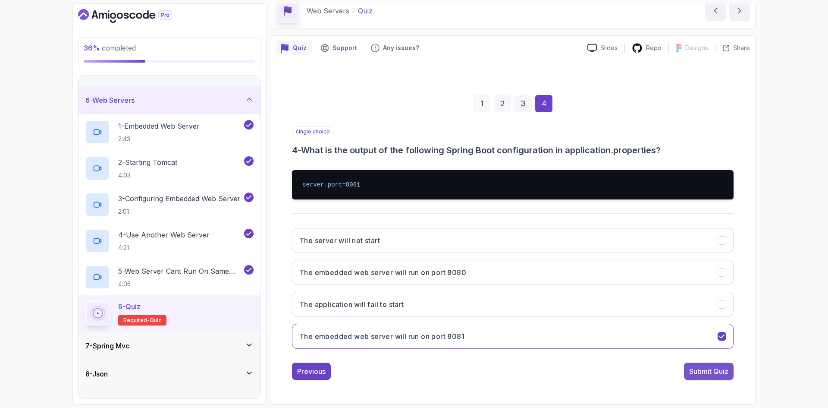
click at [707, 371] on div "Submit Quiz" at bounding box center [708, 371] width 39 height 10
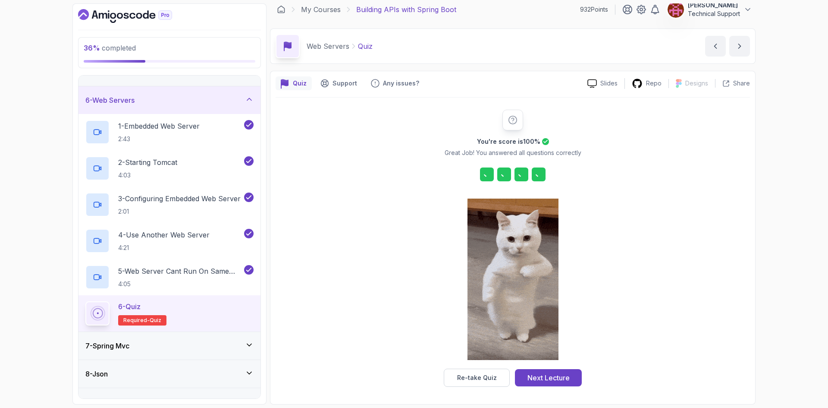
scroll to position [6, 0]
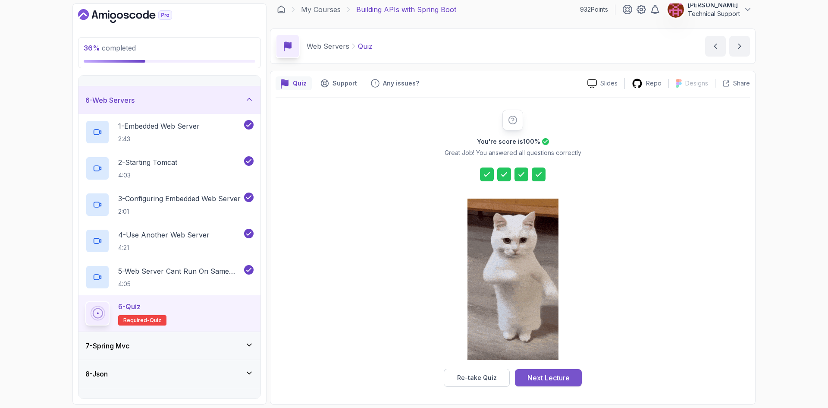
click at [559, 371] on button "Next Lecture" at bounding box center [548, 377] width 67 height 17
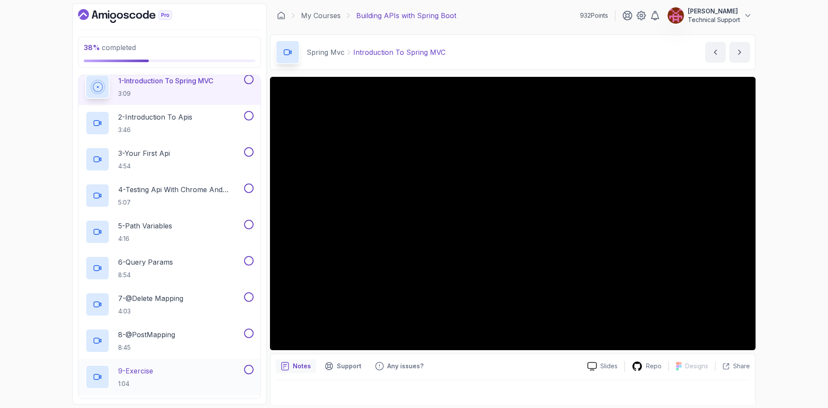
scroll to position [148, 0]
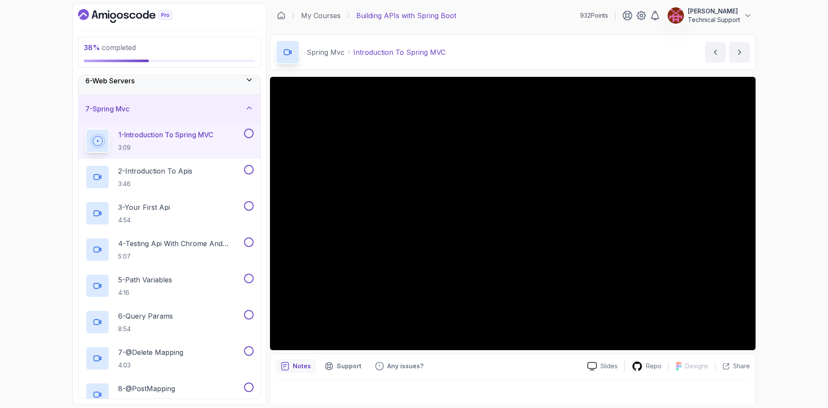
click at [793, 223] on div "38 % completed 1 - Intro 2 - Api Crash Course 3 - Up And Running With Spring Bo…" at bounding box center [414, 204] width 828 height 408
click at [777, 205] on div "38 % completed 1 - Intro 2 - Api Crash Course 3 - Up And Running With Spring Bo…" at bounding box center [414, 204] width 828 height 408
click at [769, 210] on div "38 % completed 1 - Intro 2 - Api Crash Course 3 - Up And Running With Spring Bo…" at bounding box center [414, 204] width 828 height 408
click at [772, 222] on div "38 % completed 1 - Intro 2 - Api Crash Course 3 - Up And Running With Spring Bo…" at bounding box center [414, 204] width 828 height 408
click at [768, 217] on div "38 % completed 1 - Intro 2 - Api Crash Course 3 - Up And Running With Spring Bo…" at bounding box center [414, 204] width 828 height 408
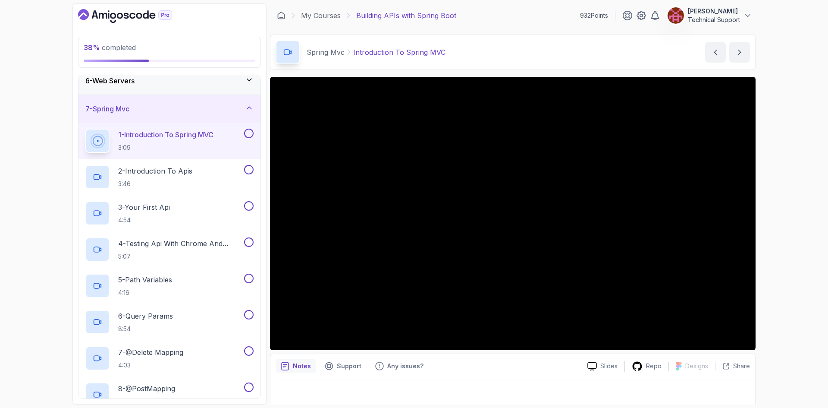
click at [767, 216] on div "38 % completed 1 - Intro 2 - Api Crash Course 3 - Up And Running With Spring Bo…" at bounding box center [414, 204] width 828 height 408
click at [762, 215] on div "38 % completed 1 - Intro 2 - Api Crash Course 3 - Up And Running With Spring Bo…" at bounding box center [414, 204] width 828 height 408
click at [762, 223] on div "38 % completed 1 - Intro 2 - Api Crash Course 3 - Up And Running With Spring Bo…" at bounding box center [414, 204] width 828 height 408
click at [767, 227] on div "38 % completed 1 - Intro 2 - Api Crash Course 3 - Up And Running With Spring Bo…" at bounding box center [414, 204] width 828 height 408
click at [762, 227] on div "38 % completed 1 - Intro 2 - Api Crash Course 3 - Up And Running With Spring Bo…" at bounding box center [414, 204] width 828 height 408
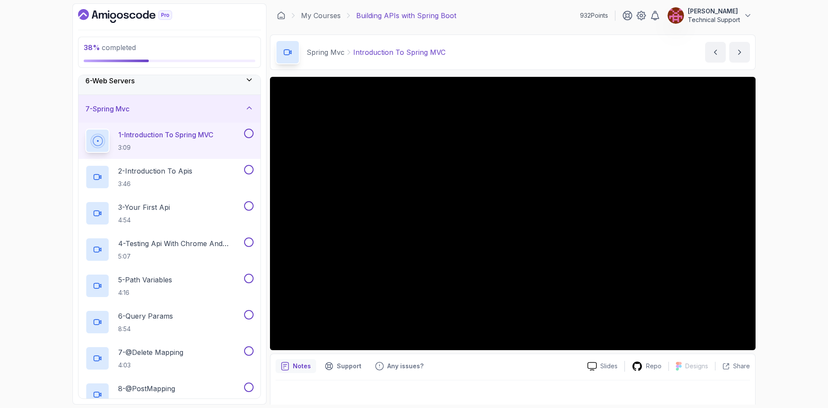
click at [769, 229] on div "38 % completed 1 - Intro 2 - Api Crash Course 3 - Up And Running With Spring Bo…" at bounding box center [414, 204] width 828 height 408
click at [777, 238] on div "38 % completed 1 - Intro 2 - Api Crash Course 3 - Up And Running With Spring Bo…" at bounding box center [414, 204] width 828 height 408
click at [778, 236] on div "38 % completed 1 - Intro 2 - Api Crash Course 3 - Up And Running With Spring Bo…" at bounding box center [414, 204] width 828 height 408
click at [773, 230] on div "38 % completed 1 - Intro 2 - Api Crash Course 3 - Up And Running With Spring Bo…" at bounding box center [414, 204] width 828 height 408
click at [773, 202] on div "38 % completed 1 - Intro 2 - Api Crash Course 3 - Up And Running With Spring Bo…" at bounding box center [414, 204] width 828 height 408
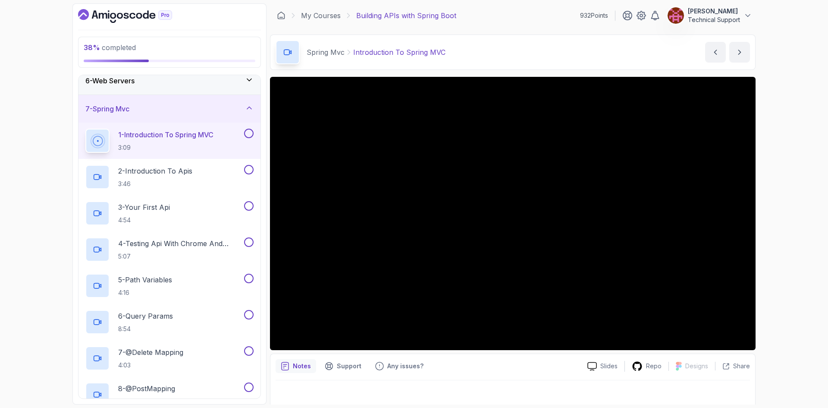
click at [779, 226] on div "38 % completed 1 - Intro 2 - Api Crash Course 3 - Up And Running With Spring Bo…" at bounding box center [414, 204] width 828 height 408
click at [772, 223] on div "38 % completed 1 - Intro 2 - Api Crash Course 3 - Up And Running With Spring Bo…" at bounding box center [414, 204] width 828 height 408
click at [782, 214] on div "38 % completed 1 - Intro 2 - Api Crash Course 3 - Up And Running With Spring Bo…" at bounding box center [414, 204] width 828 height 408
click at [767, 207] on div "38 % completed 1 - Intro 2 - Api Crash Course 3 - Up And Running With Spring Bo…" at bounding box center [414, 204] width 828 height 408
drag, startPoint x: 755, startPoint y: 209, endPoint x: 771, endPoint y: 222, distance: 20.8
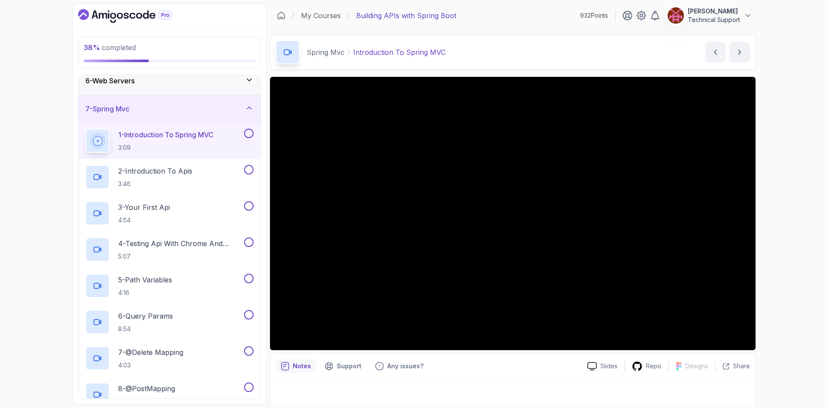
click at [771, 222] on div "38 % completed 1 - Intro 2 - Api Crash Course 3 - Up And Running With Spring Bo…" at bounding box center [414, 204] width 828 height 408
drag, startPoint x: 770, startPoint y: 214, endPoint x: 767, endPoint y: 210, distance: 5.6
click at [767, 210] on div "38 % completed 1 - Intro 2 - Api Crash Course 3 - Up And Running With Spring Bo…" at bounding box center [414, 204] width 828 height 408
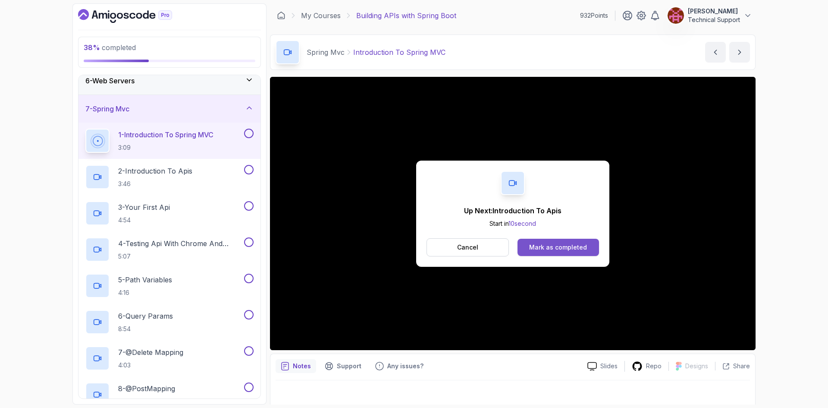
click at [568, 245] on div "Mark as completed" at bounding box center [558, 247] width 58 height 9
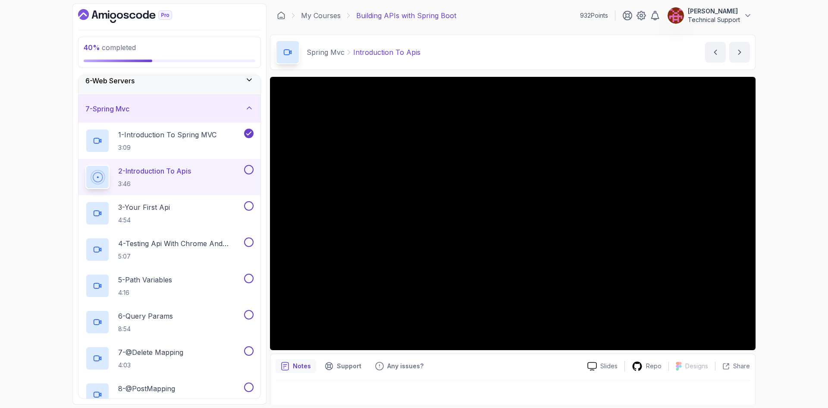
click at [799, 216] on div "40 % completed 1 - Intro 2 - Api Crash Course 3 - Up And Running With Spring Bo…" at bounding box center [414, 204] width 828 height 408
click at [795, 217] on div "40 % completed 1 - Intro 2 - Api Crash Course 3 - Up And Running With Spring Bo…" at bounding box center [414, 204] width 828 height 408
click at [787, 214] on div "40 % completed 1 - Intro 2 - Api Crash Course 3 - Up And Running With Spring Bo…" at bounding box center [414, 204] width 828 height 408
click at [777, 212] on div "40 % completed 1 - Intro 2 - Api Crash Course 3 - Up And Running With Spring Bo…" at bounding box center [414, 204] width 828 height 408
click at [799, 234] on div "40 % completed 1 - Intro 2 - Api Crash Course 3 - Up And Running With Spring Bo…" at bounding box center [414, 204] width 828 height 408
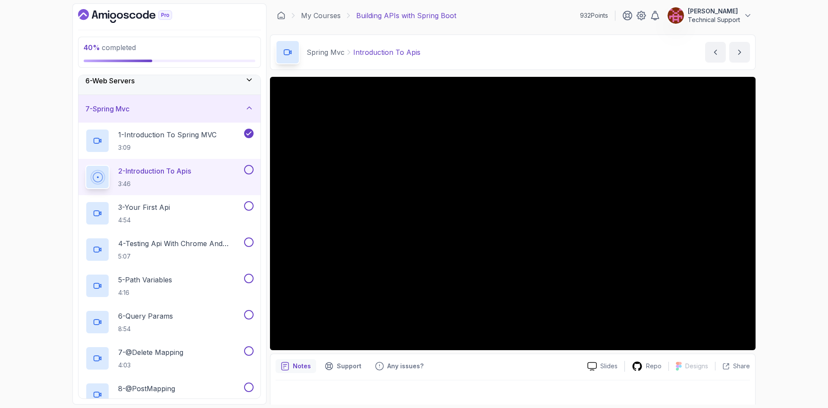
click at [797, 230] on div "40 % completed 1 - Intro 2 - Api Crash Course 3 - Up And Running With Spring Bo…" at bounding box center [414, 204] width 828 height 408
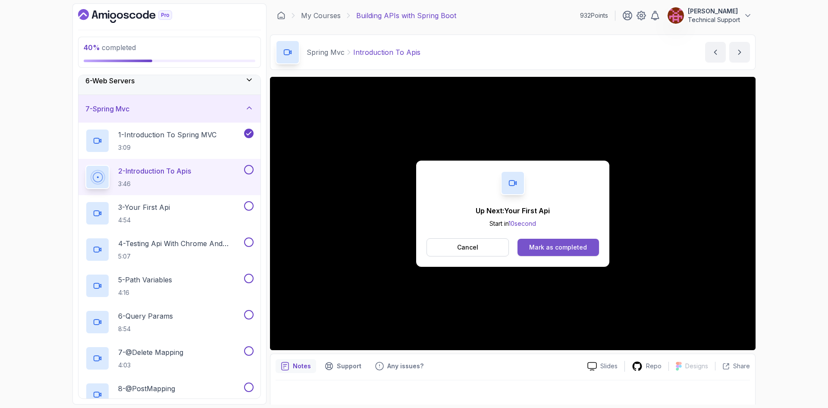
click at [564, 247] on div "Mark as completed" at bounding box center [558, 247] width 58 height 9
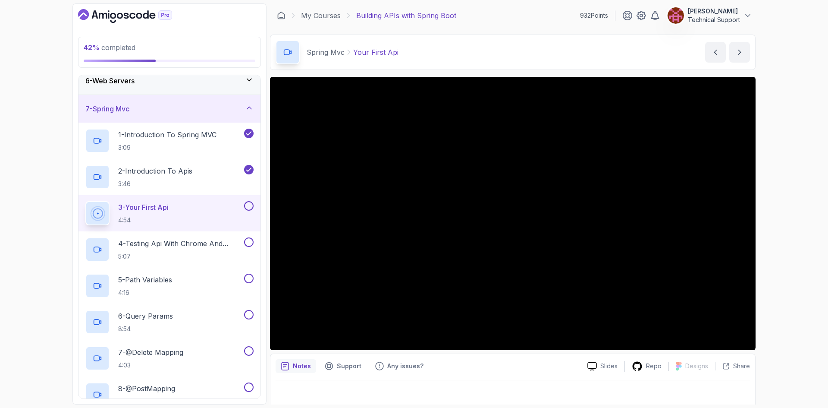
click at [778, 247] on div "42 % completed 1 - Intro 2 - Api Crash Course 3 - Up And Running With Spring Bo…" at bounding box center [414, 204] width 828 height 408
click at [769, 222] on div "42 % completed 1 - Intro 2 - Api Crash Course 3 - Up And Running With Spring Bo…" at bounding box center [414, 204] width 828 height 408
click at [781, 216] on div "42 % completed 1 - Intro 2 - Api Crash Course 3 - Up And Running With Spring Bo…" at bounding box center [414, 204] width 828 height 408
click at [772, 210] on div "42 % completed 1 - Intro 2 - Api Crash Course 3 - Up And Running With Spring Bo…" at bounding box center [414, 204] width 828 height 408
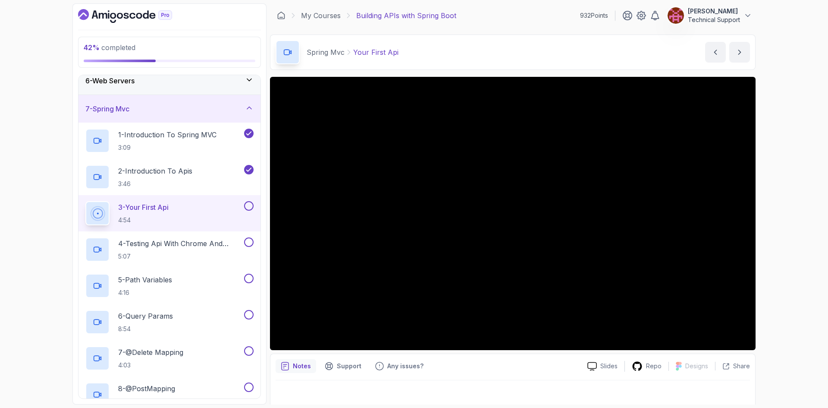
click at [784, 216] on div "42 % completed 1 - Intro 2 - Api Crash Course 3 - Up And Running With Spring Bo…" at bounding box center [414, 204] width 828 height 408
click at [787, 260] on div "42 % completed 1 - Intro 2 - Api Crash Course 3 - Up And Running With Spring Bo…" at bounding box center [414, 204] width 828 height 408
click at [808, 251] on div "42 % completed 1 - Intro 2 - Api Crash Course 3 - Up And Running With Spring Bo…" at bounding box center [414, 204] width 828 height 408
click at [770, 254] on div "42 % completed 1 - Intro 2 - Api Crash Course 3 - Up And Running With Spring Bo…" at bounding box center [414, 204] width 828 height 408
click at [788, 255] on div "42 % completed 1 - Intro 2 - Api Crash Course 3 - Up And Running With Spring Bo…" at bounding box center [414, 204] width 828 height 408
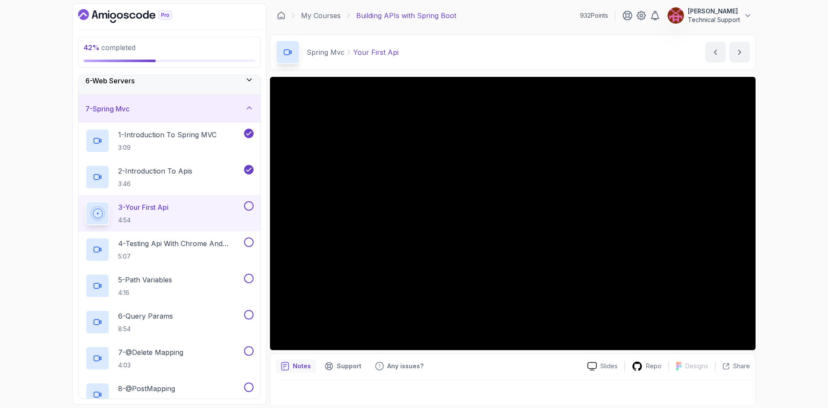
click at [768, 235] on div "42 % completed 1 - Intro 2 - Api Crash Course 3 - Up And Running With Spring Bo…" at bounding box center [414, 204] width 828 height 408
click at [789, 247] on div "42 % completed 1 - Intro 2 - Api Crash Course 3 - Up And Running With Spring Bo…" at bounding box center [414, 204] width 828 height 408
click at [763, 248] on div "42 % completed 1 - Intro 2 - Api Crash Course 3 - Up And Running With Spring Bo…" at bounding box center [414, 204] width 828 height 408
click at [792, 245] on div "42 % completed 1 - Intro 2 - Api Crash Course 3 - Up And Running With Spring Bo…" at bounding box center [414, 204] width 828 height 408
click at [787, 239] on div "42 % completed 1 - Intro 2 - Api Crash Course 3 - Up And Running With Spring Bo…" at bounding box center [414, 204] width 828 height 408
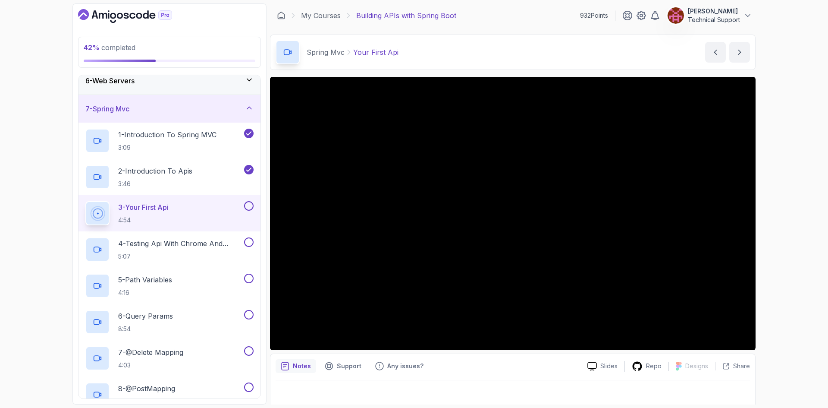
click at [767, 223] on div "42 % completed 1 - Intro 2 - Api Crash Course 3 - Up And Running With Spring Bo…" at bounding box center [414, 204] width 828 height 408
click at [775, 216] on div "42 % completed 1 - Intro 2 - Api Crash Course 3 - Up And Running With Spring Bo…" at bounding box center [414, 204] width 828 height 408
click at [777, 217] on div "42 % completed 1 - Intro 2 - Api Crash Course 3 - Up And Running With Spring Bo…" at bounding box center [414, 204] width 828 height 408
click at [782, 221] on div "42 % completed 1 - Intro 2 - Api Crash Course 3 - Up And Running With Spring Bo…" at bounding box center [414, 204] width 828 height 408
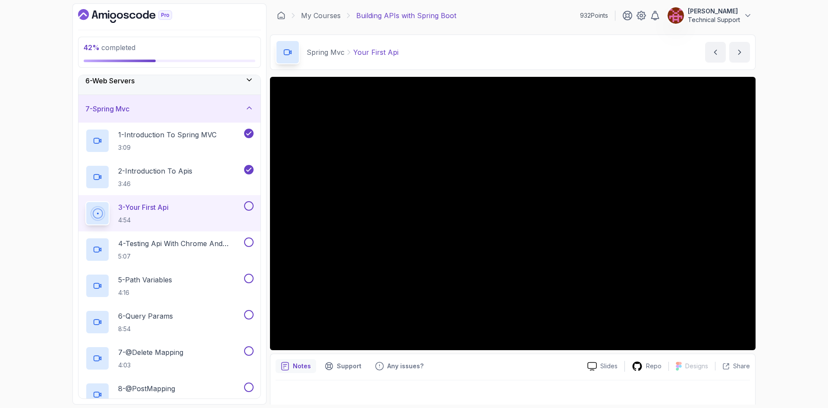
click at [779, 219] on div "42 % completed 1 - Intro 2 - Api Crash Course 3 - Up And Running With Spring Bo…" at bounding box center [414, 204] width 828 height 408
click at [780, 218] on div "42 % completed 1 - Intro 2 - Api Crash Course 3 - Up And Running With Spring Bo…" at bounding box center [414, 204] width 828 height 408
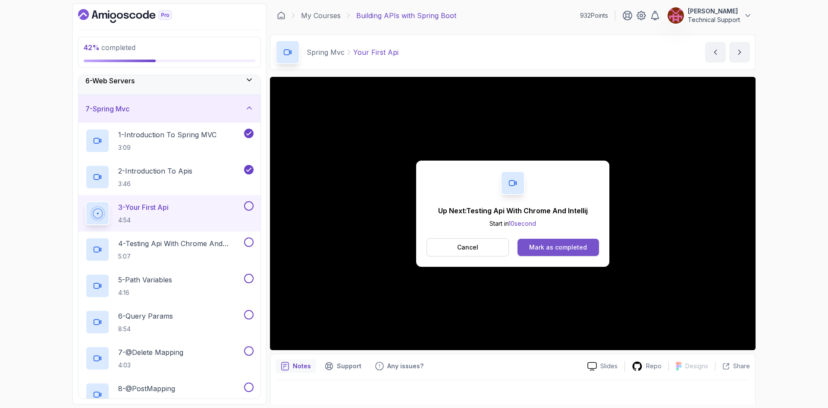
click at [559, 248] on div "Mark as completed" at bounding box center [558, 247] width 58 height 9
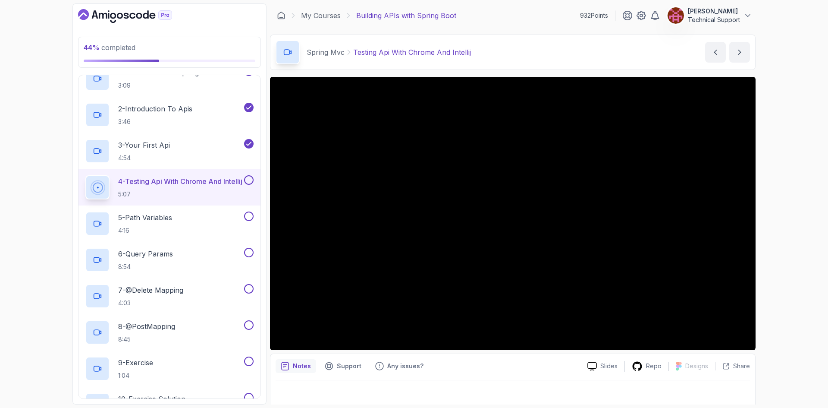
scroll to position [191, 0]
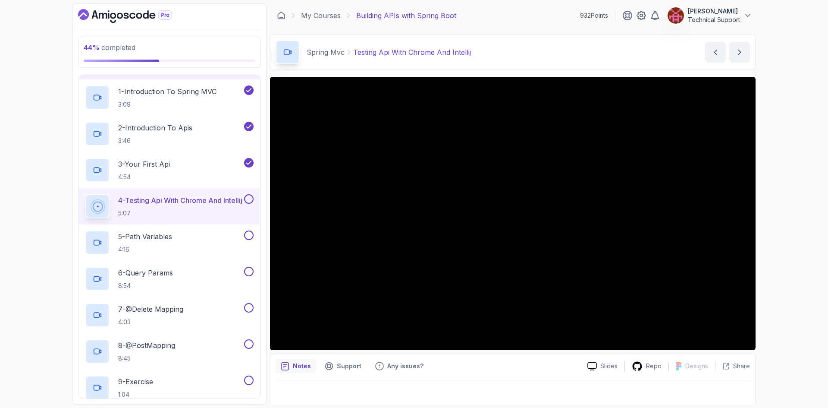
click at [776, 238] on div "44 % completed 1 - Intro 2 - Api Crash Course 3 - Up And Running With Spring Bo…" at bounding box center [414, 204] width 828 height 408
click at [796, 251] on div "44 % completed 1 - Intro 2 - Api Crash Course 3 - Up And Running With Spring Bo…" at bounding box center [414, 204] width 828 height 408
click at [782, 193] on div "44 % completed 1 - Intro 2 - Api Crash Course 3 - Up And Running With Spring Bo…" at bounding box center [414, 204] width 828 height 408
click at [775, 194] on div "44 % completed 1 - Intro 2 - Api Crash Course 3 - Up And Running With Spring Bo…" at bounding box center [414, 204] width 828 height 408
click at [775, 213] on div "44 % completed 1 - Intro 2 - Api Crash Course 3 - Up And Running With Spring Bo…" at bounding box center [414, 204] width 828 height 408
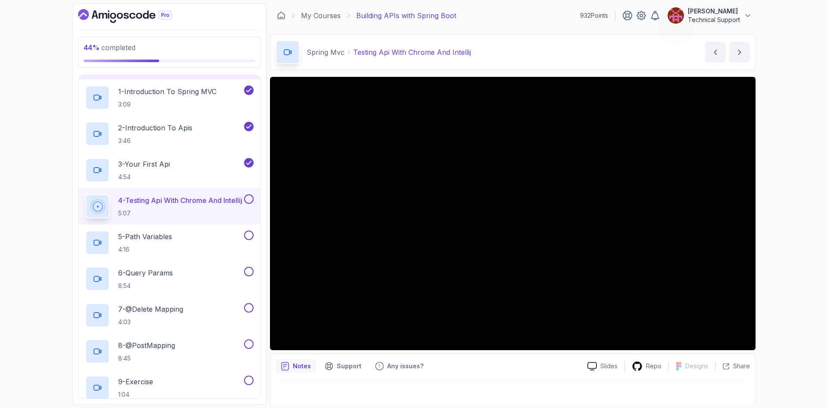
click at [779, 216] on div "44 % completed 1 - Intro 2 - Api Crash Course 3 - Up And Running With Spring Bo…" at bounding box center [414, 204] width 828 height 408
click at [778, 213] on div "44 % completed 1 - Intro 2 - Api Crash Course 3 - Up And Running With Spring Bo…" at bounding box center [414, 204] width 828 height 408
click at [772, 227] on div "44 % completed 1 - Intro 2 - Api Crash Course 3 - Up And Running With Spring Bo…" at bounding box center [414, 204] width 828 height 408
click at [772, 228] on div "44 % completed 1 - Intro 2 - Api Crash Course 3 - Up And Running With Spring Bo…" at bounding box center [414, 204] width 828 height 408
click at [760, 216] on div "44 % completed 1 - Intro 2 - Api Crash Course 3 - Up And Running With Spring Bo…" at bounding box center [414, 204] width 828 height 408
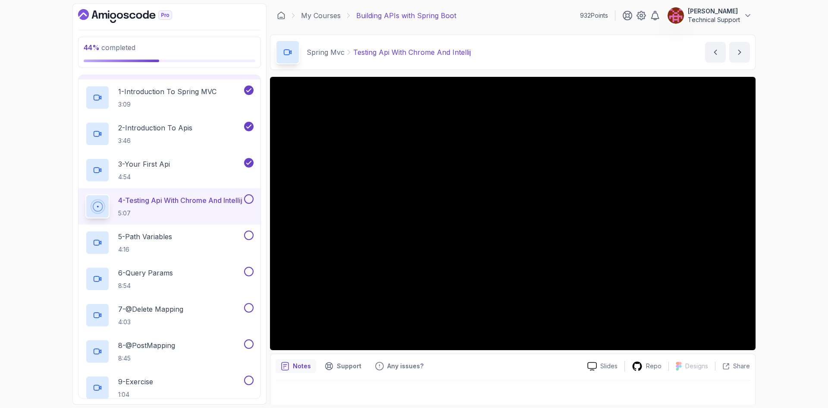
click at [775, 236] on div "44 % completed 1 - Intro 2 - Api Crash Course 3 - Up And Running With Spring Bo…" at bounding box center [414, 204] width 828 height 408
click at [802, 228] on div "44 % completed 1 - Intro 2 - Api Crash Course 3 - Up And Running With Spring Bo…" at bounding box center [414, 204] width 828 height 408
click at [778, 232] on div "44 % completed 1 - Intro 2 - Api Crash Course 3 - Up And Running With Spring Bo…" at bounding box center [414, 204] width 828 height 408
click at [798, 297] on div "44 % completed 1 - Intro 2 - Api Crash Course 3 - Up And Running With Spring Bo…" at bounding box center [414, 204] width 828 height 408
click at [776, 229] on div "44 % completed 1 - Intro 2 - Api Crash Course 3 - Up And Running With Spring Bo…" at bounding box center [414, 204] width 828 height 408
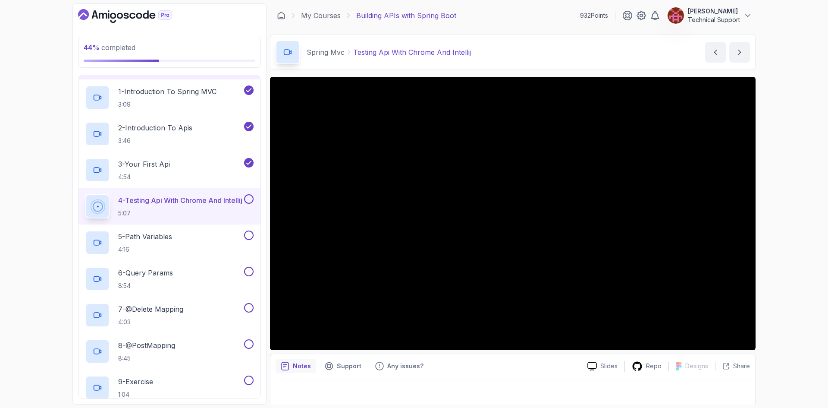
click at [804, 215] on div "44 % completed 1 - Intro 2 - Api Crash Course 3 - Up And Running With Spring Bo…" at bounding box center [414, 204] width 828 height 408
click at [793, 236] on div "44 % completed 1 - Intro 2 - Api Crash Course 3 - Up And Running With Spring Bo…" at bounding box center [414, 204] width 828 height 408
click at [790, 235] on div "44 % completed 1 - Intro 2 - Api Crash Course 3 - Up And Running With Spring Bo…" at bounding box center [414, 204] width 828 height 408
click at [795, 242] on div "44 % completed 1 - Intro 2 - Api Crash Course 3 - Up And Running With Spring Bo…" at bounding box center [414, 204] width 828 height 408
click at [771, 223] on div "44 % completed 1 - Intro 2 - Api Crash Course 3 - Up And Running With Spring Bo…" at bounding box center [414, 204] width 828 height 408
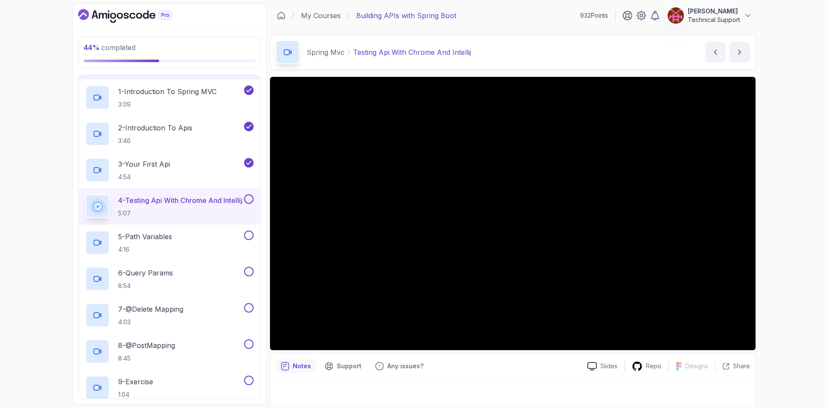
click at [782, 222] on div "44 % completed 1 - Intro 2 - Api Crash Course 3 - Up And Running With Spring Bo…" at bounding box center [414, 204] width 828 height 408
click at [781, 225] on div "44 % completed 1 - Intro 2 - Api Crash Course 3 - Up And Running With Spring Bo…" at bounding box center [414, 204] width 828 height 408
drag, startPoint x: 776, startPoint y: 223, endPoint x: 798, endPoint y: 249, distance: 34.2
click at [798, 249] on div "44 % completed 1 - Intro 2 - Api Crash Course 3 - Up And Running With Spring Bo…" at bounding box center [414, 204] width 828 height 408
click at [788, 222] on div "44 % completed 1 - Intro 2 - Api Crash Course 3 - Up And Running With Spring Bo…" at bounding box center [414, 204] width 828 height 408
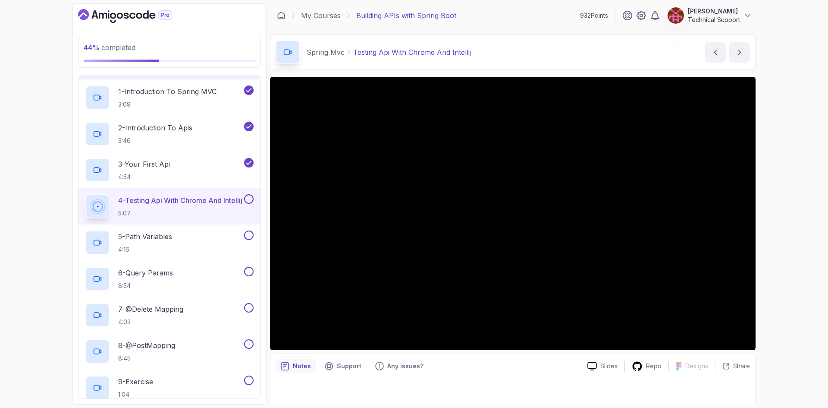
click at [792, 220] on div "44 % completed 1 - Intro 2 - Api Crash Course 3 - Up And Running With Spring Bo…" at bounding box center [414, 204] width 828 height 408
click at [771, 223] on div "44 % completed 1 - Intro 2 - Api Crash Course 3 - Up And Running With Spring Bo…" at bounding box center [414, 204] width 828 height 408
click at [795, 229] on div "44 % completed 1 - Intro 2 - Api Crash Course 3 - Up And Running With Spring Bo…" at bounding box center [414, 204] width 828 height 408
click at [790, 238] on div "44 % completed 1 - Intro 2 - Api Crash Course 3 - Up And Running With Spring Bo…" at bounding box center [414, 204] width 828 height 408
click at [775, 228] on div "44 % completed 1 - Intro 2 - Api Crash Course 3 - Up And Running With Spring Bo…" at bounding box center [414, 204] width 828 height 408
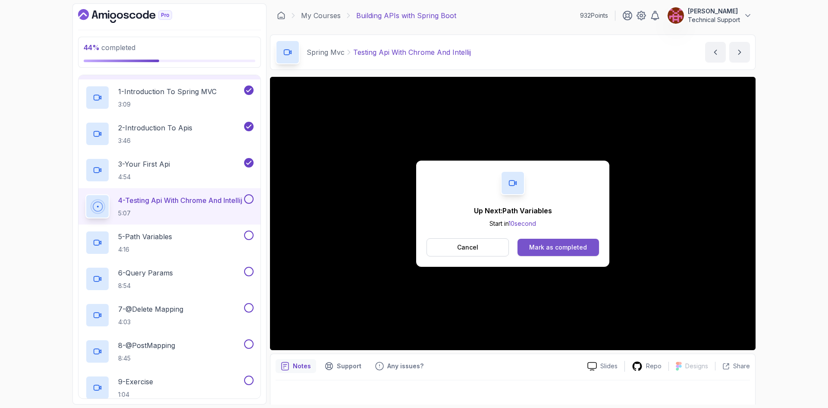
click at [567, 245] on div "Mark as completed" at bounding box center [558, 247] width 58 height 9
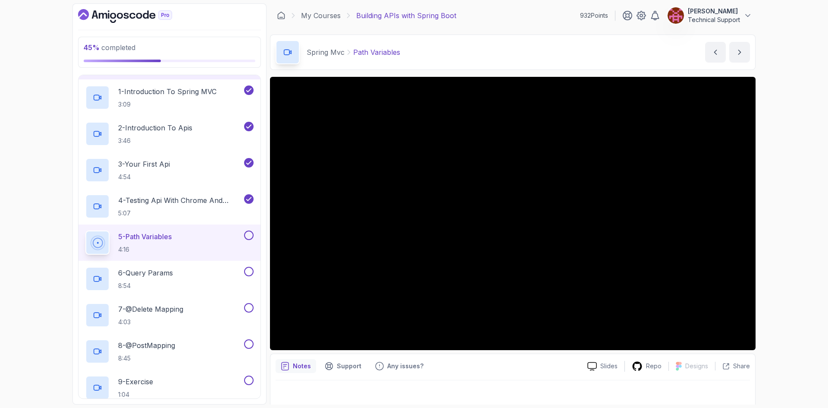
click at [797, 228] on div "45 % completed 1 - Intro 2 - Api Crash Course 3 - Up And Running With Spring Bo…" at bounding box center [414, 204] width 828 height 408
click at [783, 232] on div "45 % completed 1 - Intro 2 - Api Crash Course 3 - Up And Running With Spring Bo…" at bounding box center [414, 204] width 828 height 408
click at [781, 239] on div "45 % completed 1 - Intro 2 - Api Crash Course 3 - Up And Running With Spring Bo…" at bounding box center [414, 204] width 828 height 408
click at [794, 285] on div "45 % completed 1 - Intro 2 - Api Crash Course 3 - Up And Running With Spring Bo…" at bounding box center [414, 204] width 828 height 408
click at [782, 289] on div "45 % completed 1 - Intro 2 - Api Crash Course 3 - Up And Running With Spring Bo…" at bounding box center [414, 204] width 828 height 408
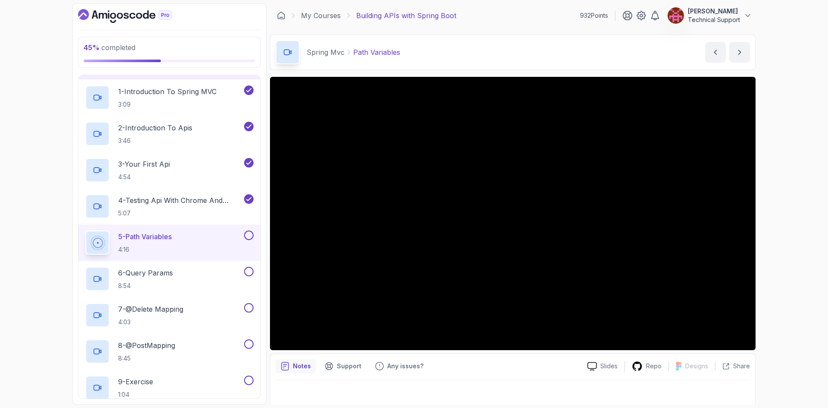
click at [784, 258] on div "45 % completed 1 - Intro 2 - Api Crash Course 3 - Up And Running With Spring Bo…" at bounding box center [414, 204] width 828 height 408
click at [795, 271] on div "45 % completed 1 - Intro 2 - Api Crash Course 3 - Up And Running With Spring Bo…" at bounding box center [414, 204] width 828 height 408
click at [788, 271] on div "45 % completed 1 - Intro 2 - Api Crash Course 3 - Up And Running With Spring Bo…" at bounding box center [414, 204] width 828 height 408
click at [782, 244] on div "45 % completed 1 - Intro 2 - Api Crash Course 3 - Up And Running With Spring Bo…" at bounding box center [414, 204] width 828 height 408
click at [788, 254] on div "45 % completed 1 - Intro 2 - Api Crash Course 3 - Up And Running With Spring Bo…" at bounding box center [414, 204] width 828 height 408
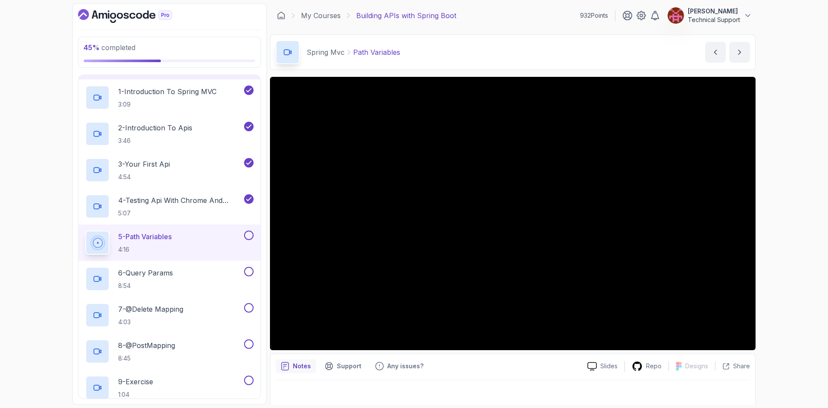
drag, startPoint x: 755, startPoint y: 250, endPoint x: 746, endPoint y: 254, distance: 10.0
click at [783, 254] on div "45 % completed 1 - Intro 2 - Api Crash Course 3 - Up And Running With Spring Bo…" at bounding box center [414, 204] width 828 height 408
click at [792, 251] on div "45 % completed 1 - Intro 2 - Api Crash Course 3 - Up And Running With Spring Bo…" at bounding box center [414, 204] width 828 height 408
click at [792, 260] on div "45 % completed 1 - Intro 2 - Api Crash Course 3 - Up And Running With Spring Bo…" at bounding box center [414, 204] width 828 height 408
click at [783, 218] on div "45 % completed 1 - Intro 2 - Api Crash Course 3 - Up And Running With Spring Bo…" at bounding box center [414, 204] width 828 height 408
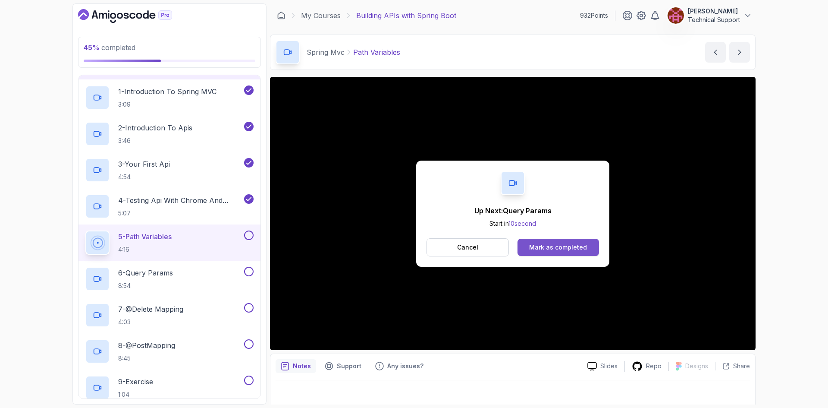
click at [561, 244] on div "Mark as completed" at bounding box center [558, 247] width 58 height 9
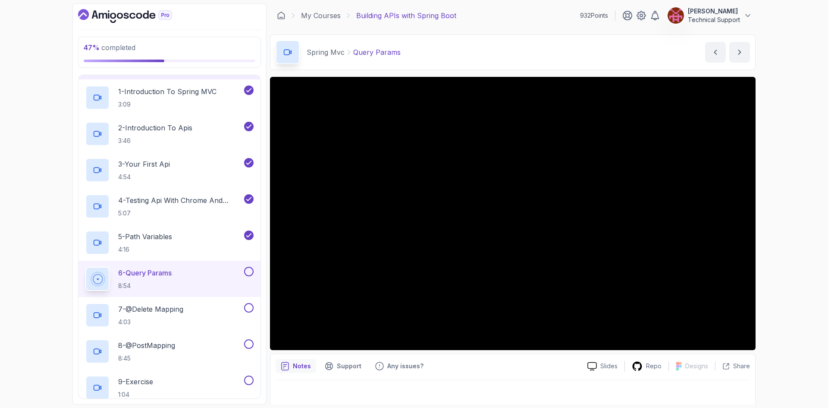
click at [773, 222] on div "47 % completed 1 - Intro 2 - Api Crash Course 3 - Up And Running With Spring Bo…" at bounding box center [414, 204] width 828 height 408
click at [789, 251] on div "47 % completed 1 - Intro 2 - Api Crash Course 3 - Up And Running With Spring Bo…" at bounding box center [414, 204] width 828 height 408
click at [792, 228] on div "47 % completed 1 - Intro 2 - Api Crash Course 3 - Up And Running With Spring Bo…" at bounding box center [414, 204] width 828 height 408
click at [778, 234] on div "47 % completed 1 - Intro 2 - Api Crash Course 3 - Up And Running With Spring Bo…" at bounding box center [414, 204] width 828 height 408
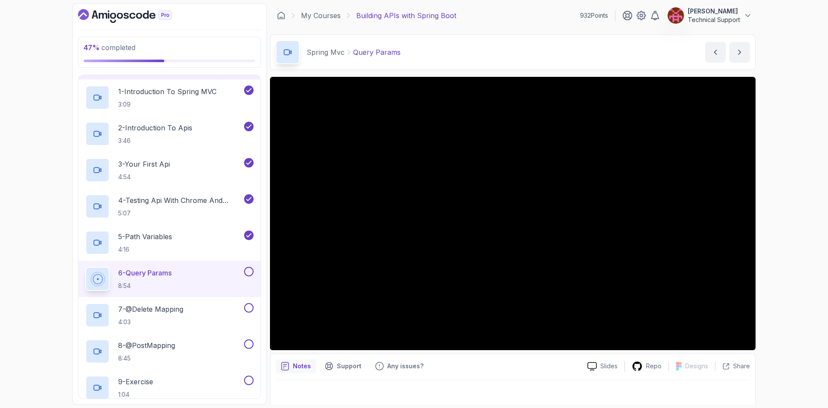
click at [779, 229] on div "47 % completed 1 - Intro 2 - Api Crash Course 3 - Up And Running With Spring Bo…" at bounding box center [414, 204] width 828 height 408
click at [772, 243] on div "47 % completed 1 - Intro 2 - Api Crash Course 3 - Up And Running With Spring Bo…" at bounding box center [414, 204] width 828 height 408
click at [254, 229] on div "5 - Path Variables 4:16" at bounding box center [169, 242] width 182 height 36
click at [806, 270] on div "47 % completed 1 - Intro 2 - Api Crash Course 3 - Up And Running With Spring Bo…" at bounding box center [414, 204] width 828 height 408
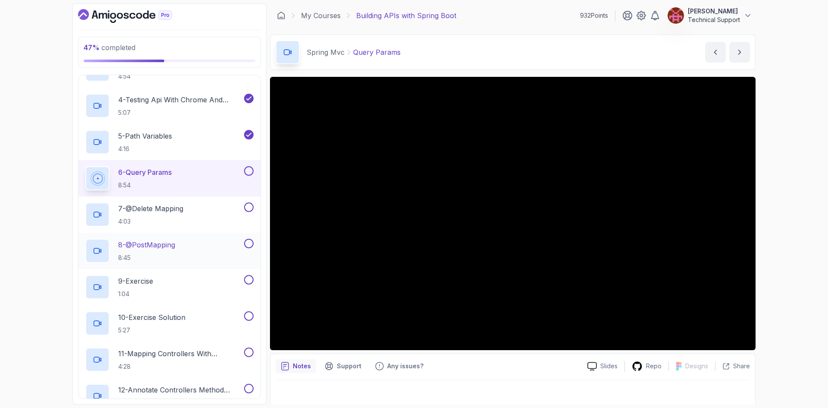
scroll to position [278, 0]
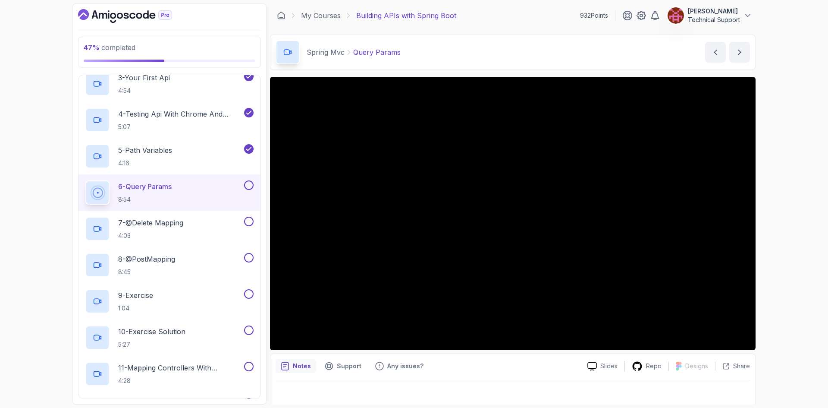
click at [781, 228] on div "47 % completed 1 - Intro 2 - Api Crash Course 3 - Up And Running With Spring Bo…" at bounding box center [414, 204] width 828 height 408
click at [779, 212] on div "47 % completed 1 - Intro 2 - Api Crash Course 3 - Up And Running With Spring Bo…" at bounding box center [414, 204] width 828 height 408
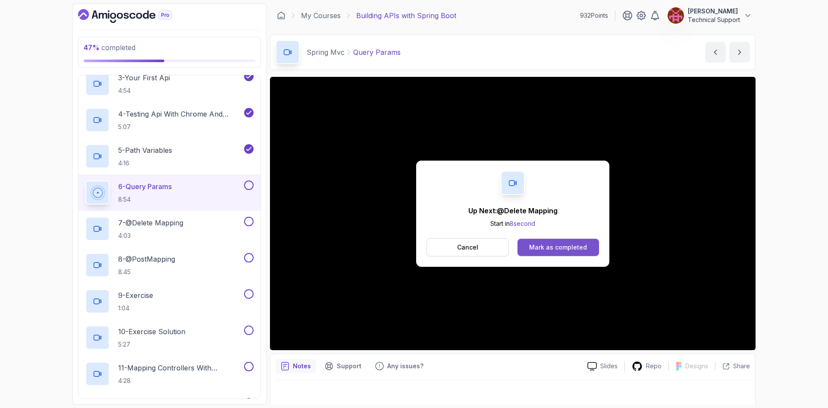
click at [551, 247] on div "Mark as completed" at bounding box center [558, 247] width 58 height 9
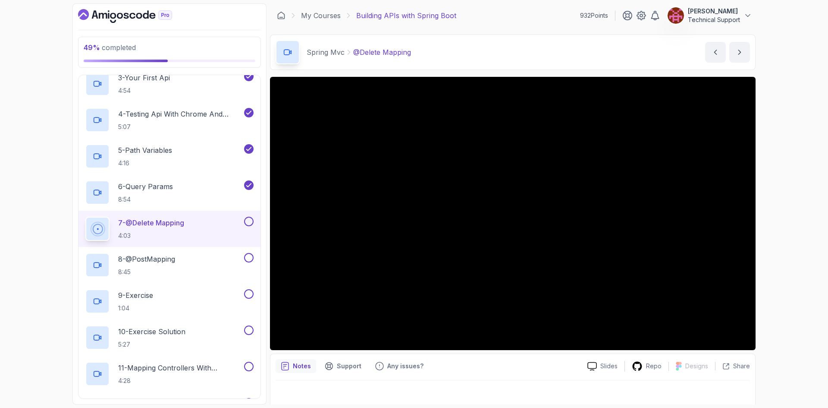
click at [788, 260] on div "49 % completed 1 - Intro 2 - Api Crash Course 3 - Up And Running With Spring Bo…" at bounding box center [414, 204] width 828 height 408
click at [775, 239] on div "49 % completed 1 - Intro 2 - Api Crash Course 3 - Up And Running With Spring Bo…" at bounding box center [414, 204] width 828 height 408
click at [774, 239] on div "49 % completed 1 - Intro 2 - Api Crash Course 3 - Up And Running With Spring Bo…" at bounding box center [414, 204] width 828 height 408
click at [778, 250] on div "49 % completed 1 - Intro 2 - Api Crash Course 3 - Up And Running With Spring Bo…" at bounding box center [414, 204] width 828 height 408
click at [778, 238] on div "49 % completed 1 - Intro 2 - Api Crash Course 3 - Up And Running With Spring Bo…" at bounding box center [414, 204] width 828 height 408
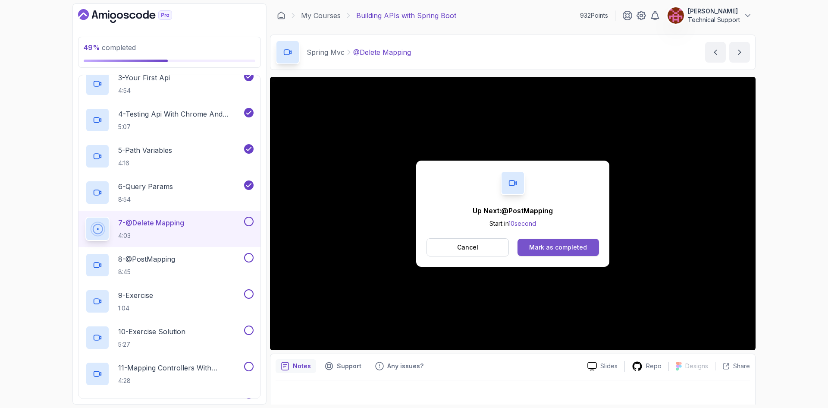
click at [577, 245] on div "Mark as completed" at bounding box center [558, 247] width 58 height 9
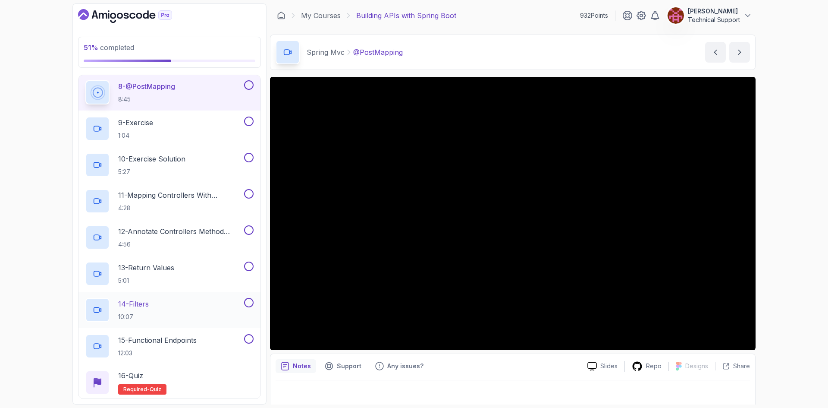
scroll to position [407, 0]
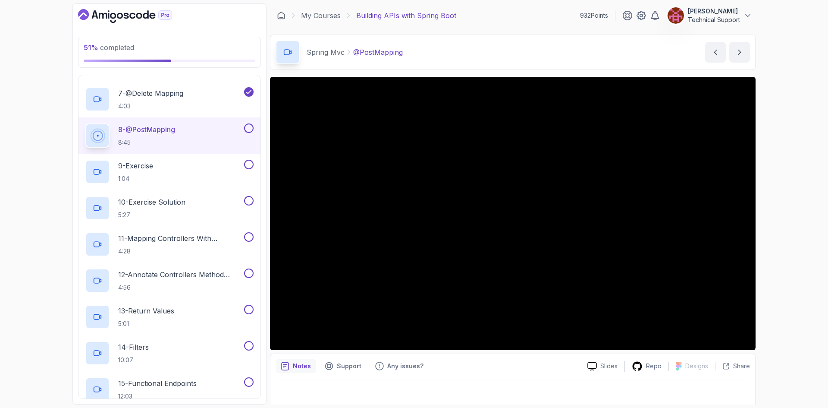
click at [778, 227] on div "51 % completed 1 - Intro 2 - Api Crash Course 3 - Up And Running With Spring Bo…" at bounding box center [414, 204] width 828 height 408
click at [781, 236] on div "51 % completed 1 - Intro 2 - Api Crash Course 3 - Up And Running With Spring Bo…" at bounding box center [414, 204] width 828 height 408
click at [782, 232] on div "51 % completed 1 - Intro 2 - Api Crash Course 3 - Up And Running With Spring Bo…" at bounding box center [414, 204] width 828 height 408
click at [802, 229] on div "51 % completed 1 - Intro 2 - Api Crash Course 3 - Up And Running With Spring Bo…" at bounding box center [414, 204] width 828 height 408
click at [773, 247] on div "51 % completed 1 - Intro 2 - Api Crash Course 3 - Up And Running With Spring Bo…" at bounding box center [414, 204] width 828 height 408
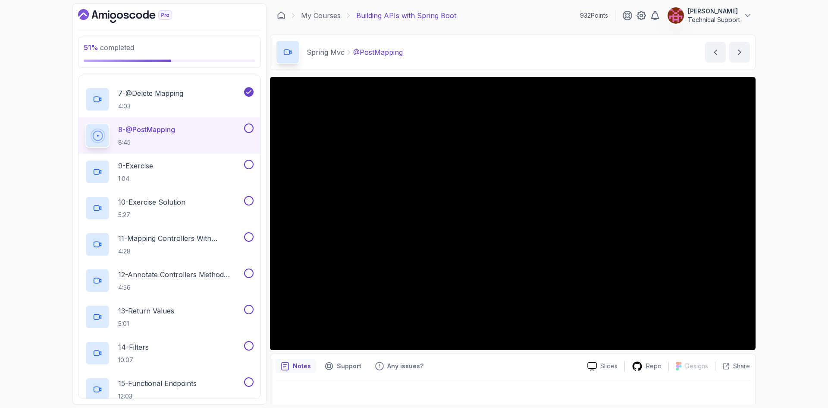
click at [782, 244] on div "51 % completed 1 - Intro 2 - Api Crash Course 3 - Up And Running With Spring Bo…" at bounding box center [414, 204] width 828 height 408
click at [784, 217] on div "51 % completed 1 - Intro 2 - Api Crash Course 3 - Up And Running With Spring Bo…" at bounding box center [414, 204] width 828 height 408
click at [781, 244] on div "51 % completed 1 - Intro 2 - Api Crash Course 3 - Up And Running With Spring Bo…" at bounding box center [414, 204] width 828 height 408
click at [796, 242] on div "51 % completed 1 - Intro 2 - Api Crash Course 3 - Up And Running With Spring Bo…" at bounding box center [414, 204] width 828 height 408
click at [793, 241] on div "51 % completed 1 - Intro 2 - Api Crash Course 3 - Up And Running With Spring Bo…" at bounding box center [414, 204] width 828 height 408
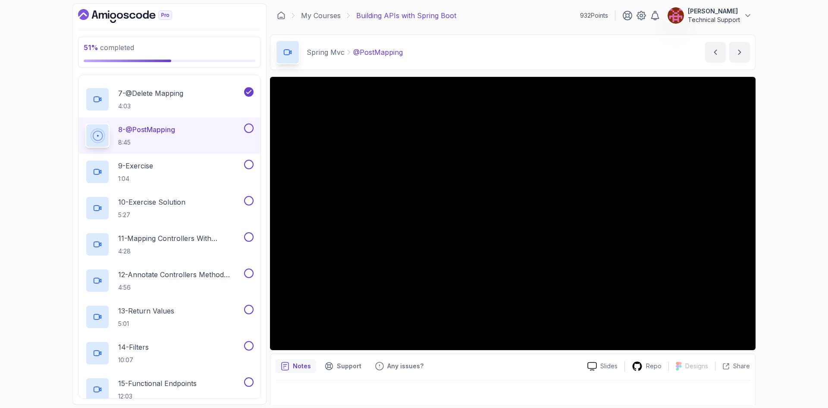
click at [780, 237] on div "51 % completed 1 - Intro 2 - Api Crash Course 3 - Up And Running With Spring Bo…" at bounding box center [414, 204] width 828 height 408
click at [775, 222] on div "51 % completed 1 - Intro 2 - Api Crash Course 3 - Up And Running With Spring Bo…" at bounding box center [414, 204] width 828 height 408
click at [773, 215] on div "51 % completed 1 - Intro 2 - Api Crash Course 3 - Up And Running With Spring Bo…" at bounding box center [414, 204] width 828 height 408
click at [789, 226] on div "51 % completed 1 - Intro 2 - Api Crash Course 3 - Up And Running With Spring Bo…" at bounding box center [414, 204] width 828 height 408
click at [778, 217] on div "51 % completed 1 - Intro 2 - Api Crash Course 3 - Up And Running With Spring Bo…" at bounding box center [414, 204] width 828 height 408
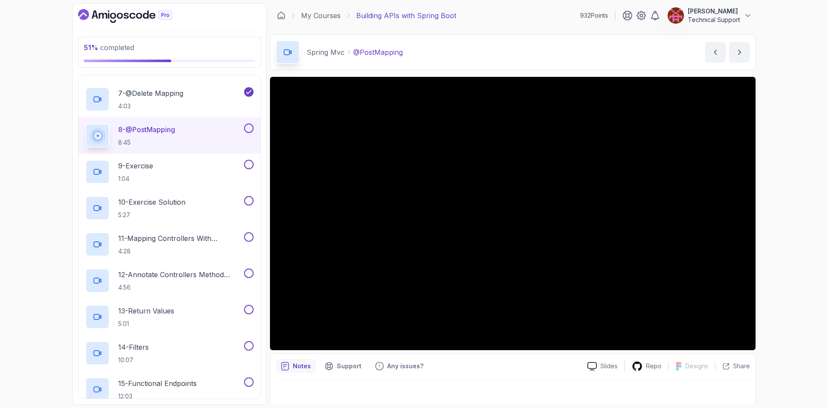
click at [774, 218] on div "51 % completed 1 - Intro 2 - Api Crash Course 3 - Up And Running With Spring Bo…" at bounding box center [414, 204] width 828 height 408
click at [771, 216] on div "51 % completed 1 - Intro 2 - Api Crash Course 3 - Up And Running With Spring Bo…" at bounding box center [414, 204] width 828 height 408
click at [794, 211] on div "51 % completed 1 - Intro 2 - Api Crash Course 3 - Up And Running With Spring Bo…" at bounding box center [414, 204] width 828 height 408
click at [792, 210] on div "51 % completed 1 - Intro 2 - Api Crash Course 3 - Up And Running With Spring Bo…" at bounding box center [414, 204] width 828 height 408
click at [789, 211] on div "51 % completed 1 - Intro 2 - Api Crash Course 3 - Up And Running With Spring Bo…" at bounding box center [414, 204] width 828 height 408
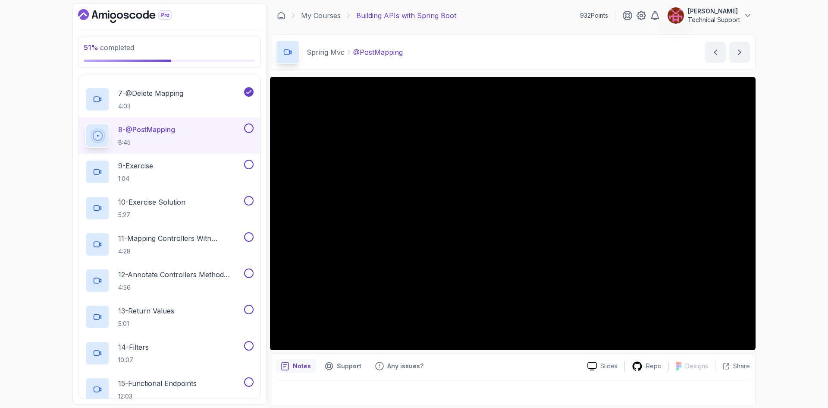
click at [779, 233] on div "51 % completed 1 - Intro 2 - Api Crash Course 3 - Up And Running With Spring Bo…" at bounding box center [414, 204] width 828 height 408
click at [791, 228] on div "51 % completed 1 - Intro 2 - Api Crash Course 3 - Up And Running With Spring Bo…" at bounding box center [414, 204] width 828 height 408
click at [800, 241] on div "51 % completed 1 - Intro 2 - Api Crash Course 3 - Up And Running With Spring Bo…" at bounding box center [414, 204] width 828 height 408
click at [780, 247] on div "51 % completed 1 - Intro 2 - Api Crash Course 3 - Up And Running With Spring Bo…" at bounding box center [414, 204] width 828 height 408
click at [786, 222] on div "51 % completed 1 - Intro 2 - Api Crash Course 3 - Up And Running With Spring Bo…" at bounding box center [414, 204] width 828 height 408
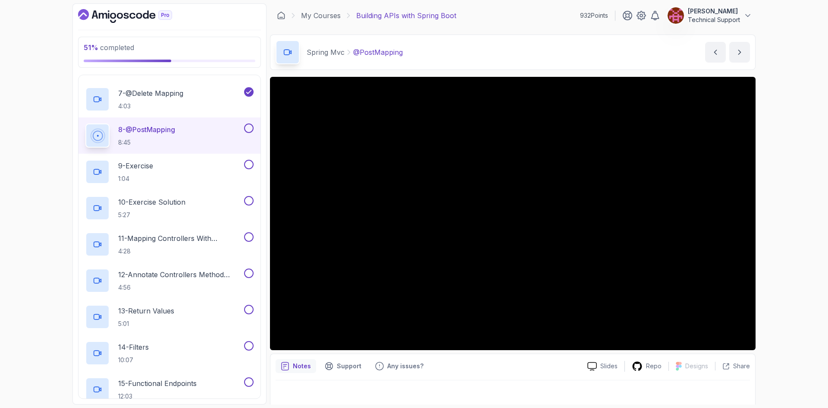
click at [775, 227] on div "51 % completed 1 - Intro 2 - Api Crash Course 3 - Up And Running With Spring Bo…" at bounding box center [414, 204] width 828 height 408
click at [786, 227] on div "51 % completed 1 - Intro 2 - Api Crash Course 3 - Up And Running With Spring Bo…" at bounding box center [414, 204] width 828 height 408
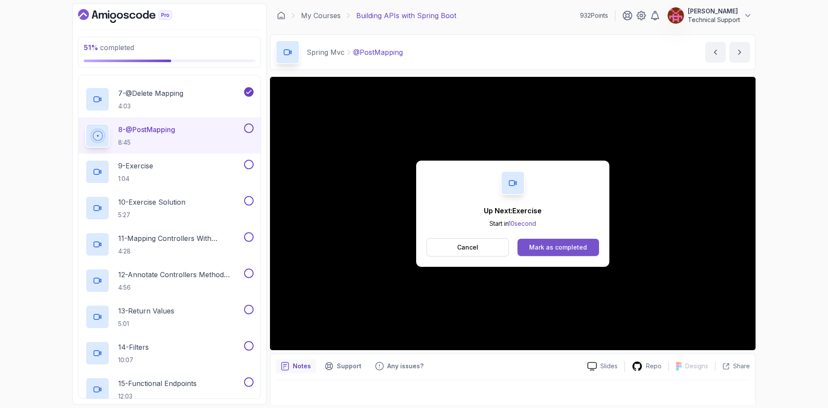
click at [549, 250] on div "Mark as completed" at bounding box center [558, 247] width 58 height 9
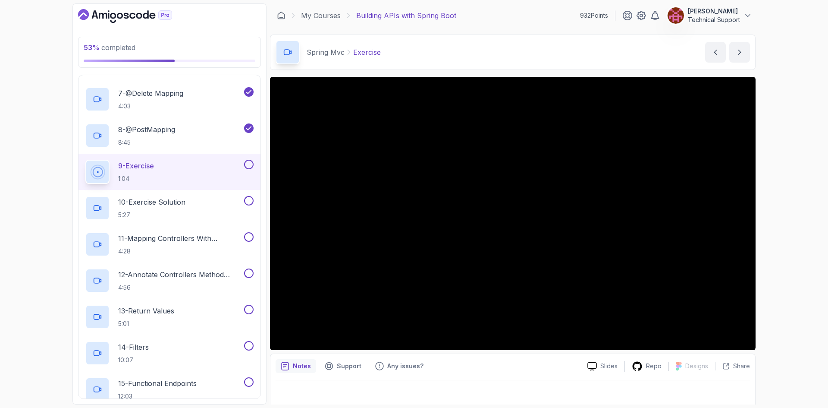
click at [790, 197] on div "53 % completed 1 - Intro 2 - Api Crash Course 3 - Up And Running With Spring Bo…" at bounding box center [414, 204] width 828 height 408
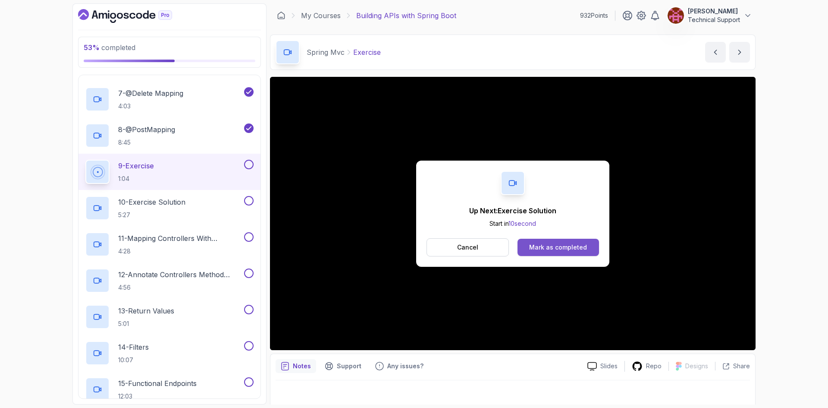
click at [538, 247] on div "Mark as completed" at bounding box center [558, 247] width 58 height 9
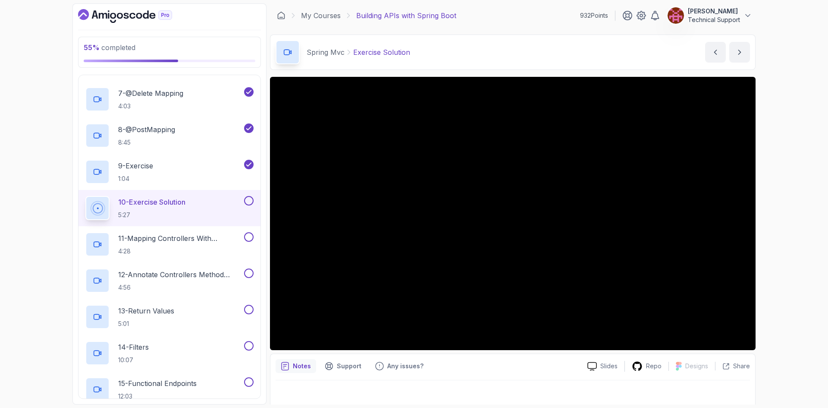
click at [777, 264] on div "55 % completed 1 - Intro 2 - Api Crash Course 3 - Up And Running With Spring Bo…" at bounding box center [414, 204] width 828 height 408
click at [787, 247] on div "55 % completed 1 - Intro 2 - Api Crash Course 3 - Up And Running With Spring Bo…" at bounding box center [414, 204] width 828 height 408
click at [787, 249] on div "55 % completed 1 - Intro 2 - Api Crash Course 3 - Up And Running With Spring Bo…" at bounding box center [414, 204] width 828 height 408
click at [790, 240] on div "55 % completed 1 - Intro 2 - Api Crash Course 3 - Up And Running With Spring Bo…" at bounding box center [414, 204] width 828 height 408
click at [790, 231] on div "55 % completed 1 - Intro 2 - Api Crash Course 3 - Up And Running With Spring Bo…" at bounding box center [414, 204] width 828 height 408
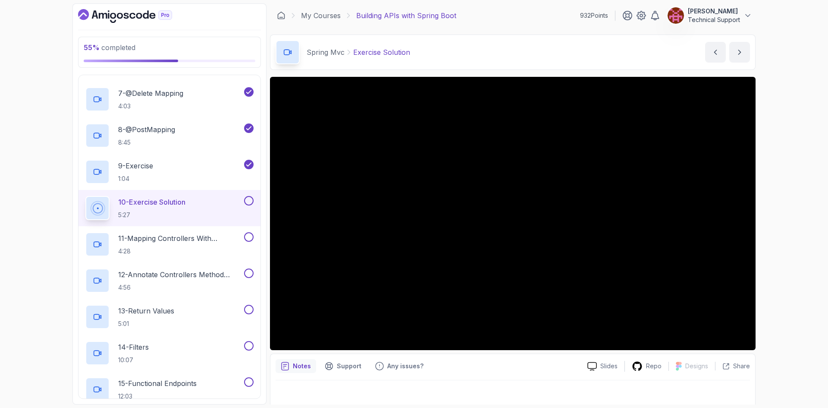
click at [793, 216] on div "55 % completed 1 - Intro 2 - Api Crash Course 3 - Up And Running With Spring Bo…" at bounding box center [414, 204] width 828 height 408
click at [787, 225] on div "55 % completed 1 - Intro 2 - Api Crash Course 3 - Up And Running With Spring Bo…" at bounding box center [414, 204] width 828 height 408
click at [782, 226] on div "55 % completed 1 - Intro 2 - Api Crash Course 3 - Up And Running With Spring Bo…" at bounding box center [414, 204] width 828 height 408
click at [804, 232] on div "55 % completed 1 - Intro 2 - Api Crash Course 3 - Up And Running With Spring Bo…" at bounding box center [414, 204] width 828 height 408
click at [775, 234] on div "55 % completed 1 - Intro 2 - Api Crash Course 3 - Up And Running With Spring Bo…" at bounding box center [414, 204] width 828 height 408
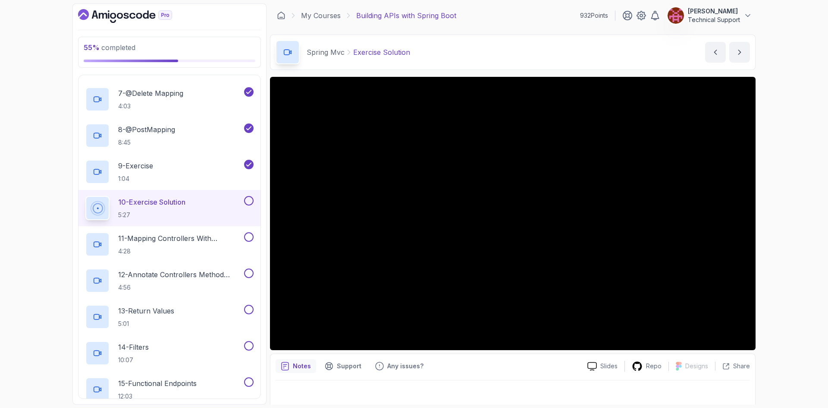
click at [787, 220] on div "55 % completed 1 - Intro 2 - Api Crash Course 3 - Up And Running With Spring Bo…" at bounding box center [414, 204] width 828 height 408
click at [771, 213] on div "55 % completed 1 - Intro 2 - Api Crash Course 3 - Up And Running With Spring Bo…" at bounding box center [414, 204] width 828 height 408
click at [780, 214] on div "55 % completed 1 - Intro 2 - Api Crash Course 3 - Up And Running With Spring Bo…" at bounding box center [414, 204] width 828 height 408
click at [778, 211] on div "55 % completed 1 - Intro 2 - Api Crash Course 3 - Up And Running With Spring Bo…" at bounding box center [414, 204] width 828 height 408
click at [793, 219] on div "55 % completed 1 - Intro 2 - Api Crash Course 3 - Up And Running With Spring Bo…" at bounding box center [414, 204] width 828 height 408
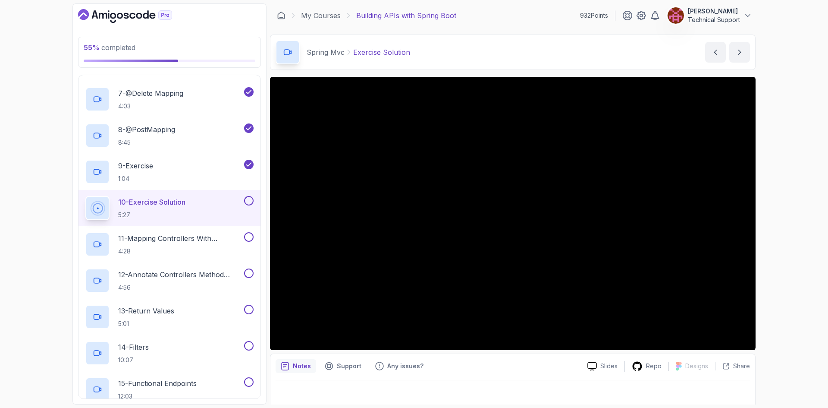
click at [770, 226] on div "55 % completed 1 - Intro 2 - Api Crash Course 3 - Up And Running With Spring Bo…" at bounding box center [414, 204] width 828 height 408
click at [784, 217] on div "55 % completed 1 - Intro 2 - Api Crash Course 3 - Up And Running With Spring Bo…" at bounding box center [414, 204] width 828 height 408
click at [784, 214] on div "55 % completed 1 - Intro 2 - Api Crash Course 3 - Up And Running With Spring Bo…" at bounding box center [414, 204] width 828 height 408
click at [771, 213] on div "55 % completed 1 - Intro 2 - Api Crash Course 3 - Up And Running With Spring Bo…" at bounding box center [414, 204] width 828 height 408
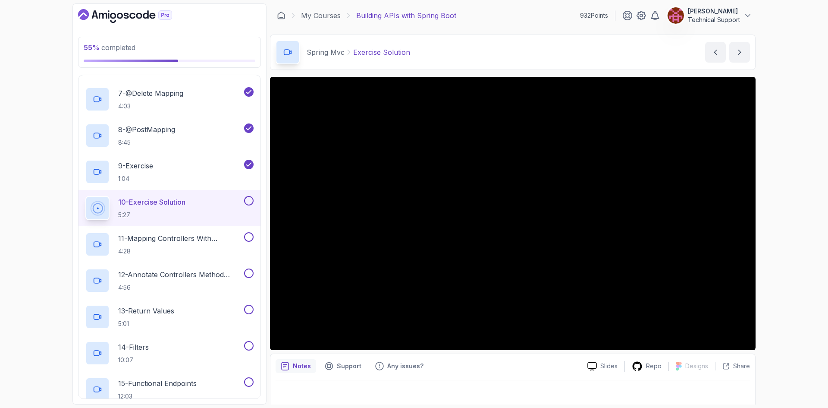
click at [769, 217] on div "55 % completed 1 - Intro 2 - Api Crash Course 3 - Up And Running With Spring Bo…" at bounding box center [414, 204] width 828 height 408
click at [771, 206] on div "55 % completed 1 - Intro 2 - Api Crash Course 3 - Up And Running With Spring Bo…" at bounding box center [414, 204] width 828 height 408
click at [779, 224] on div "55 % completed 1 - Intro 2 - Api Crash Course 3 - Up And Running With Spring Bo…" at bounding box center [414, 204] width 828 height 408
click at [774, 223] on div "55 % completed 1 - Intro 2 - Api Crash Course 3 - Up And Running With Spring Bo…" at bounding box center [414, 204] width 828 height 408
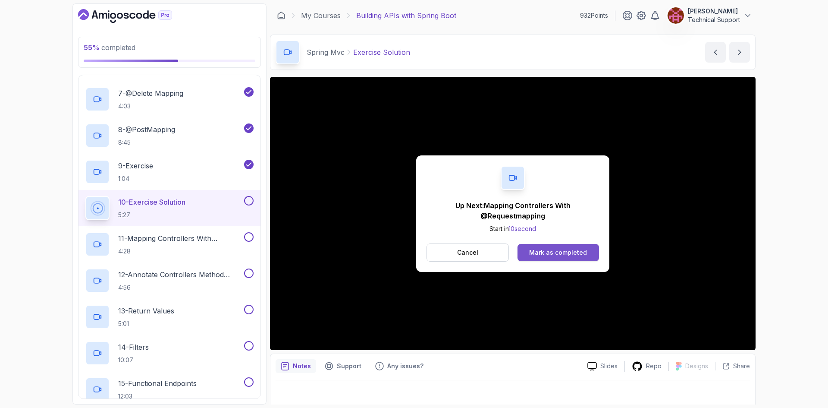
click at [548, 248] on div "Mark as completed" at bounding box center [558, 252] width 58 height 9
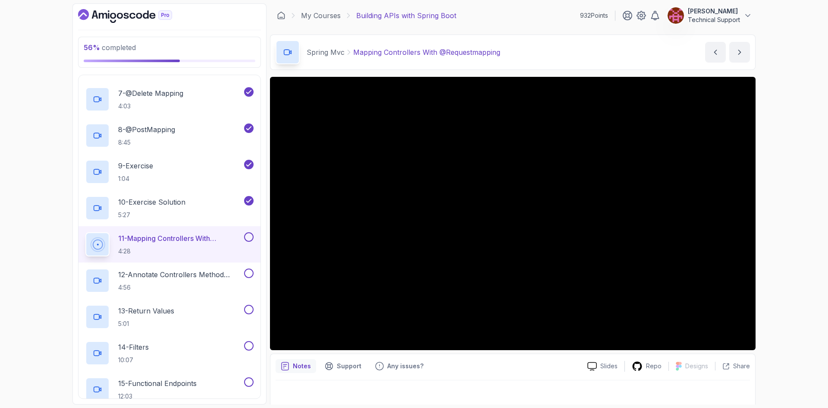
click at [131, 21] on icon "Dashboard" at bounding box center [125, 16] width 94 height 14
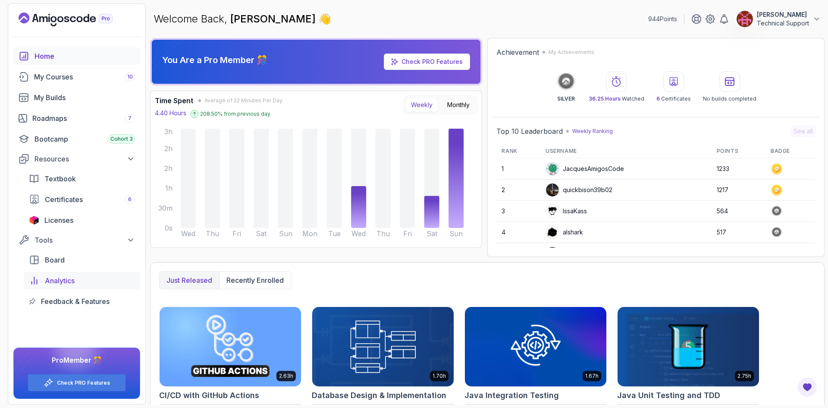
click at [71, 277] on span "Analytics" at bounding box center [60, 280] width 30 height 10
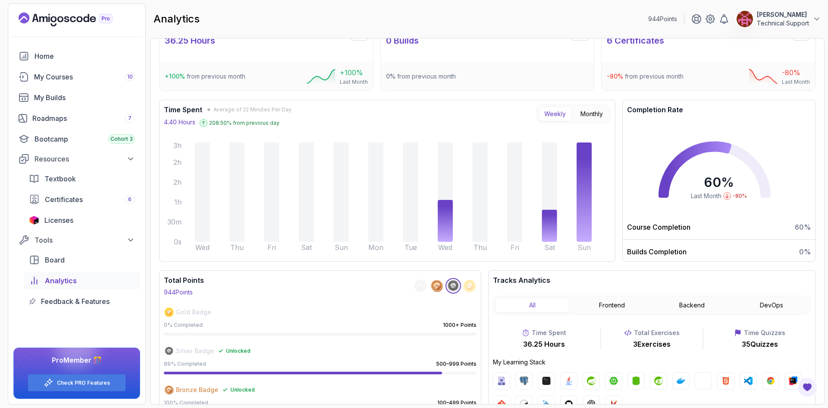
scroll to position [43, 0]
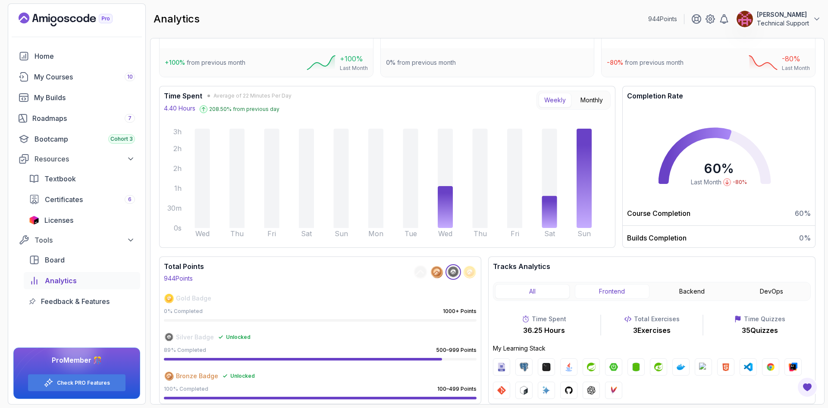
click at [607, 296] on button "Frontend" at bounding box center [612, 291] width 75 height 15
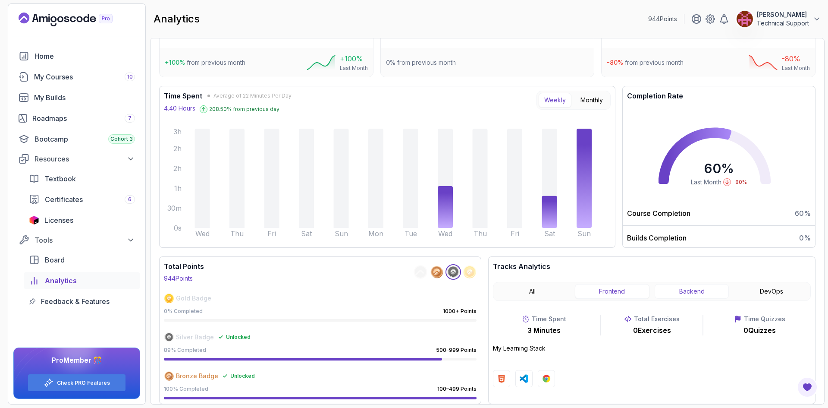
click at [689, 295] on button "Backend" at bounding box center [692, 291] width 75 height 15
click at [791, 291] on button "DevOps" at bounding box center [771, 291] width 75 height 15
click at [696, 290] on button "Backend" at bounding box center [692, 291] width 75 height 15
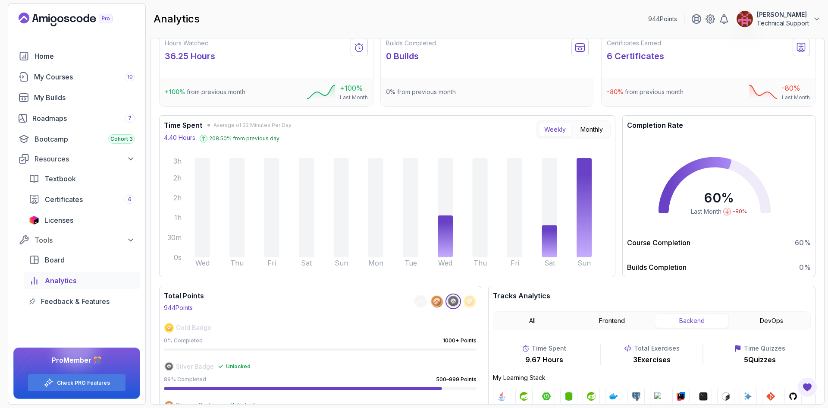
scroll to position [0, 0]
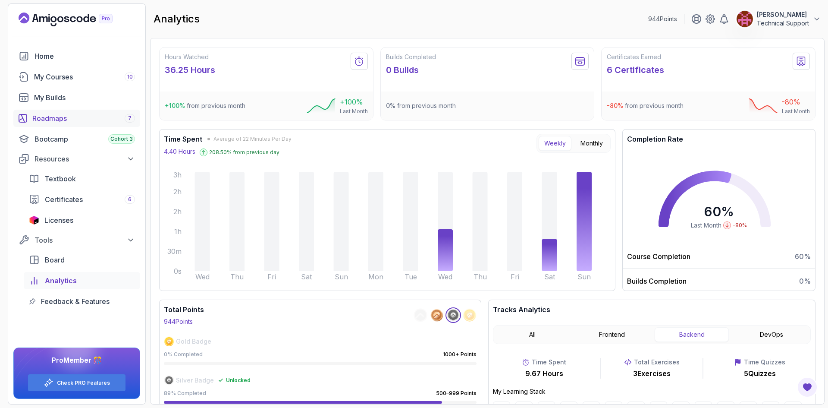
click at [69, 122] on div "Roadmaps 7" at bounding box center [83, 118] width 103 height 10
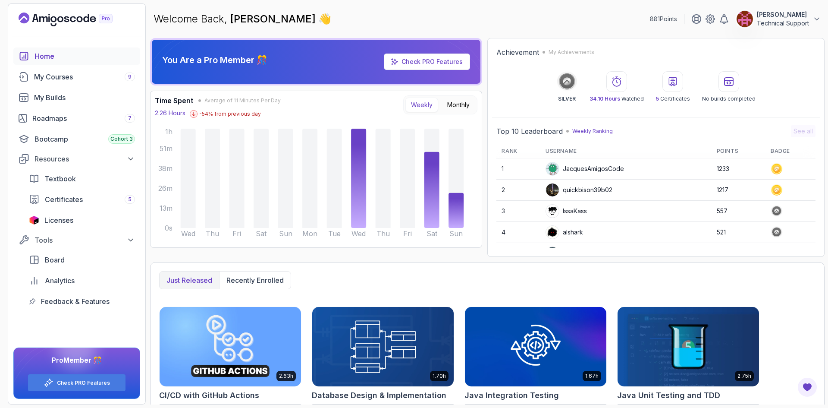
drag, startPoint x: 75, startPoint y: 117, endPoint x: 123, endPoint y: 85, distance: 58.3
click at [75, 118] on div "Roadmaps 7" at bounding box center [83, 118] width 103 height 10
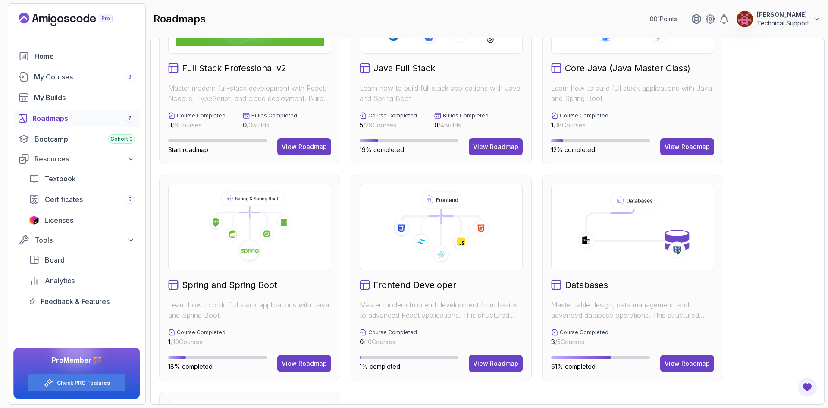
scroll to position [129, 0]
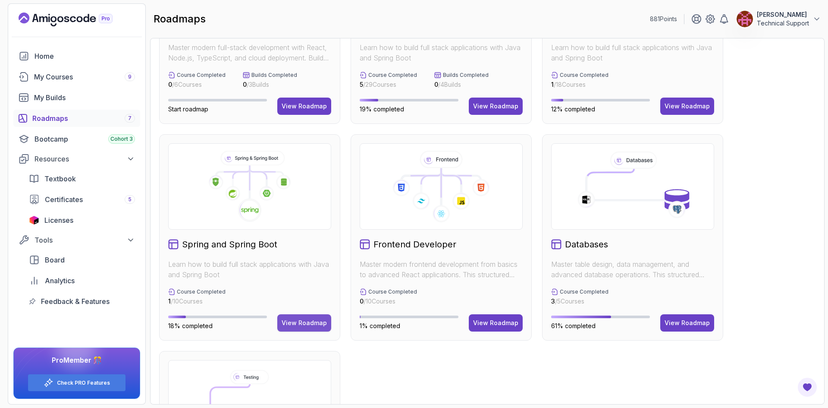
click at [305, 327] on button "View Roadmap" at bounding box center [304, 322] width 54 height 17
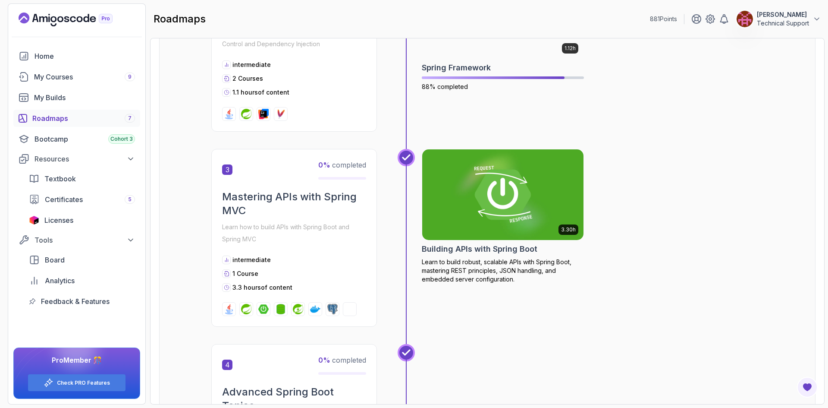
scroll to position [464, 0]
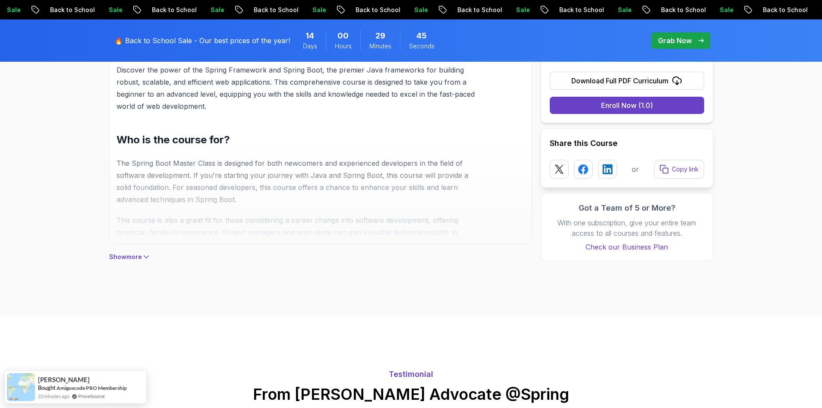
scroll to position [647, 0]
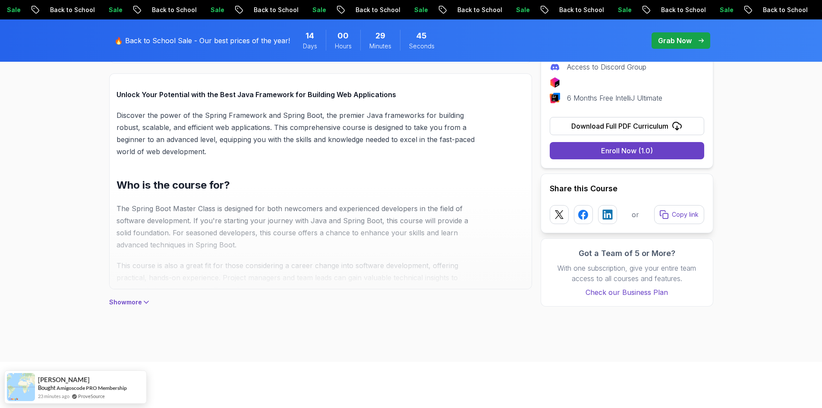
click at [135, 304] on p "Show more" at bounding box center [125, 302] width 33 height 9
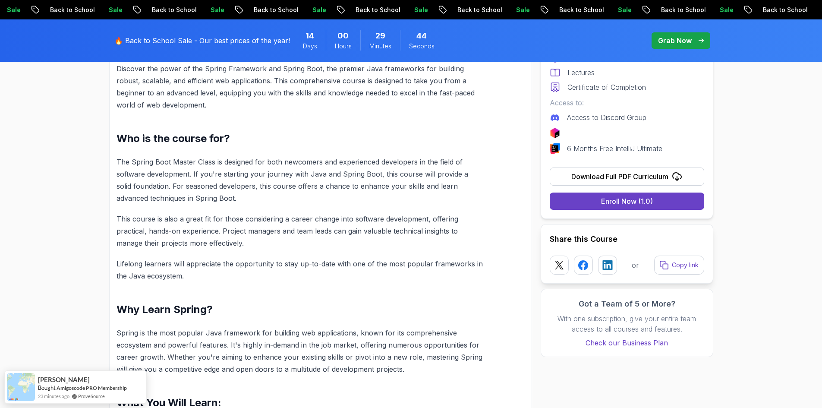
scroll to position [819, 0]
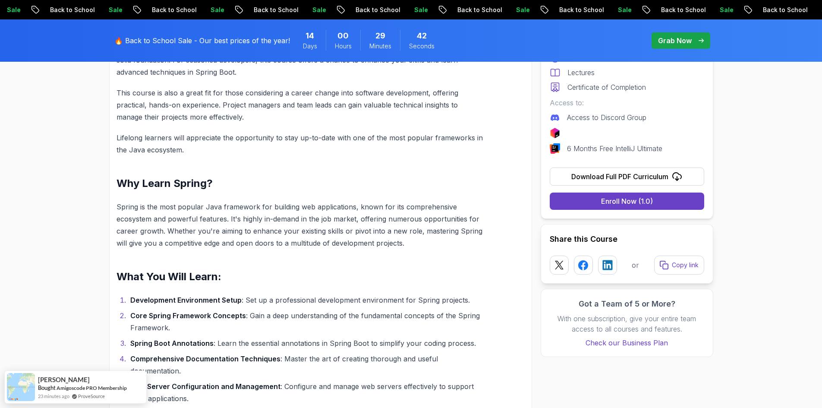
click at [743, 266] on section "Spring Boot Master Class API development, database integration, efficient JSON …" at bounding box center [411, 225] width 822 height 1904
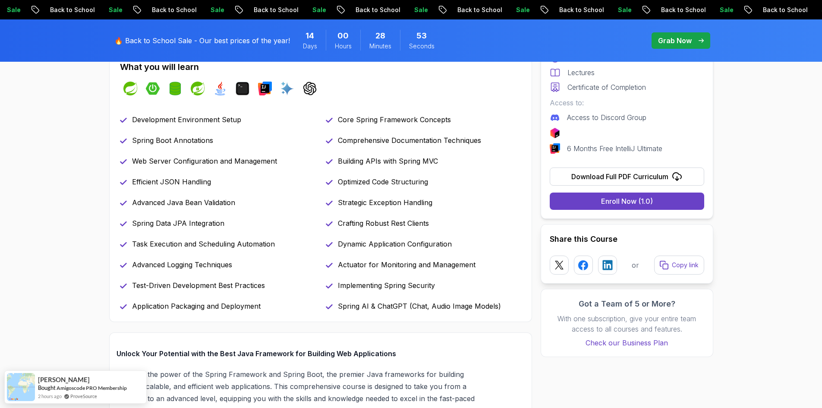
scroll to position [345, 0]
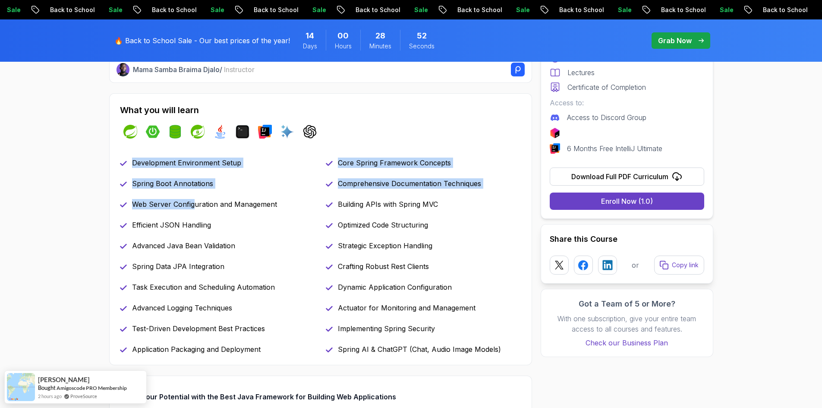
drag, startPoint x: 132, startPoint y: 160, endPoint x: 192, endPoint y: 210, distance: 77.8
click at [192, 210] on div "Development Environment Setup Core Spring Framework Concepts Spring Boot Annota…" at bounding box center [320, 255] width 401 height 197
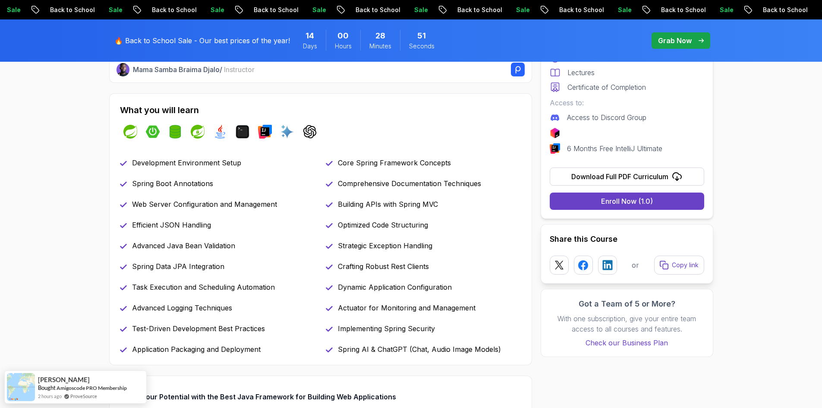
click at [204, 229] on p "Efficient JSON Handling" at bounding box center [171, 225] width 79 height 10
drag, startPoint x: 132, startPoint y: 184, endPoint x: 210, endPoint y: 183, distance: 78.5
click at [210, 183] on p "Spring Boot Annotations" at bounding box center [172, 183] width 81 height 10
drag, startPoint x: 276, startPoint y: 204, endPoint x: 133, endPoint y: 207, distance: 142.8
click at [133, 207] on div "Web Server Configuration and Management" at bounding box center [217, 204] width 195 height 10
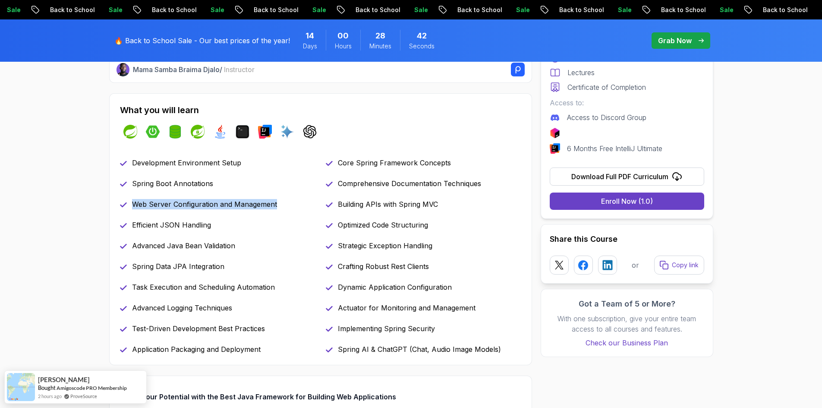
click at [133, 207] on p "Web Server Configuration and Management" at bounding box center [204, 204] width 145 height 10
drag, startPoint x: 133, startPoint y: 203, endPoint x: 279, endPoint y: 202, distance: 146.6
click at [279, 202] on div "Web Server Configuration and Management" at bounding box center [217, 204] width 195 height 10
click at [280, 202] on div "Web Server Configuration and Management" at bounding box center [217, 204] width 195 height 10
drag, startPoint x: 131, startPoint y: 202, endPoint x: 277, endPoint y: 205, distance: 145.8
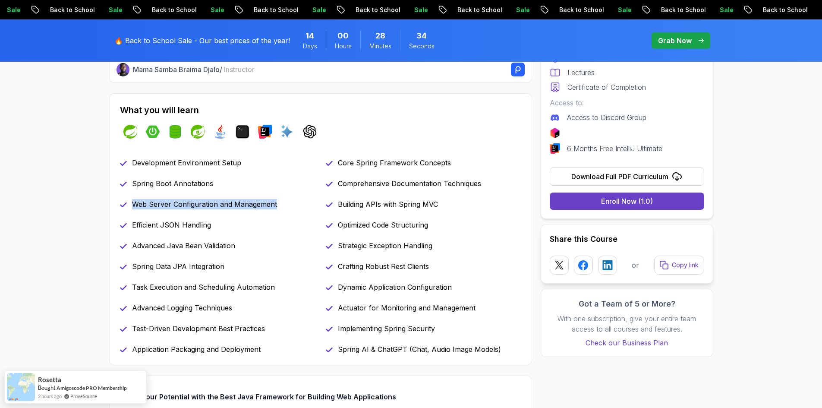
click at [277, 205] on div "Web Server Configuration and Management" at bounding box center [217, 204] width 195 height 10
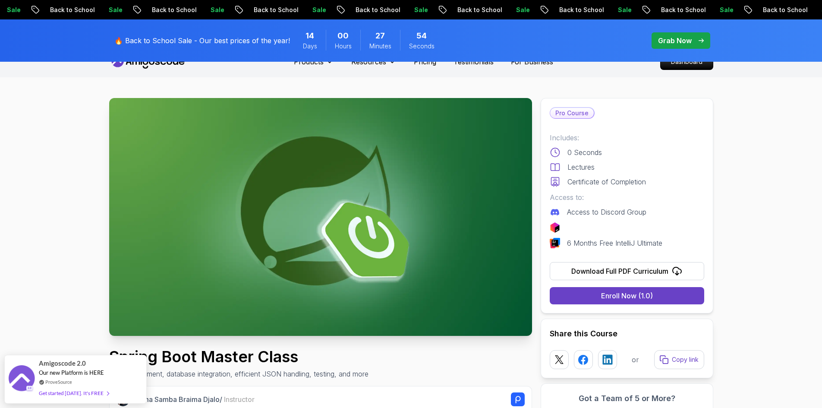
scroll to position [43, 0]
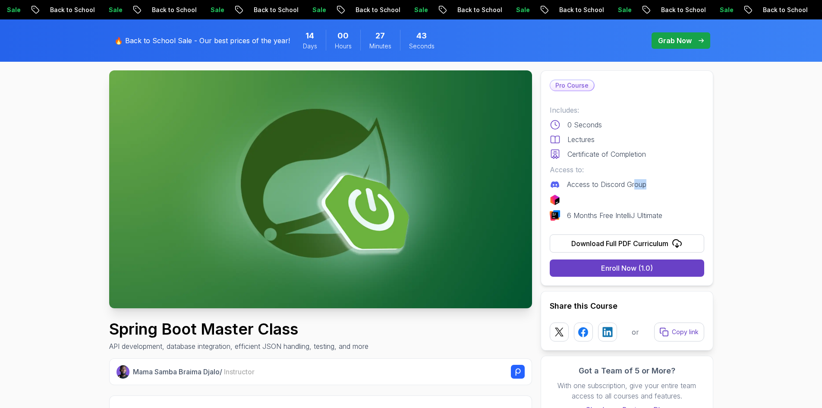
drag, startPoint x: 647, startPoint y: 189, endPoint x: 634, endPoint y: 185, distance: 13.4
click at [634, 185] on div "Access to Discord Group" at bounding box center [626, 184] width 154 height 10
click at [642, 187] on p "Access to Discord Group" at bounding box center [606, 184] width 79 height 10
drag, startPoint x: 647, startPoint y: 185, endPoint x: 567, endPoint y: 187, distance: 80.7
click at [567, 187] on div "Access to Discord Group" at bounding box center [626, 184] width 154 height 10
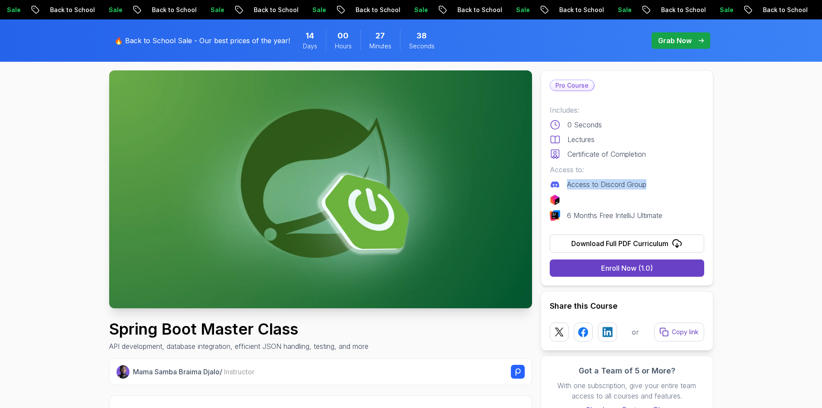
click at [588, 186] on p "Access to Discord Group" at bounding box center [606, 184] width 79 height 10
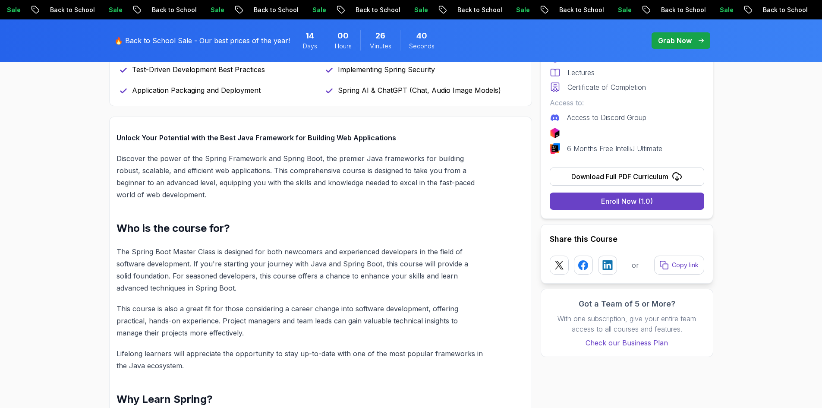
scroll to position [647, 0]
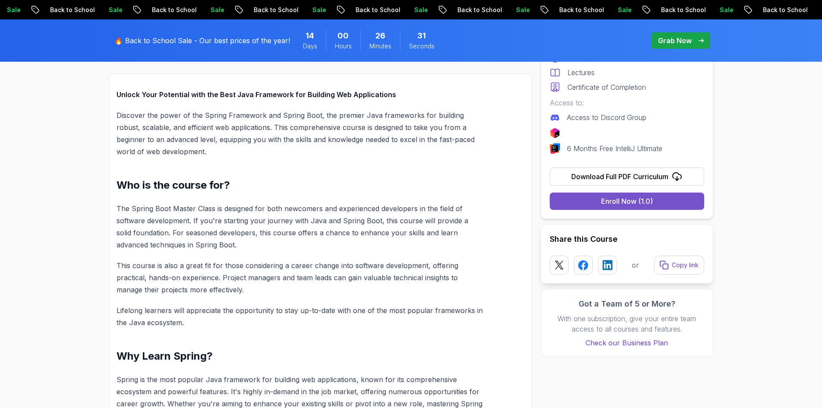
click at [610, 203] on div "Enroll Now (1.0)" at bounding box center [627, 201] width 52 height 10
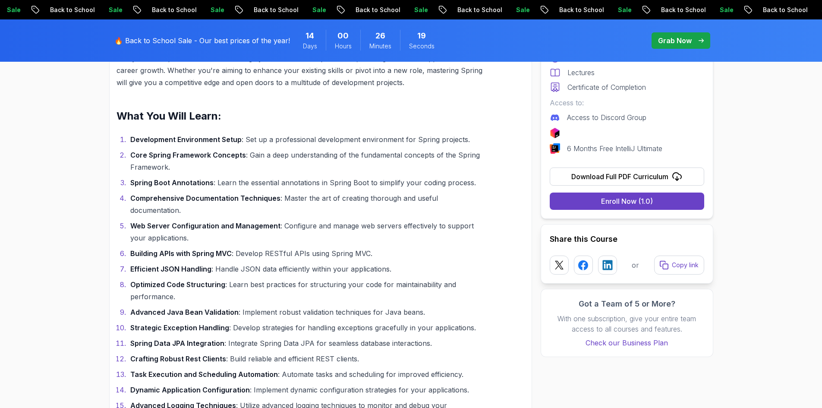
scroll to position [992, 0]
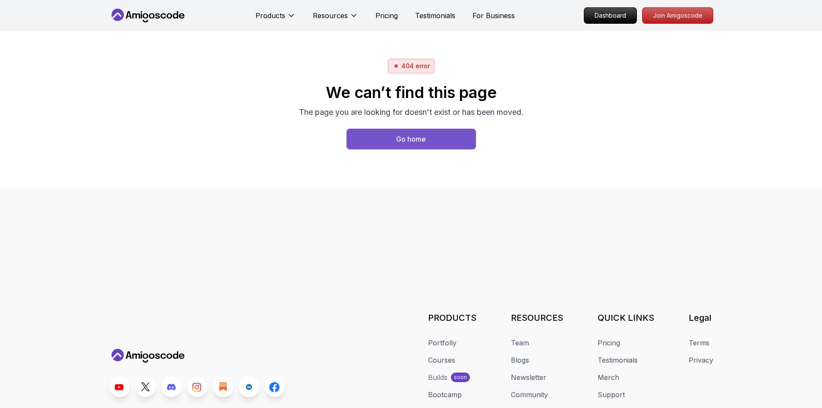
click at [458, 141] on button "Go home" at bounding box center [410, 139] width 129 height 21
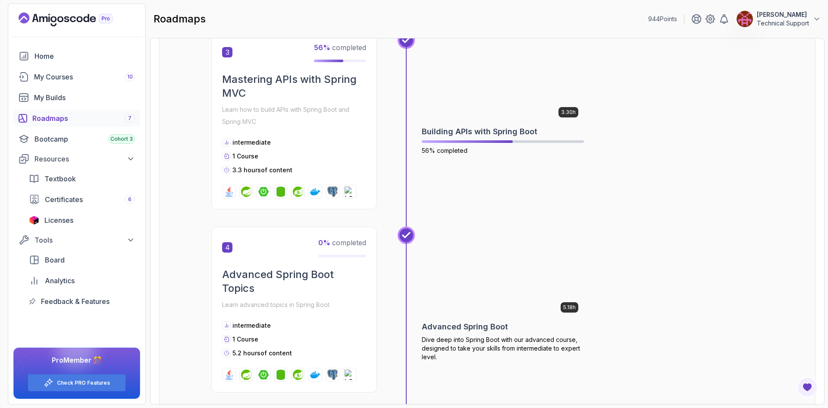
scroll to position [561, 0]
